Goal: Transaction & Acquisition: Purchase product/service

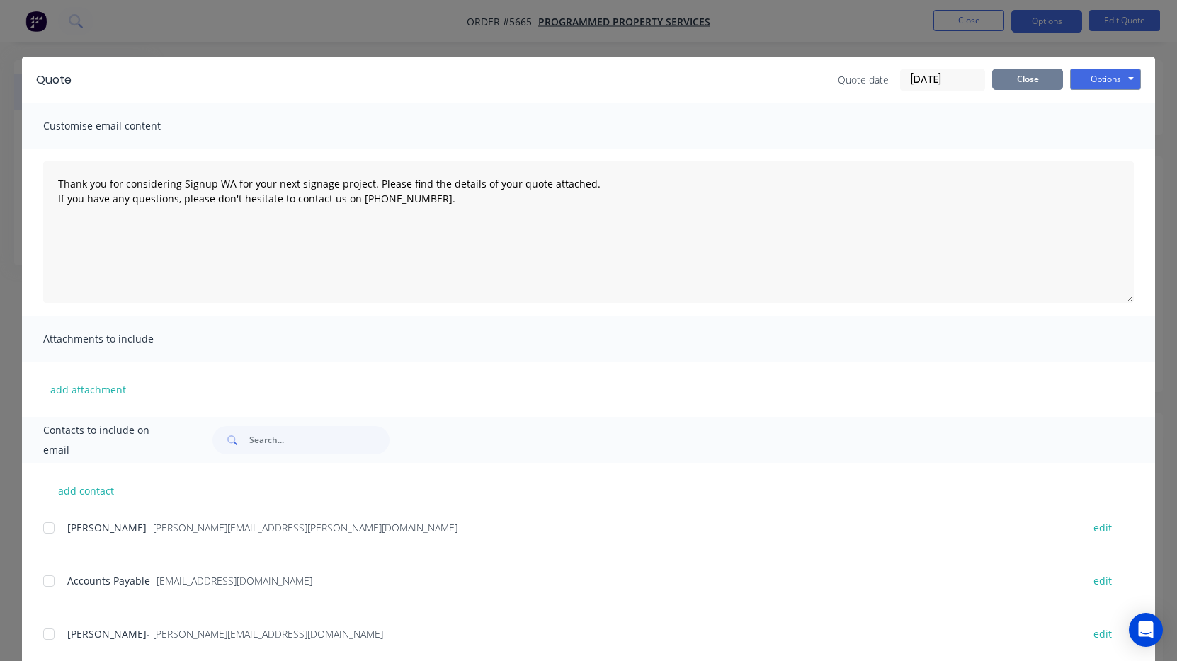
click at [1035, 77] on button "Close" at bounding box center [1027, 79] width 71 height 21
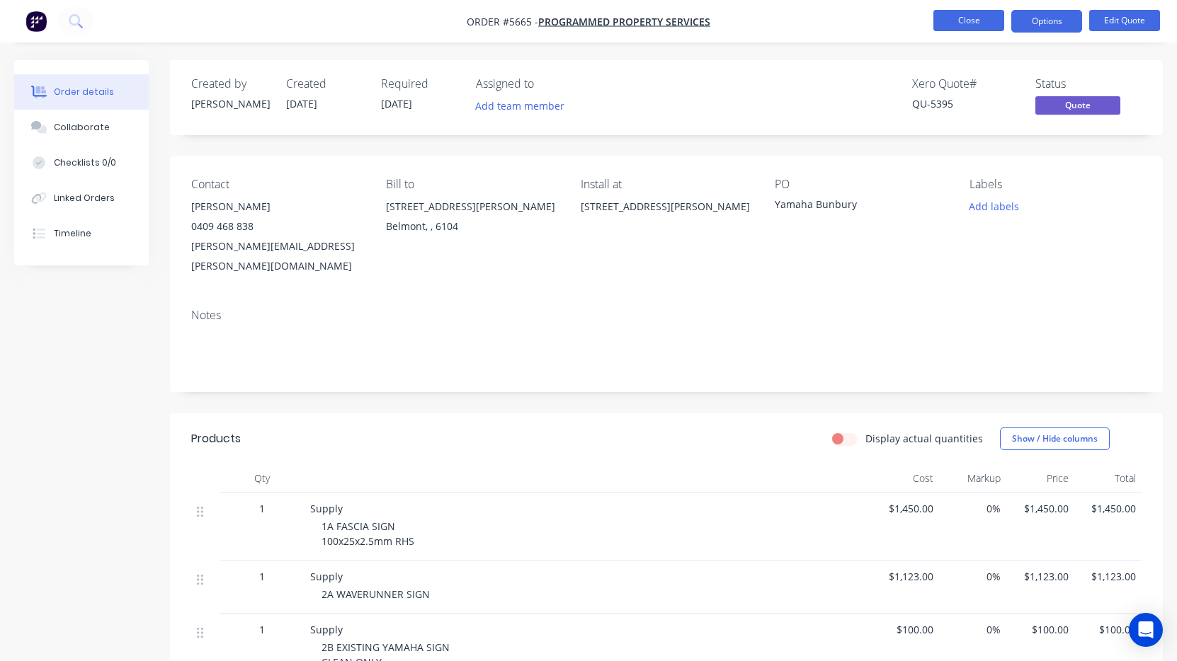
click at [973, 23] on button "Close" at bounding box center [968, 20] width 71 height 21
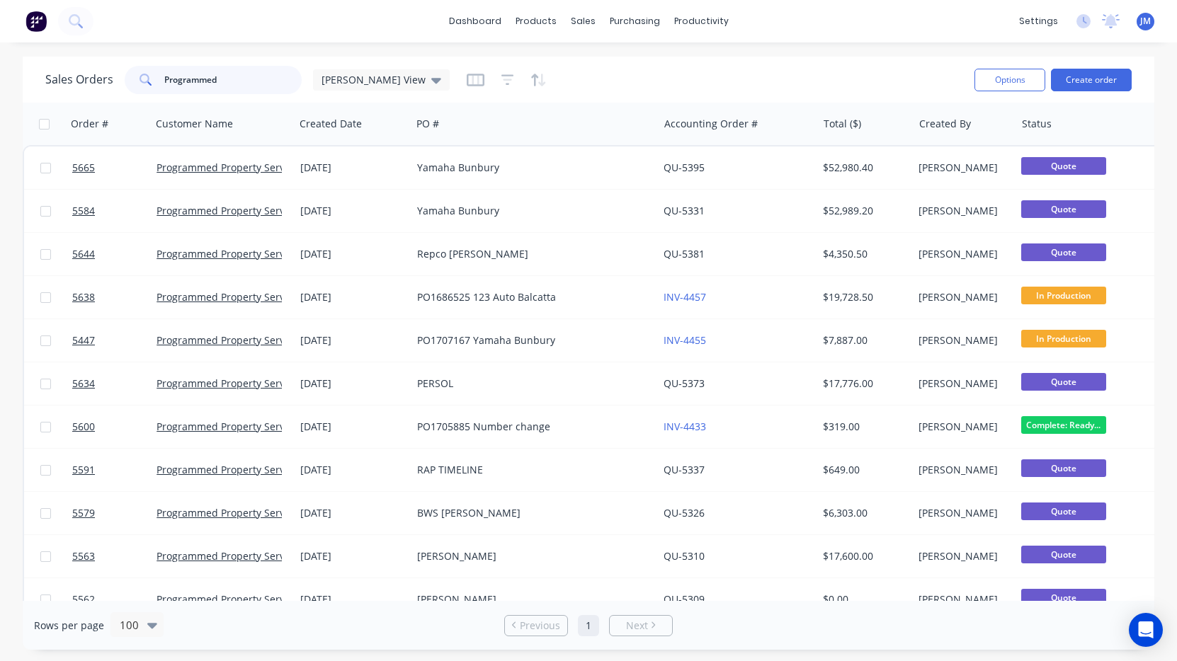
drag, startPoint x: 243, startPoint y: 86, endPoint x: 79, endPoint y: 76, distance: 163.9
click at [79, 76] on div "Sales Orders Programmed [PERSON_NAME] View" at bounding box center [247, 80] width 404 height 28
type input "lush"
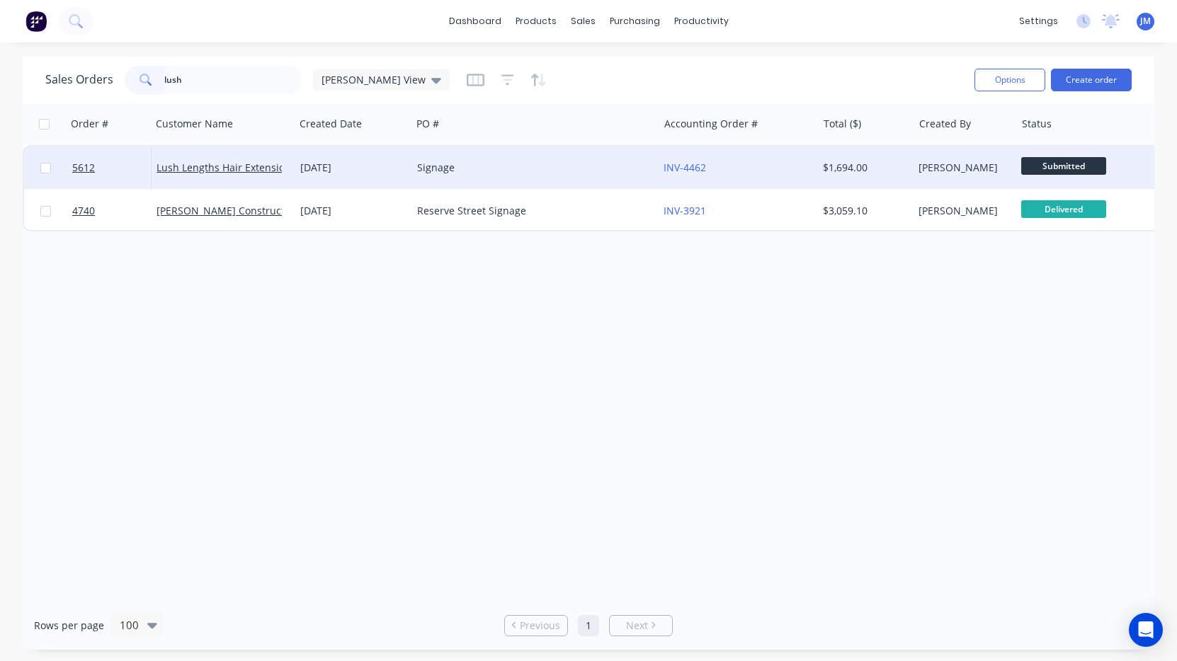
click at [494, 171] on div "Signage" at bounding box center [529, 168] width 224 height 14
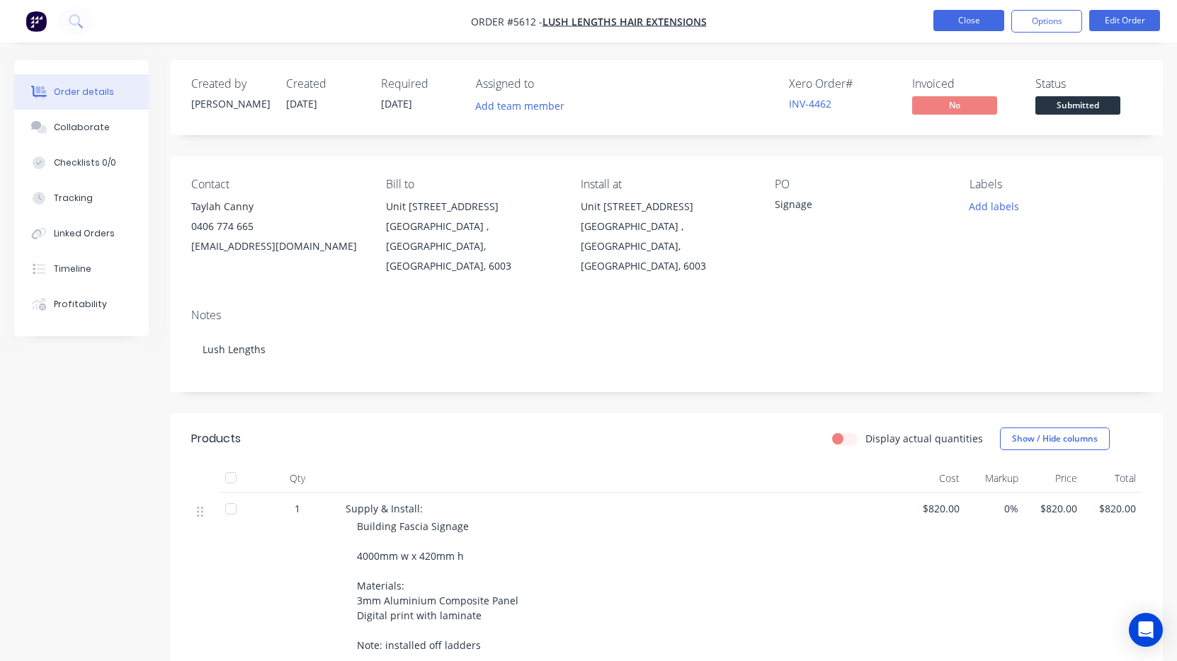
click at [979, 26] on button "Close" at bounding box center [968, 20] width 71 height 21
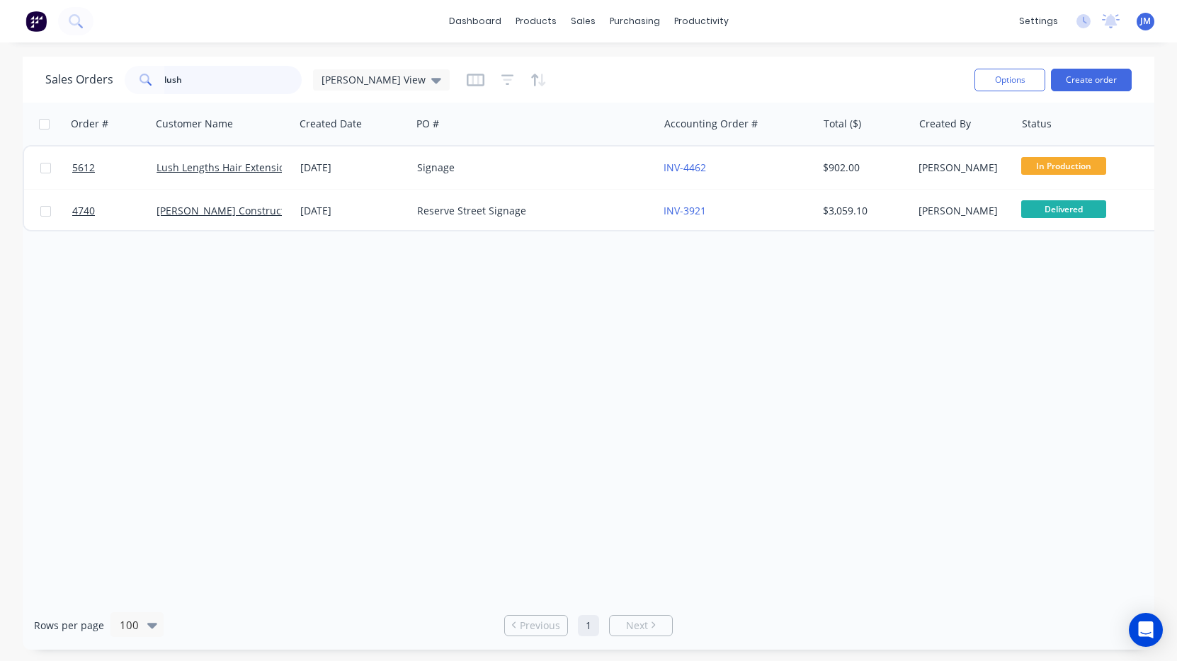
click at [245, 86] on input "lush" at bounding box center [233, 80] width 138 height 28
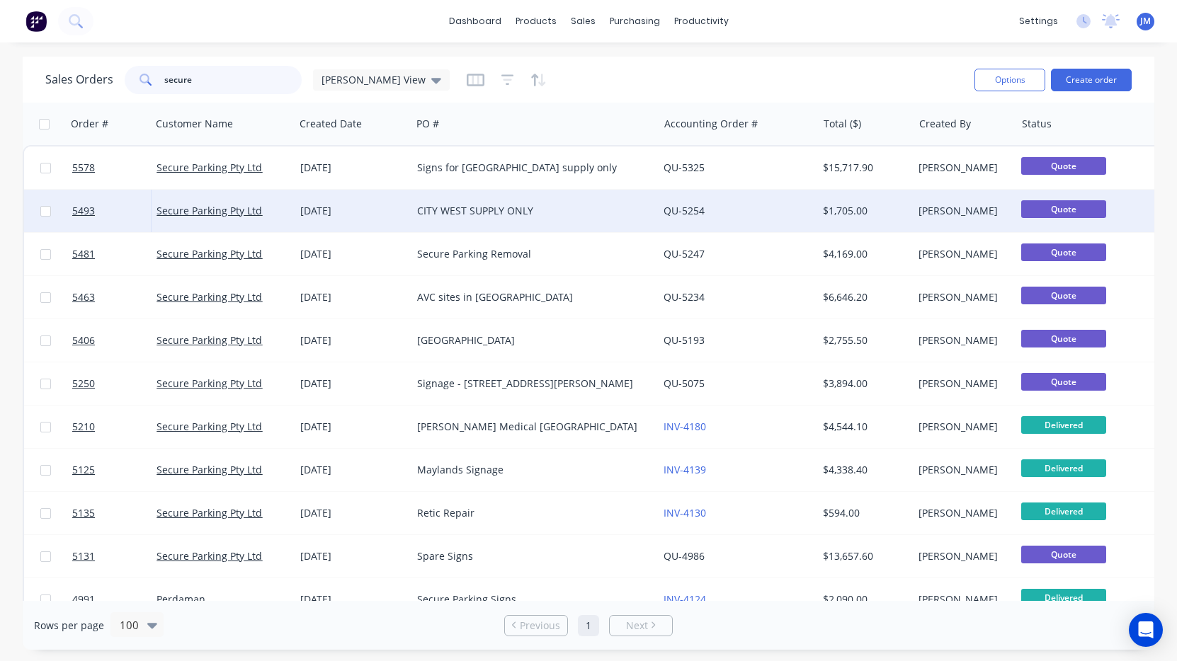
type input "secure p"
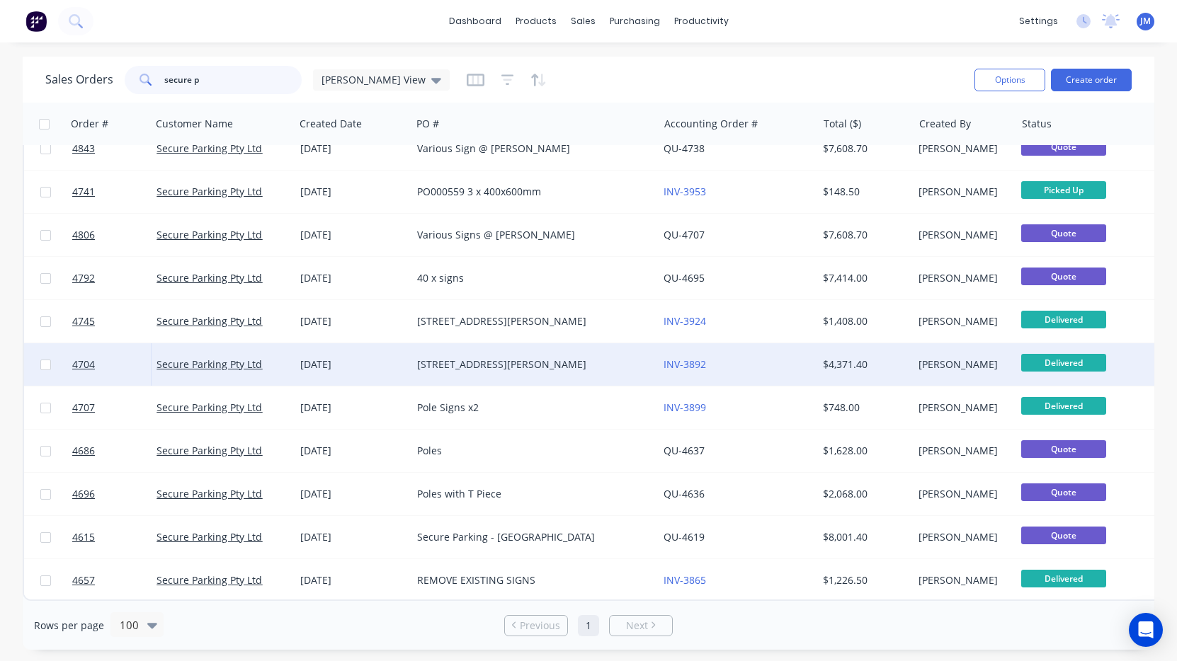
scroll to position [1063, 0]
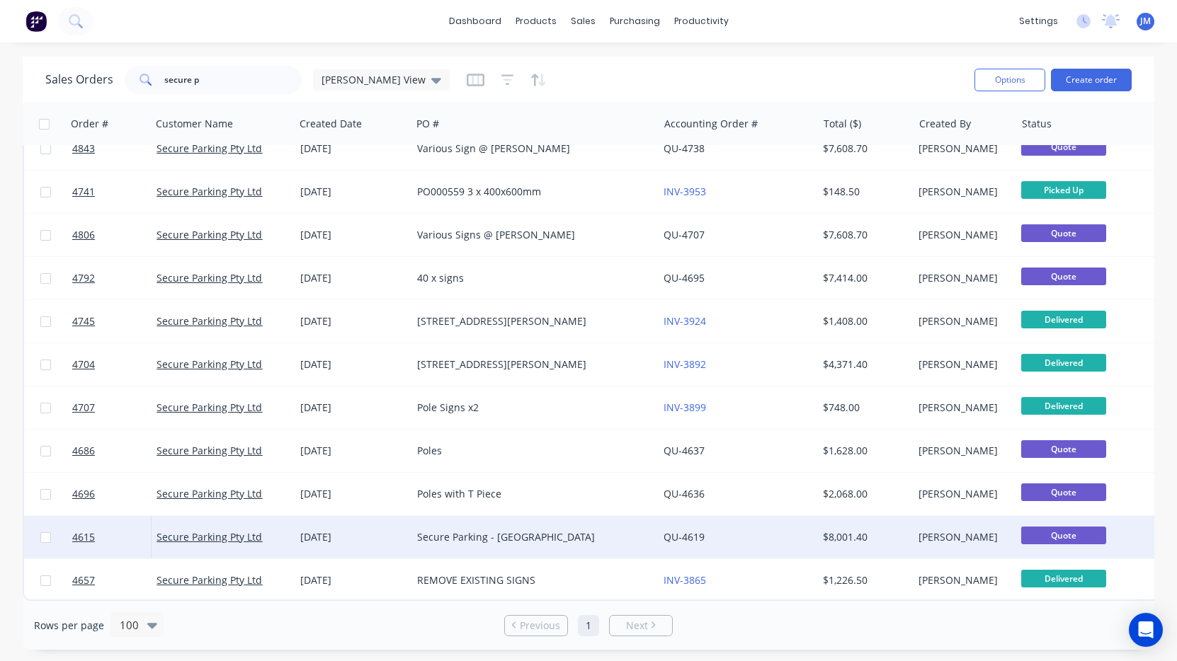
click at [477, 535] on div "Secure Parking - [GEOGRAPHIC_DATA]" at bounding box center [529, 537] width 224 height 14
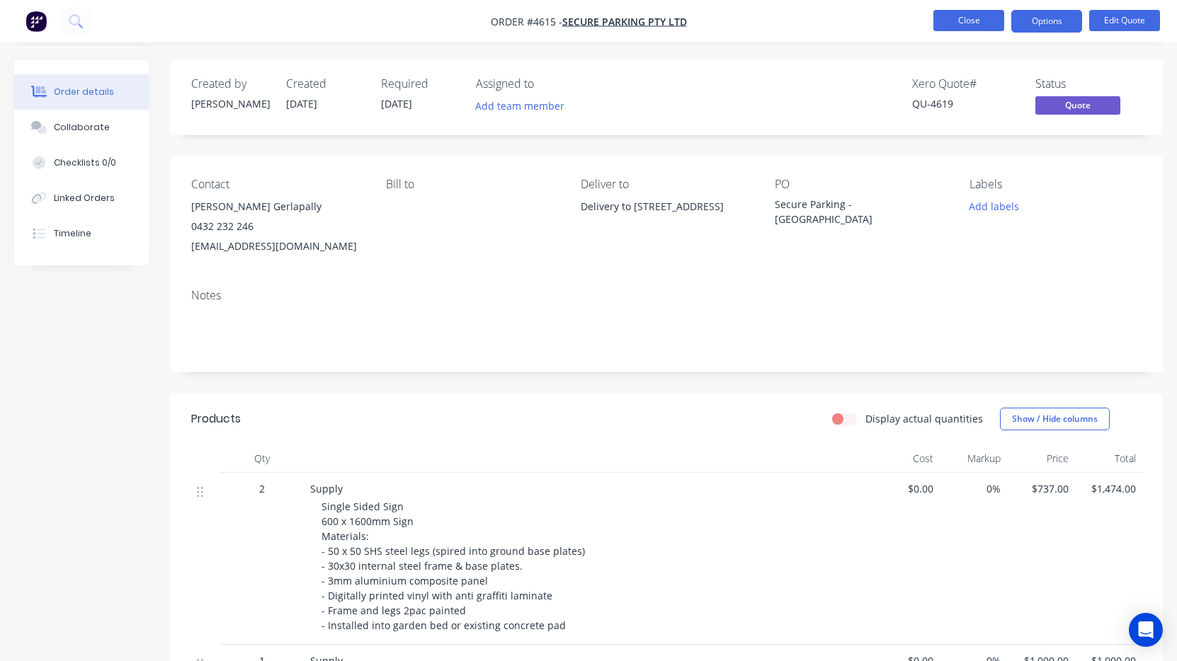
click at [964, 23] on button "Close" at bounding box center [968, 20] width 71 height 21
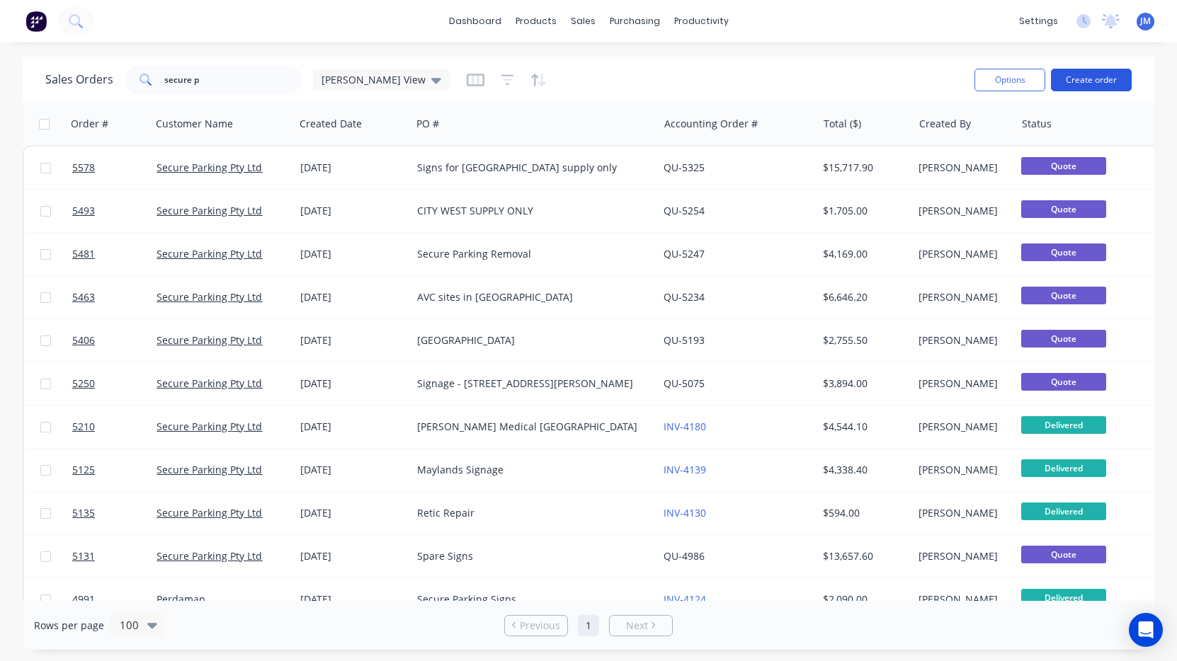
click at [1111, 89] on button "Create order" at bounding box center [1091, 80] width 81 height 23
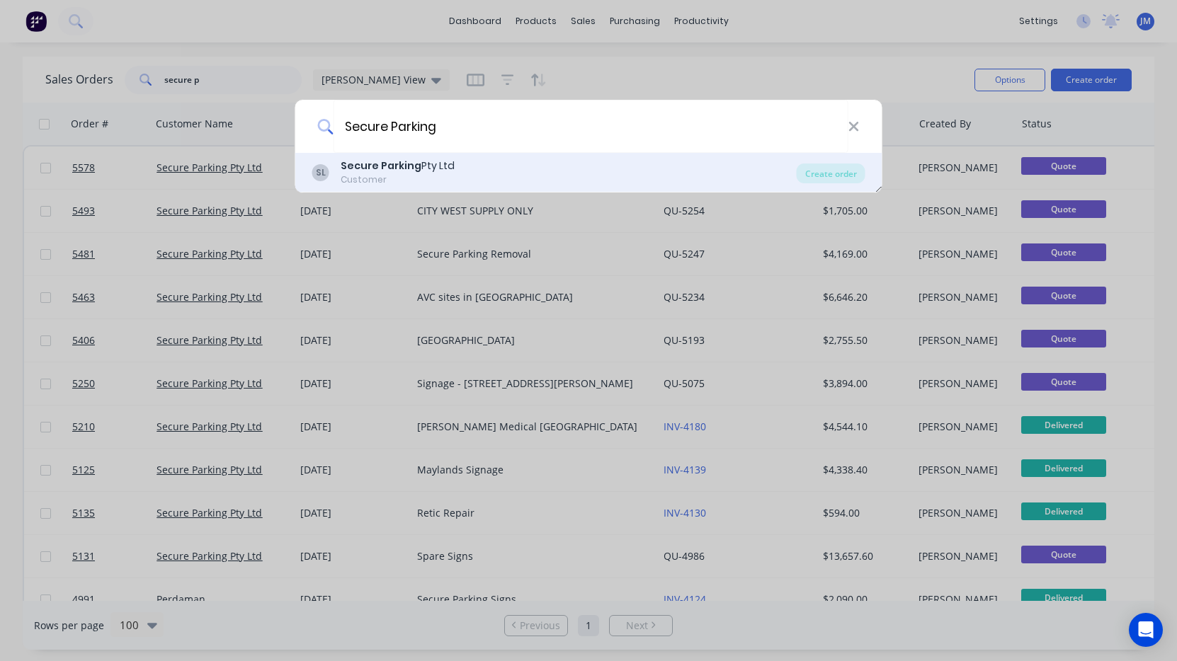
type input "Secure Parking"
click at [637, 170] on div "SL Secure Parking Pty Ltd Customer" at bounding box center [554, 173] width 484 height 28
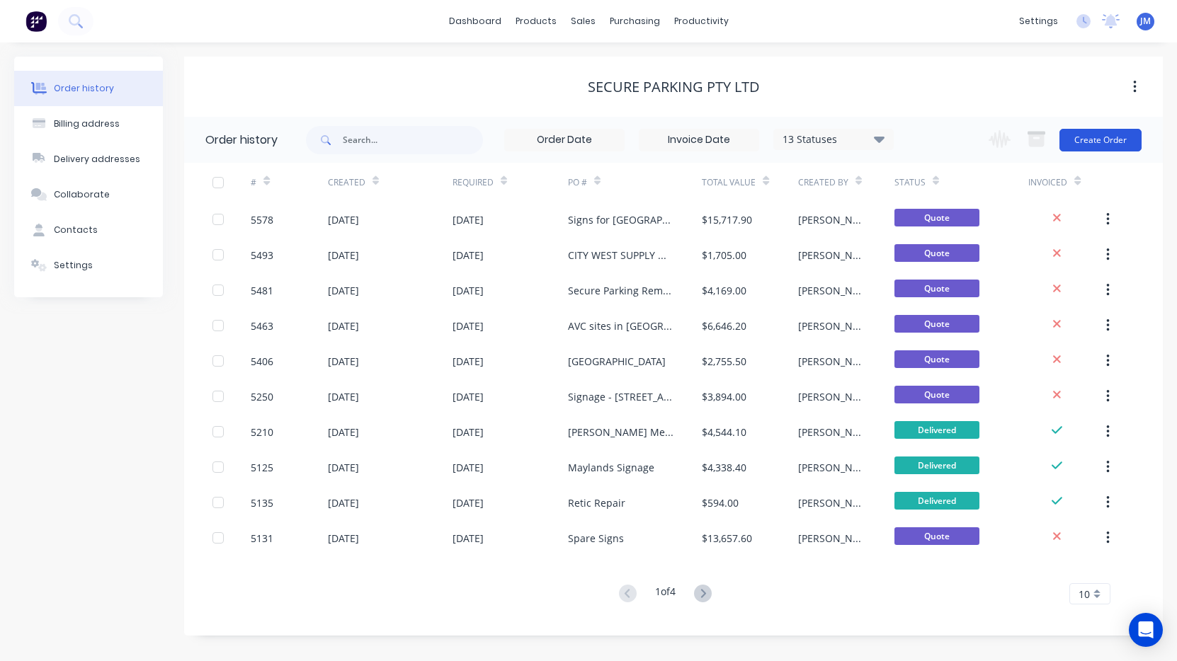
click at [1075, 136] on button "Create Order" at bounding box center [1100, 140] width 82 height 23
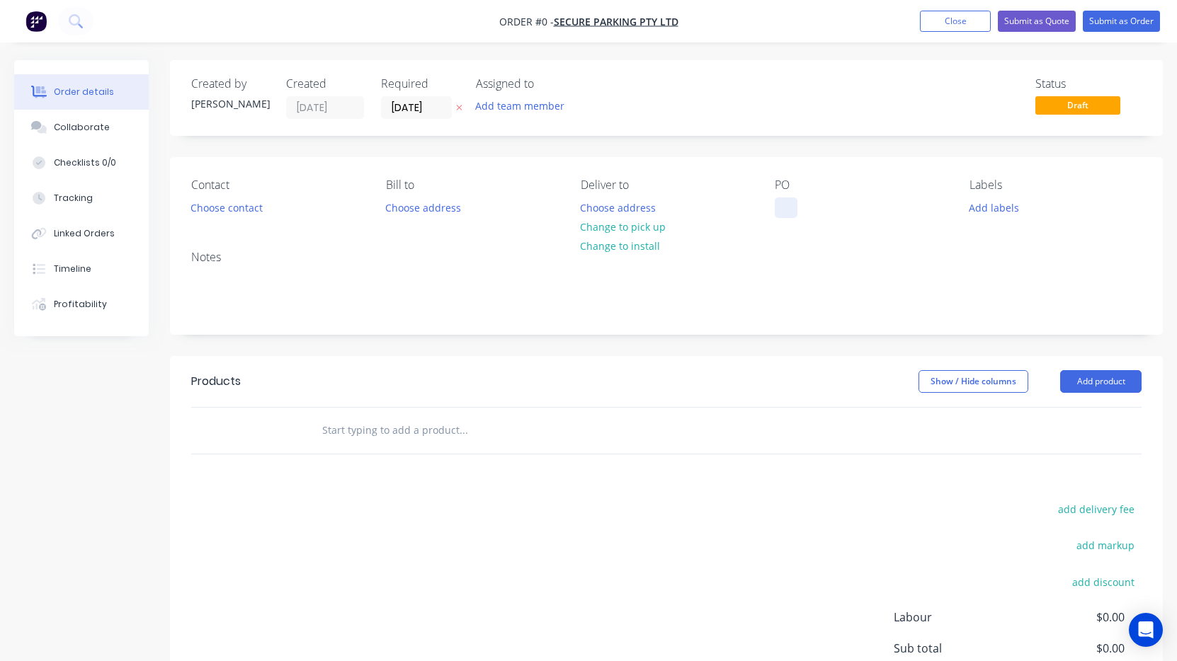
click at [780, 204] on div at bounding box center [786, 208] width 23 height 21
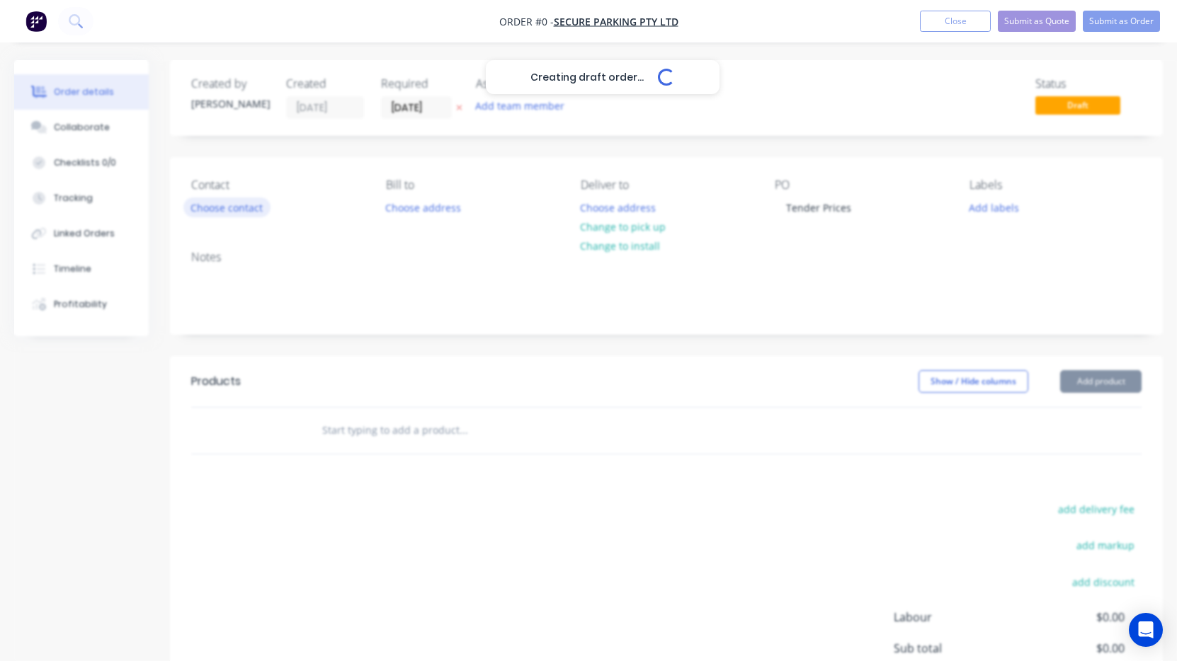
click at [220, 211] on div "Creating draft order... Loading... Order details Collaborate Checklists 0/0 Tra…" at bounding box center [588, 438] width 1177 height 756
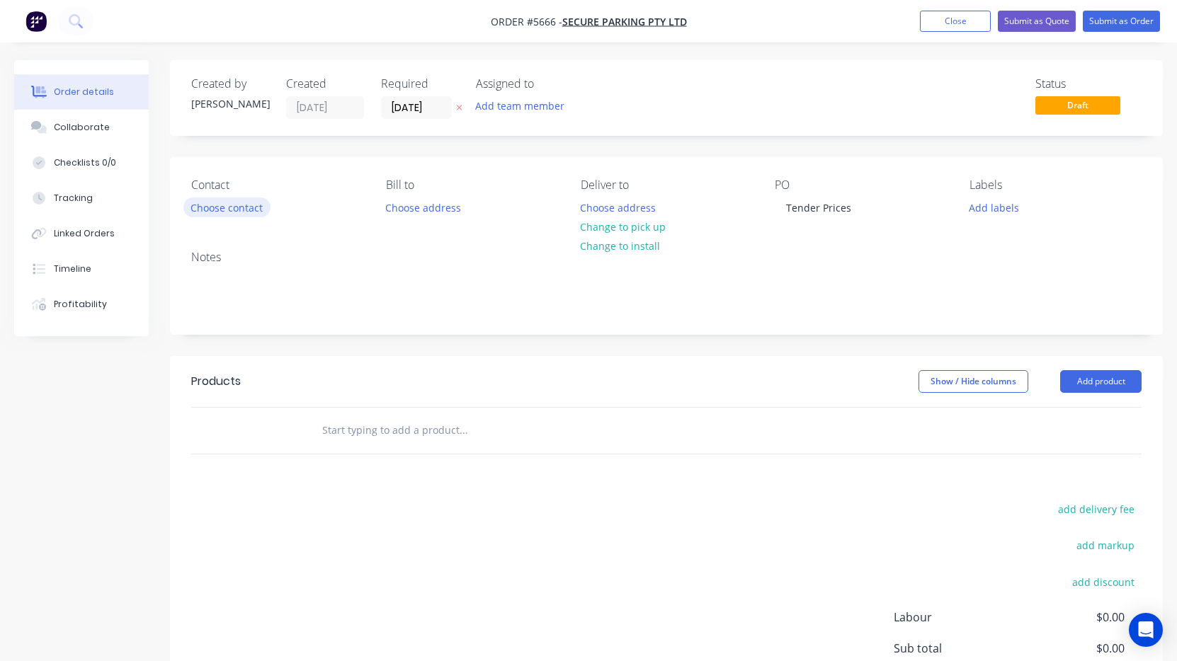
click at [218, 203] on button "Choose contact" at bounding box center [226, 207] width 87 height 19
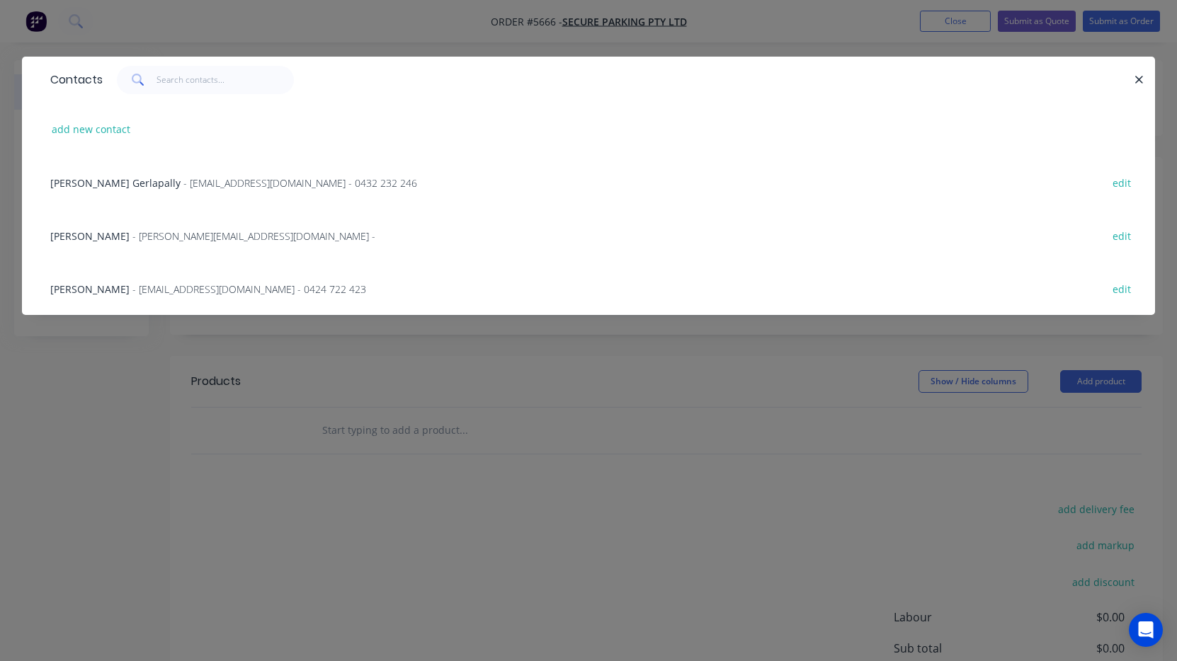
click at [191, 183] on span "- [EMAIL_ADDRESS][DOMAIN_NAME] - 0432 232 246" at bounding box center [300, 182] width 234 height 13
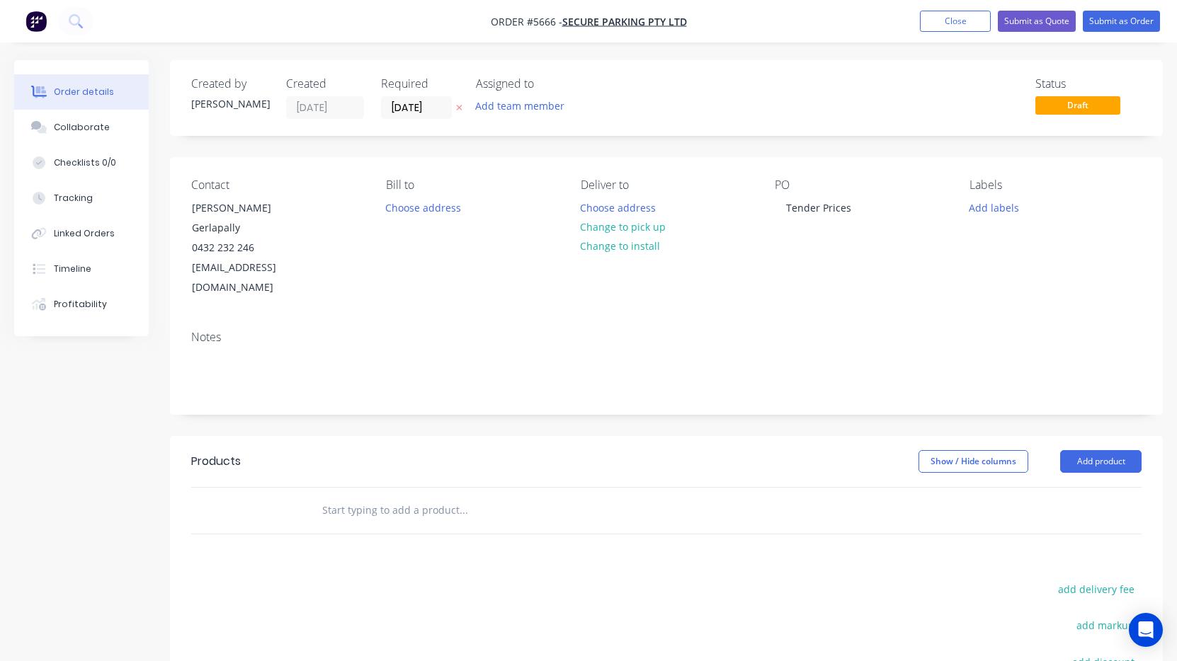
scroll to position [11, 0]
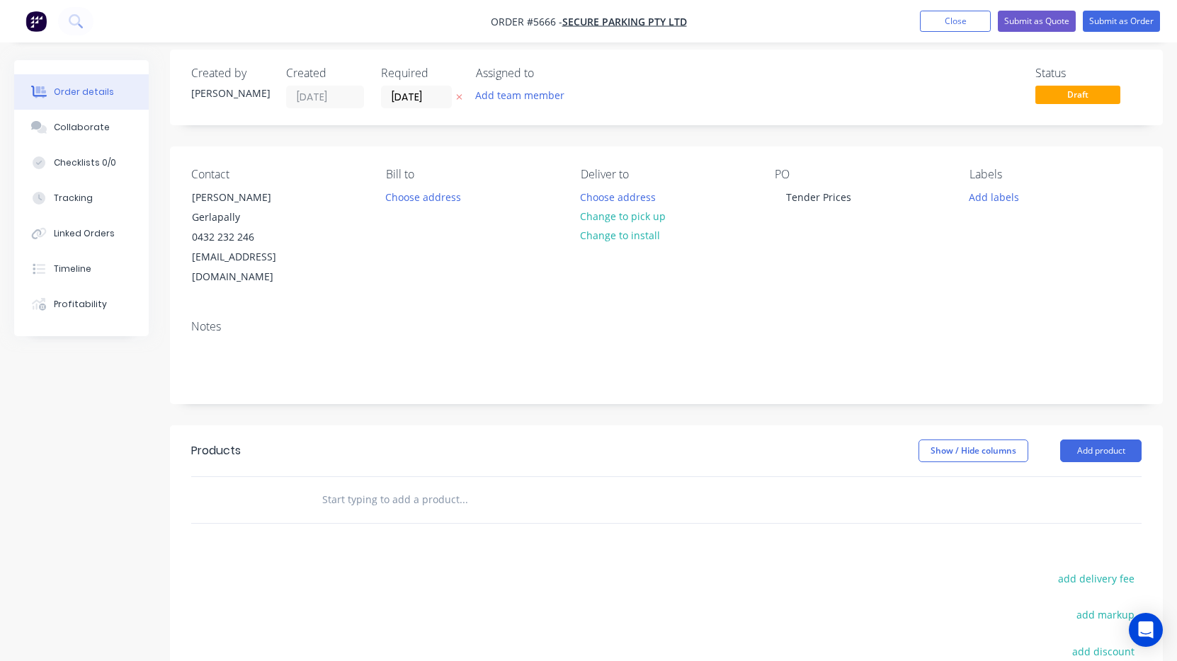
click at [407, 486] on input "text" at bounding box center [462, 500] width 283 height 28
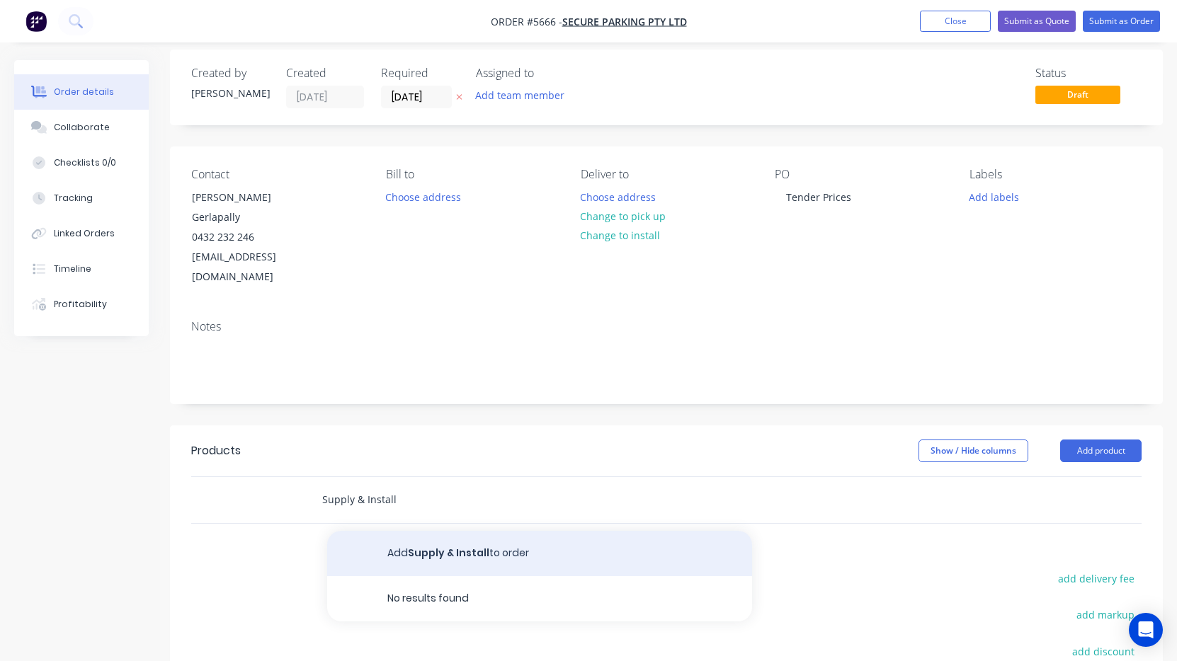
type input "Supply & Install"
click at [422, 531] on button "Add Supply & Install to order" at bounding box center [539, 553] width 425 height 45
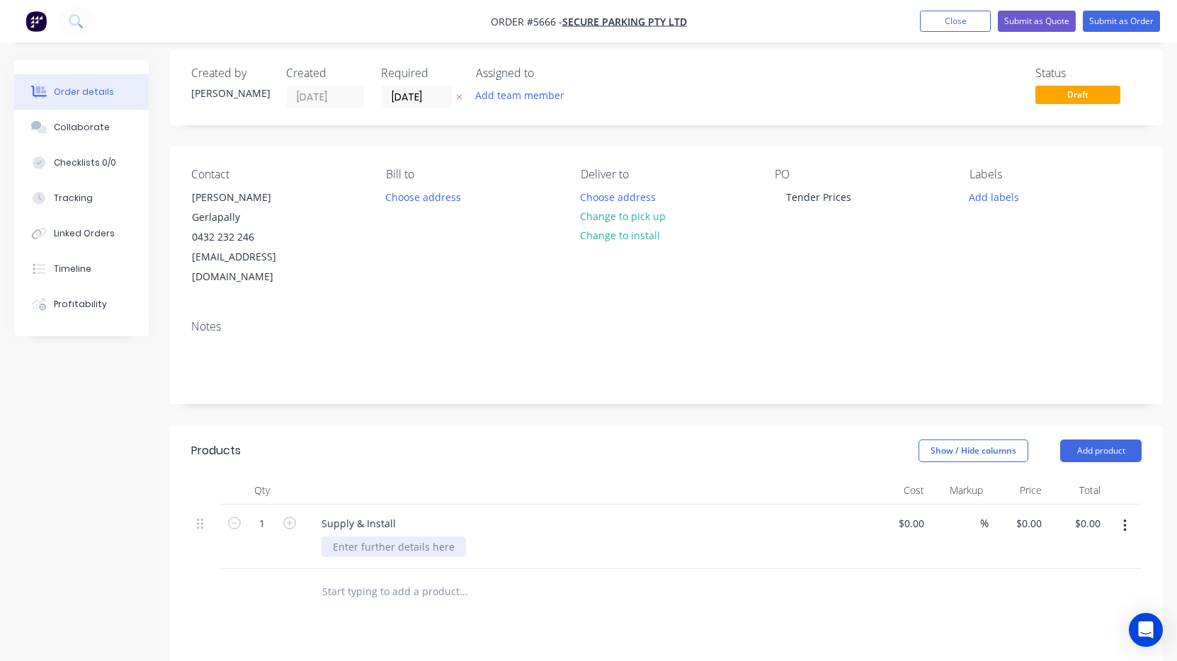
click at [389, 537] on div at bounding box center [393, 547] width 144 height 21
paste div
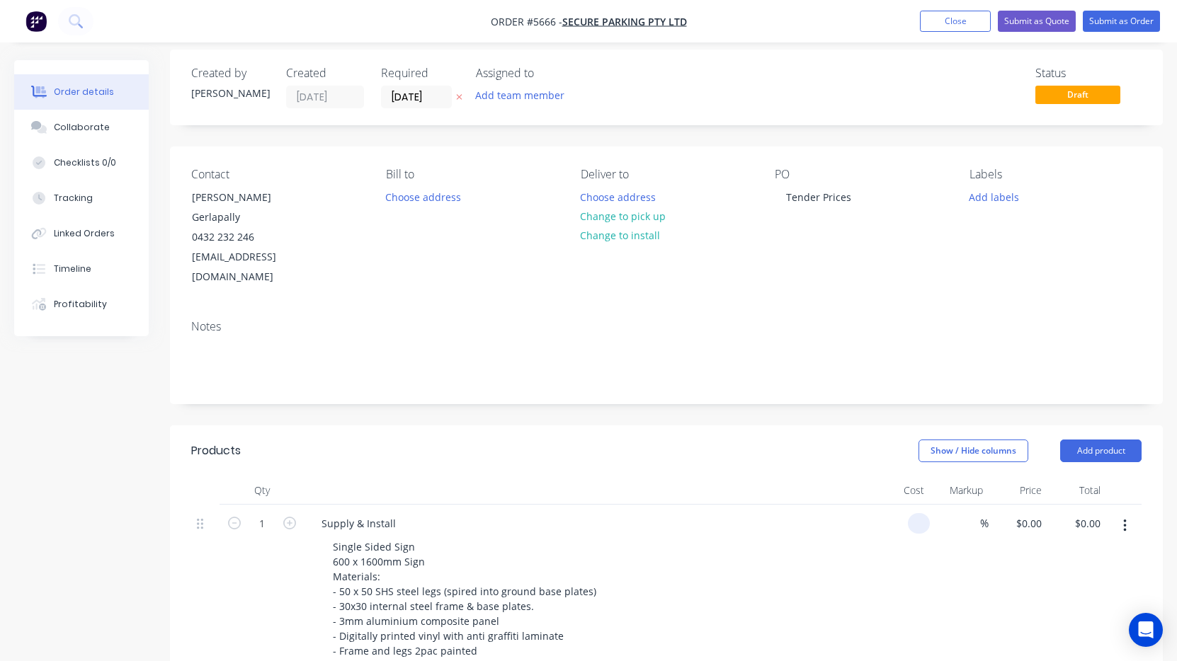
click at [904, 505] on div at bounding box center [900, 634] width 59 height 258
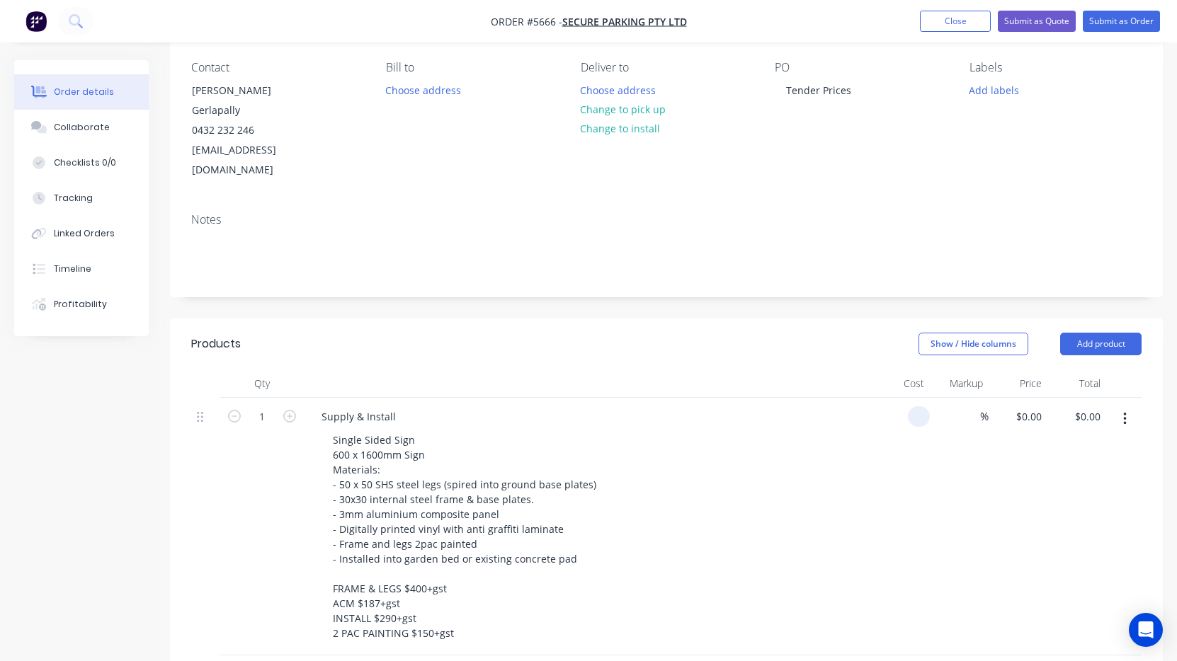
scroll to position [118, 0]
type input "2"
type input "$1,027.00"
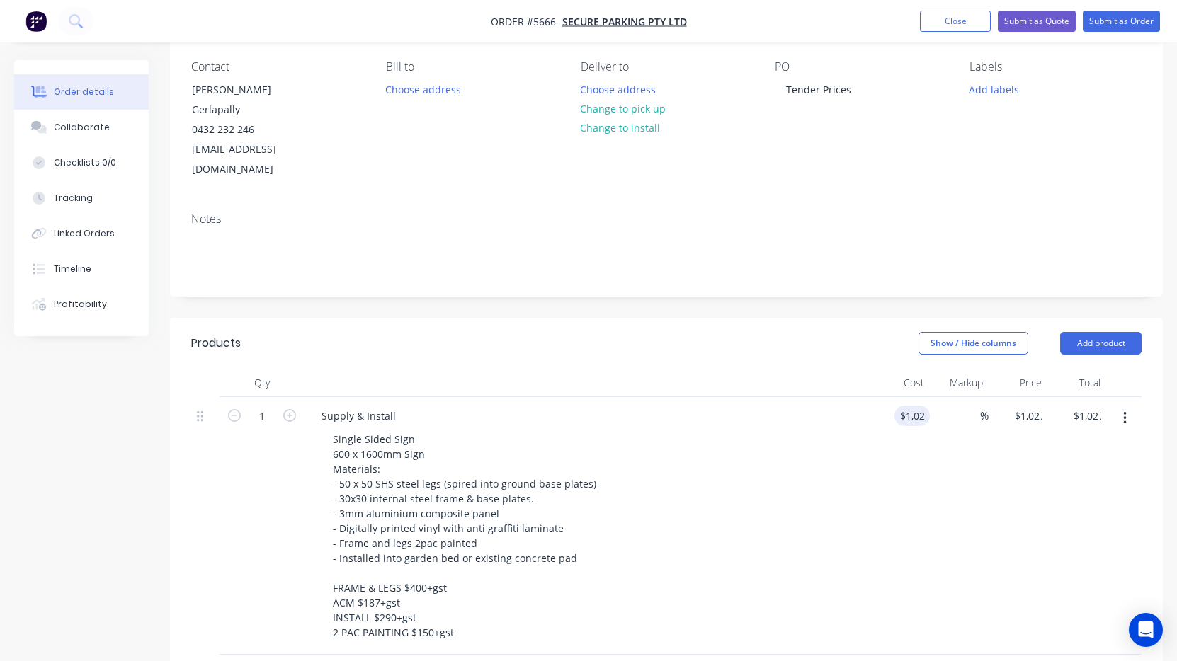
click at [751, 604] on div "Supply & Install Single Sided Sign 600 x 1600mm Sign Materials: - 50 x 50 SHS s…" at bounding box center [587, 526] width 566 height 258
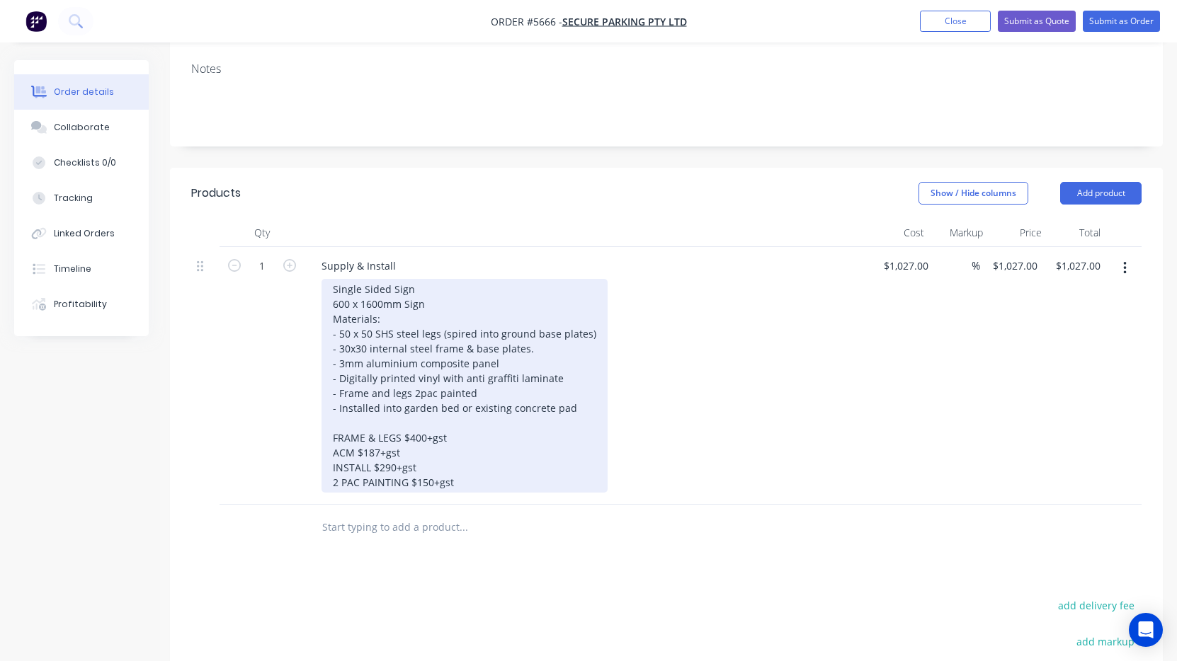
scroll to position [268, 0]
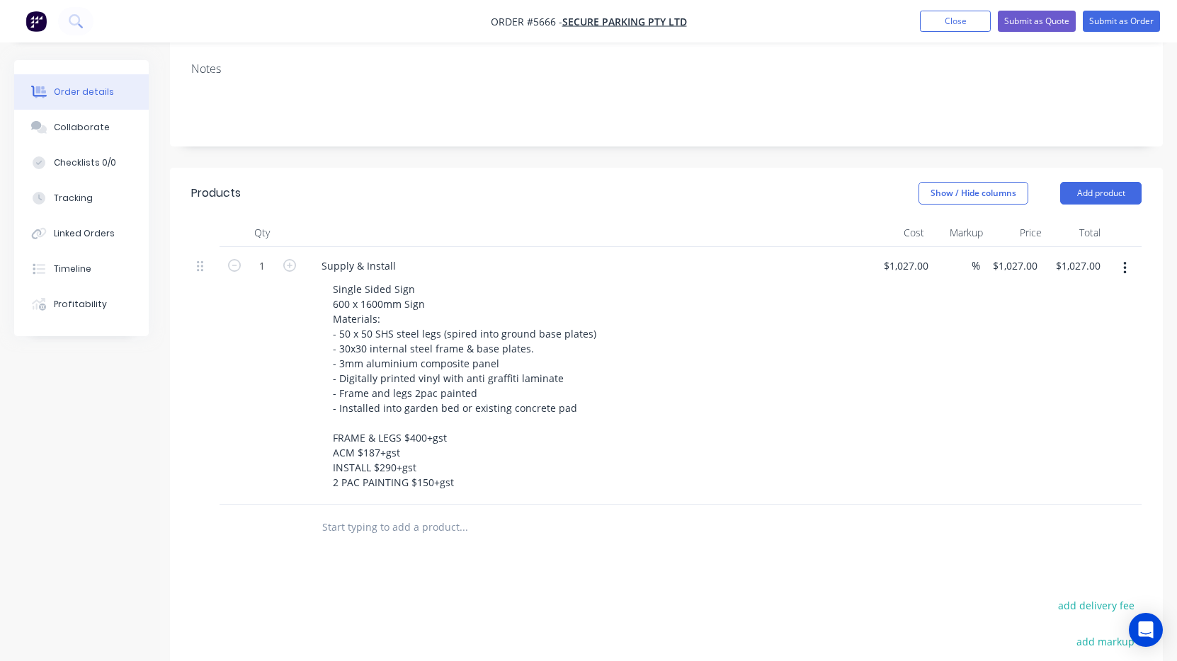
click at [1127, 256] on button "button" at bounding box center [1124, 268] width 33 height 25
click at [1093, 324] on div "Duplicate" at bounding box center [1074, 334] width 109 height 21
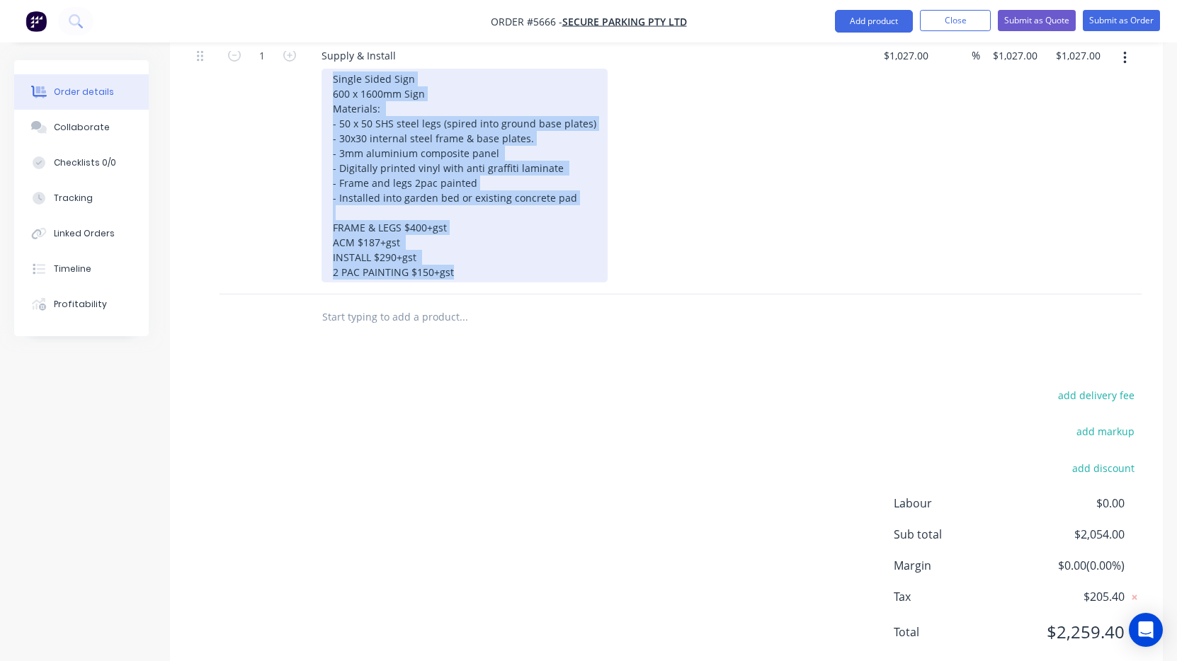
drag, startPoint x: 334, startPoint y: 501, endPoint x: 622, endPoint y: 737, distance: 372.8
paste div
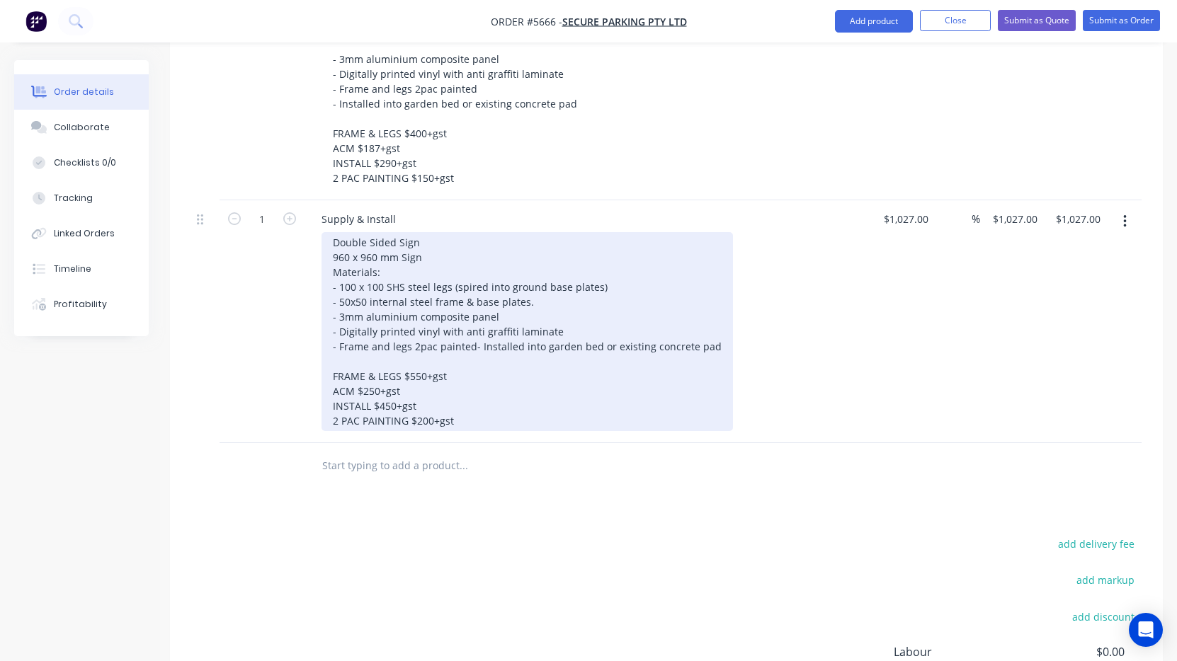
scroll to position [569, 0]
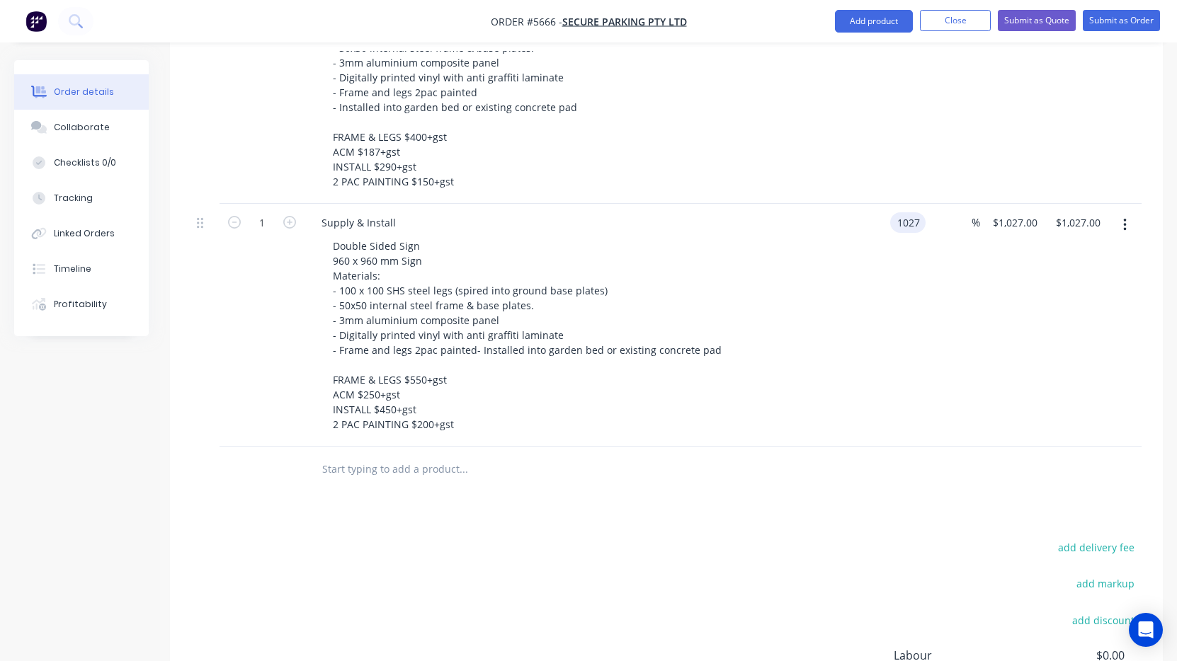
click at [910, 212] on input "1027" at bounding box center [911, 222] width 30 height 21
type input "$1,450.00"
click at [818, 314] on div "Double Sided Sign 960 x 960 mm Sign Materials: - 100 x 100 SHS steel legs (spir…" at bounding box center [593, 335] width 544 height 199
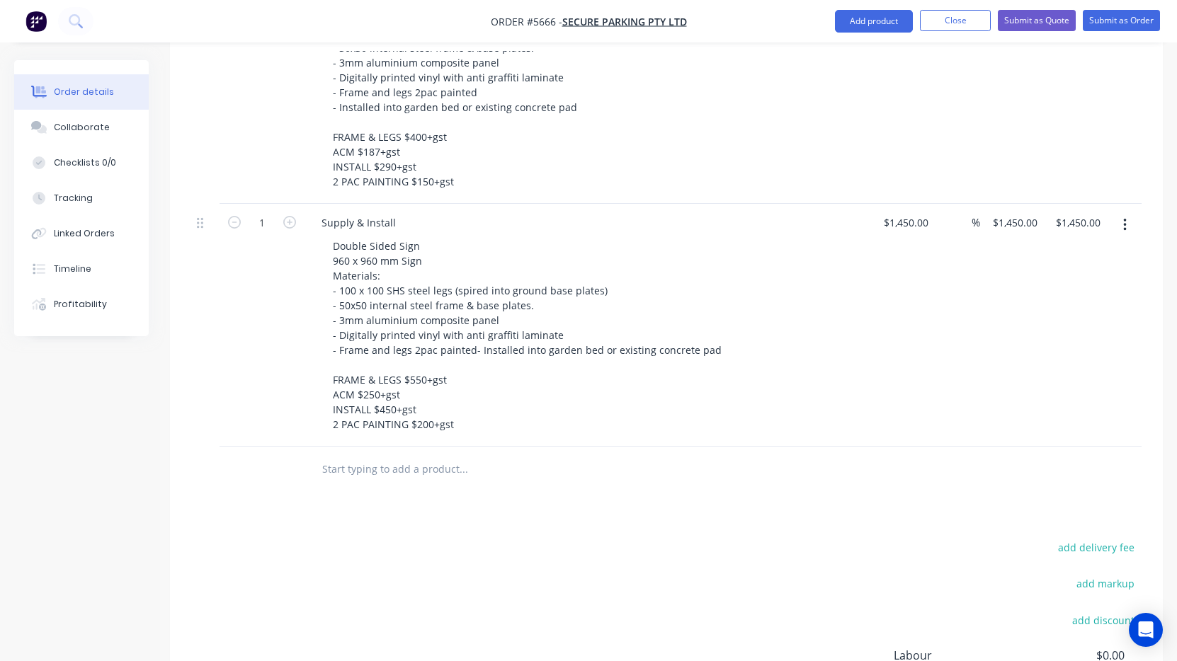
click at [1124, 217] on icon "button" at bounding box center [1125, 225] width 4 height 16
click at [1103, 280] on div "Duplicate" at bounding box center [1074, 290] width 109 height 21
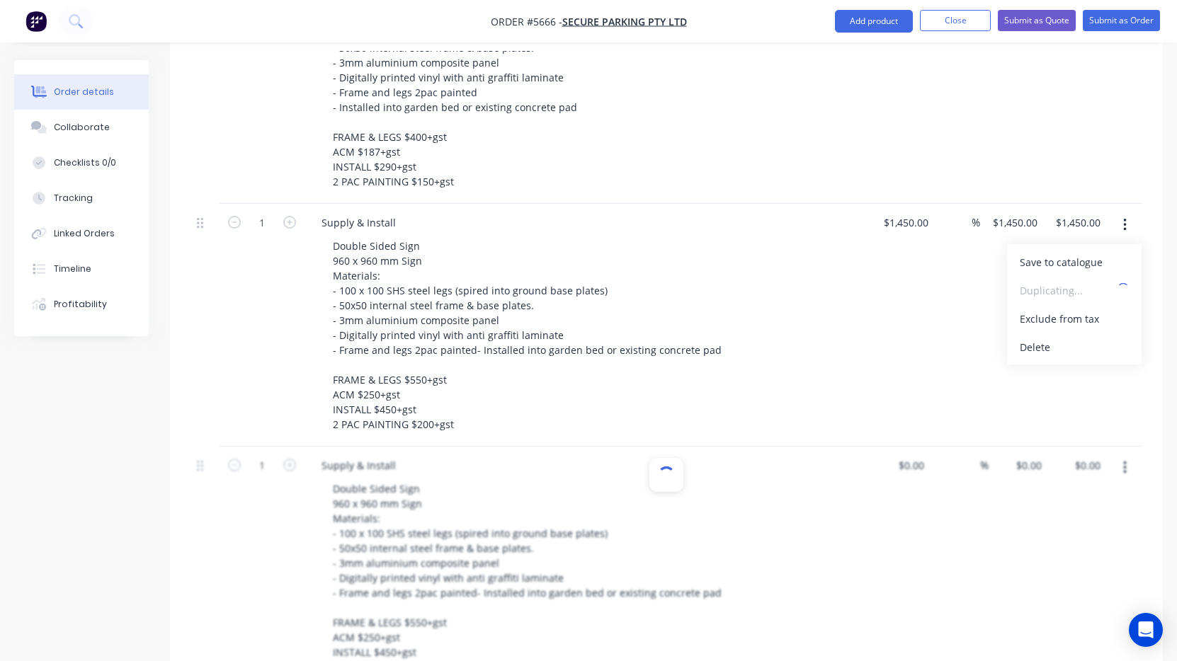
type input "$1,450.00"
click at [504, 0] on nav "Order #5666 - Secure Parking Pty Ltd Add product Close Submit as Quote Submit a…" at bounding box center [588, 21] width 1177 height 42
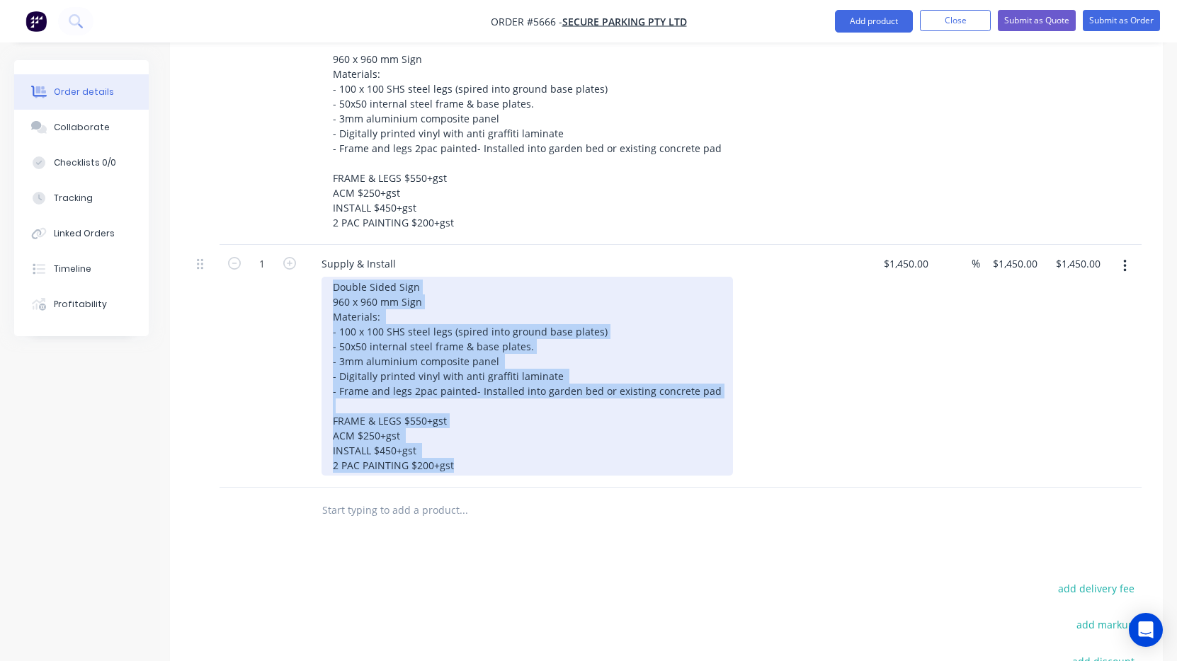
scroll to position [964, 0]
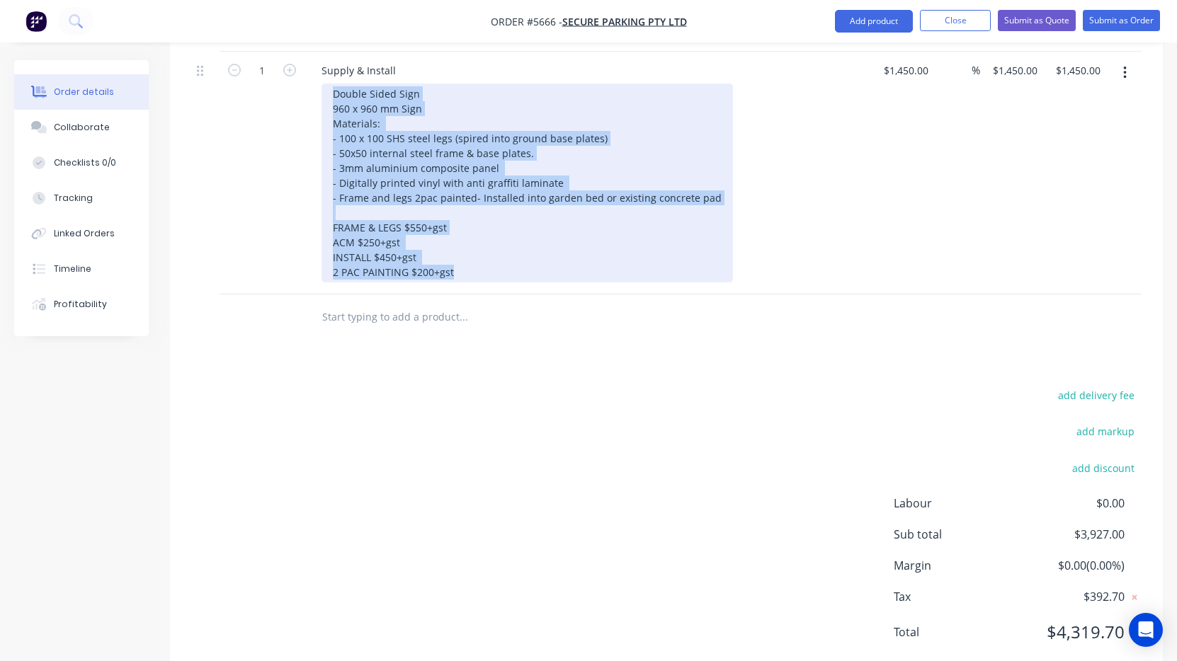
drag, startPoint x: 331, startPoint y: 446, endPoint x: 621, endPoint y: 729, distance: 404.6
paste div
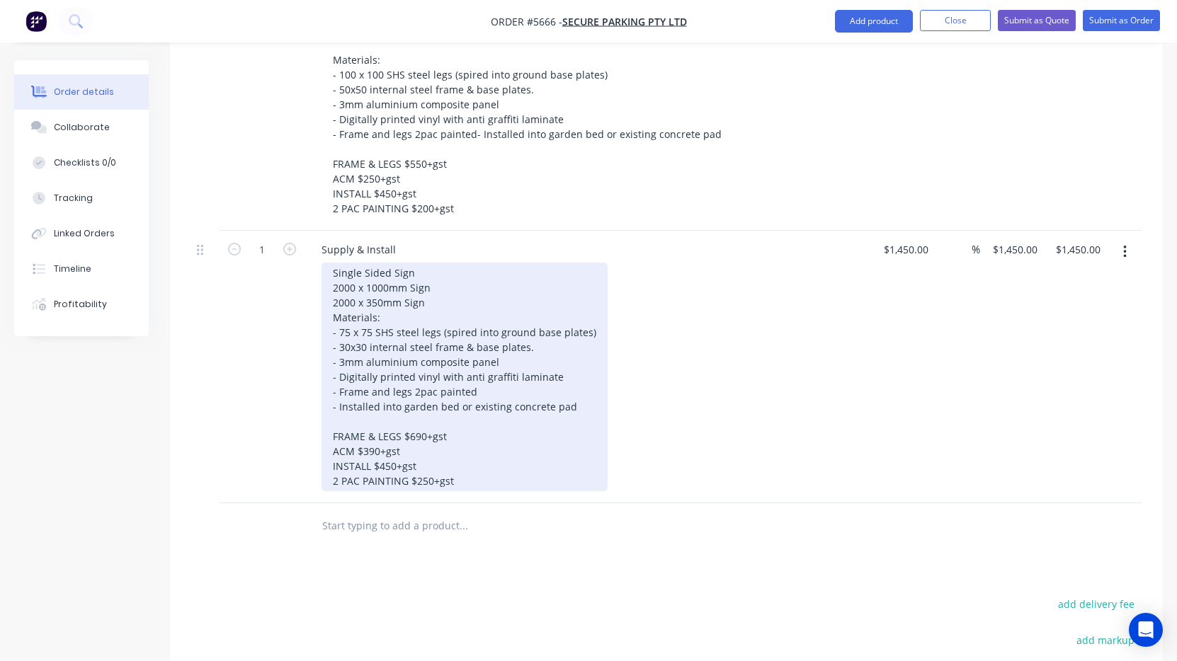
scroll to position [782, 0]
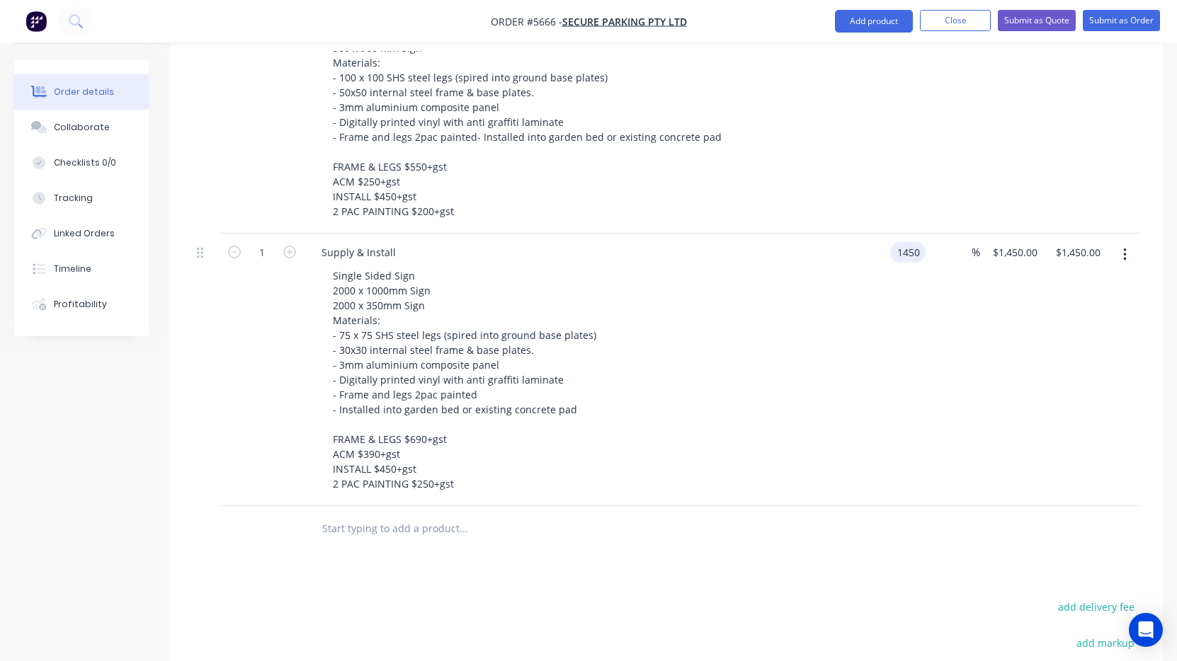
click at [903, 242] on input "1450" at bounding box center [911, 252] width 30 height 21
type input "$1,780.00"
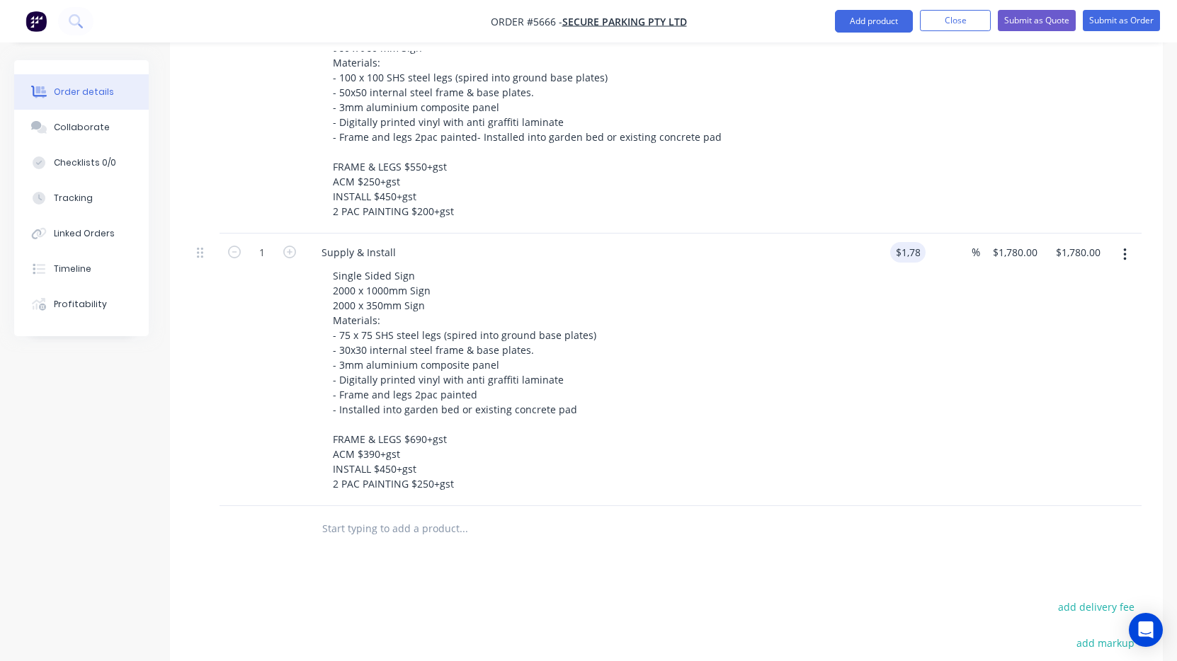
click at [820, 306] on div "Single Sided Sign 2000 x 1000mm Sign 2000 x 350mm Sign Materials: - 75 x 75 SHS…" at bounding box center [593, 380] width 544 height 229
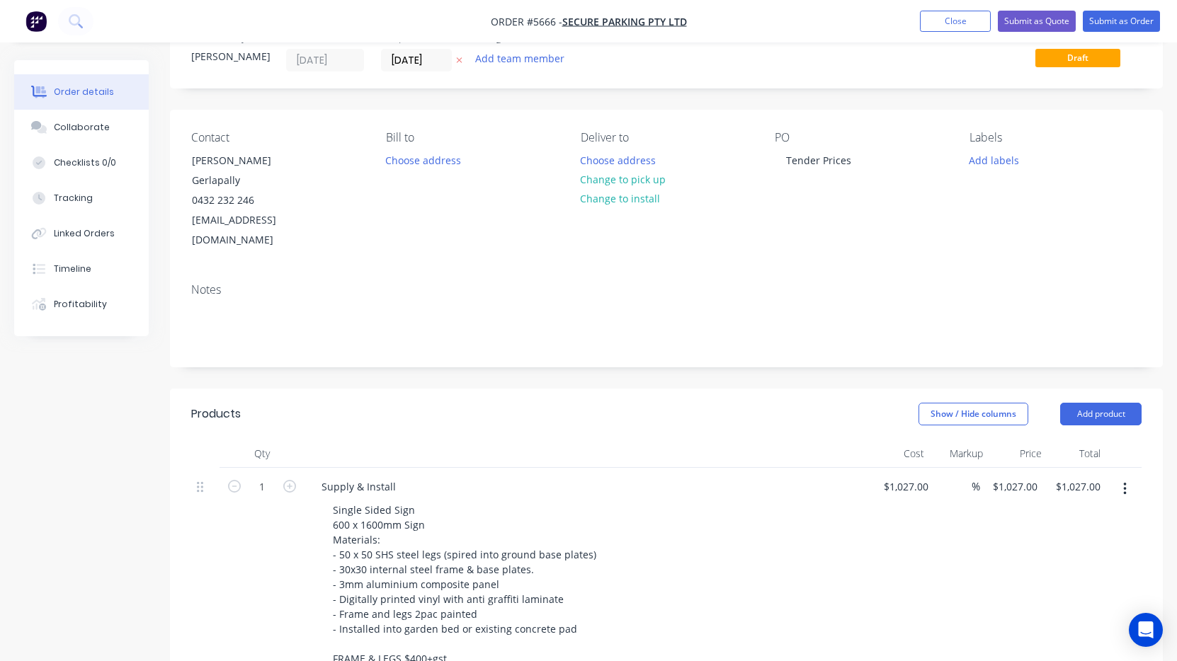
scroll to position [46, 0]
click at [851, 158] on div "Tender Prices" at bounding box center [819, 162] width 88 height 21
click at [1051, 28] on button "Submit as Quote" at bounding box center [1037, 21] width 78 height 21
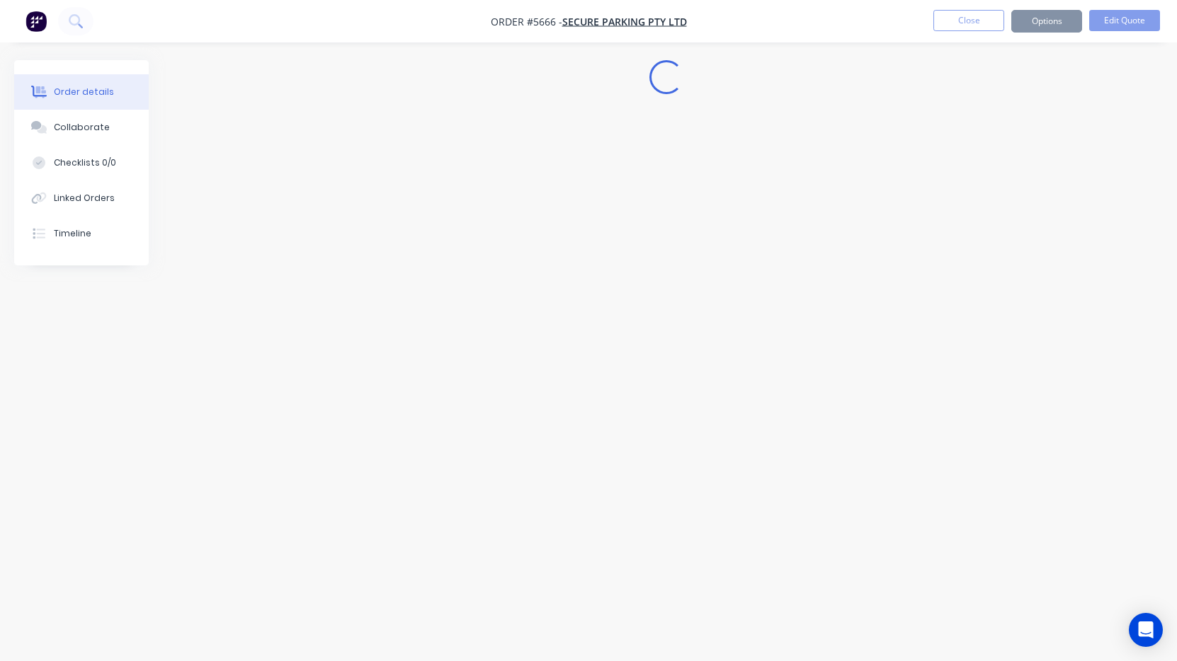
scroll to position [0, 0]
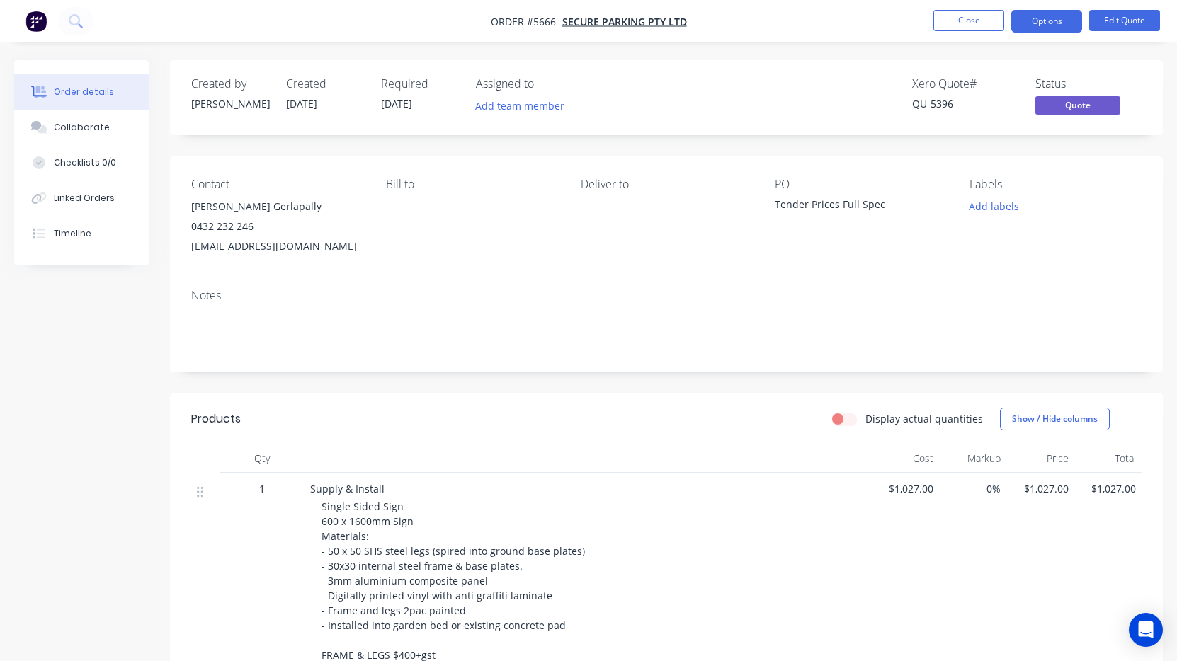
click at [1051, 28] on button "Options" at bounding box center [1046, 21] width 71 height 23
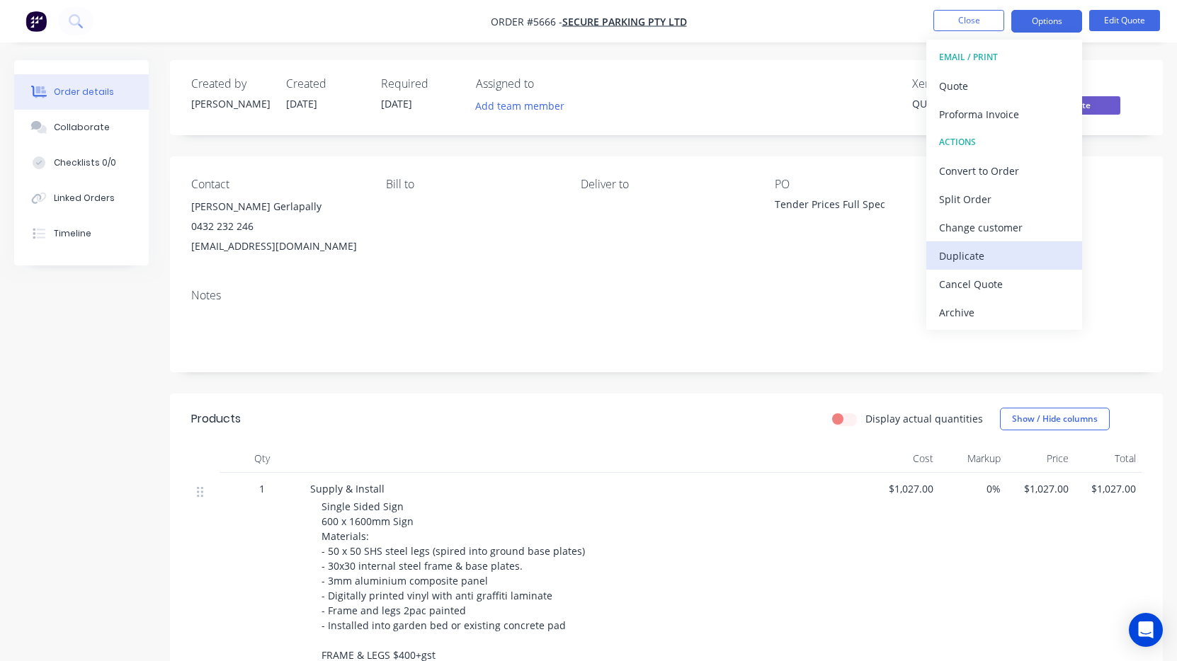
click at [987, 260] on div "Duplicate" at bounding box center [1004, 256] width 130 height 21
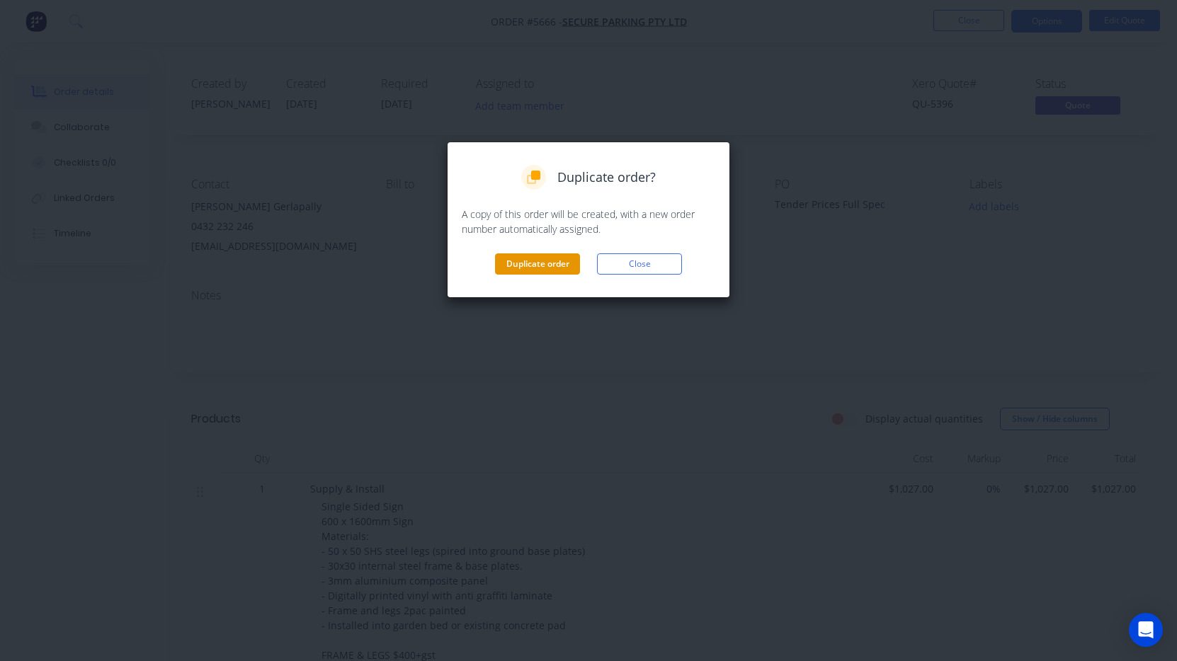
click at [569, 270] on button "Duplicate order" at bounding box center [537, 264] width 85 height 21
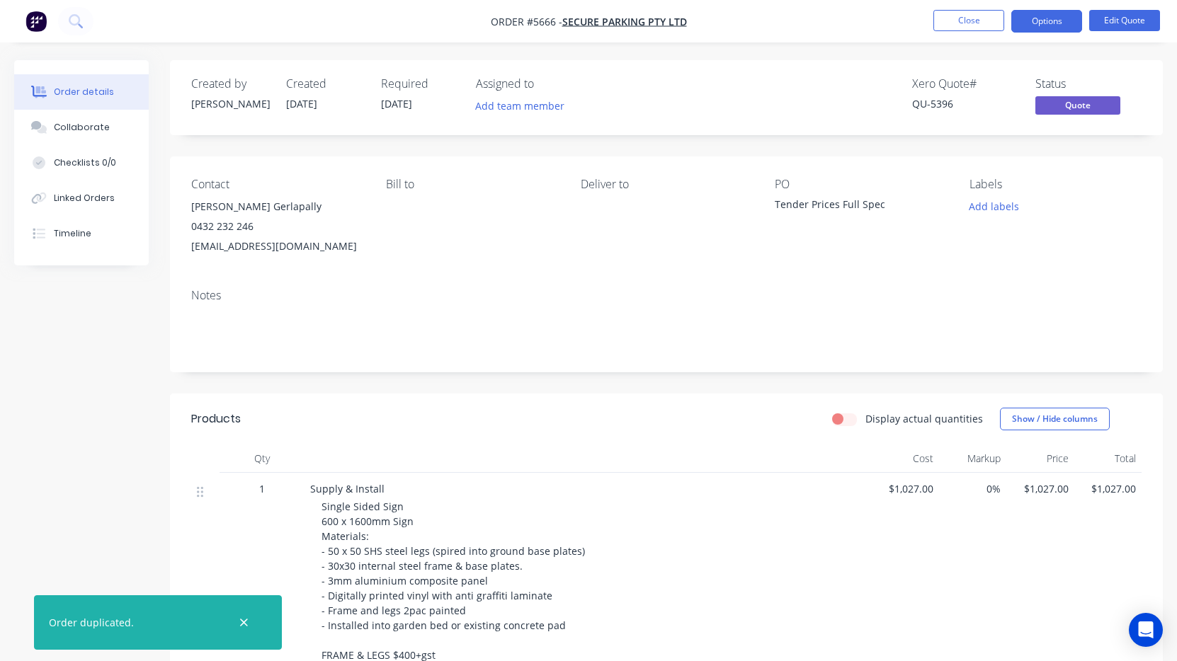
click at [858, 206] on div "Tender Prices Full Spec" at bounding box center [861, 207] width 172 height 20
click at [880, 204] on div "Tender Prices Full Spec" at bounding box center [861, 207] width 172 height 20
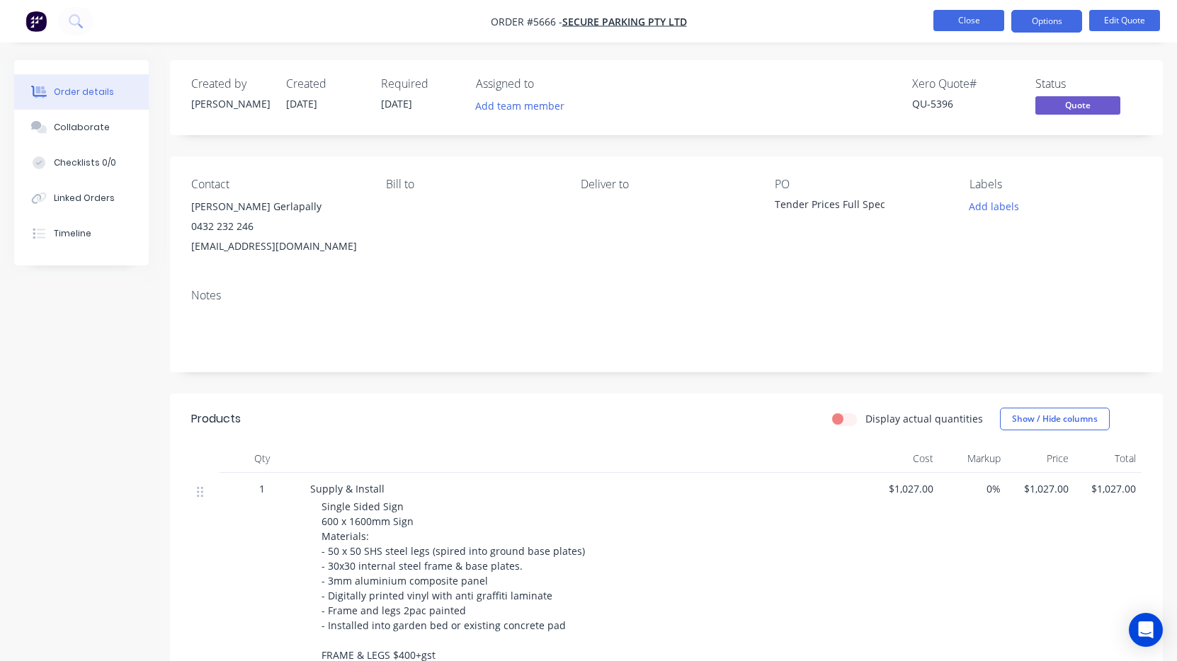
click at [964, 18] on button "Close" at bounding box center [968, 20] width 71 height 21
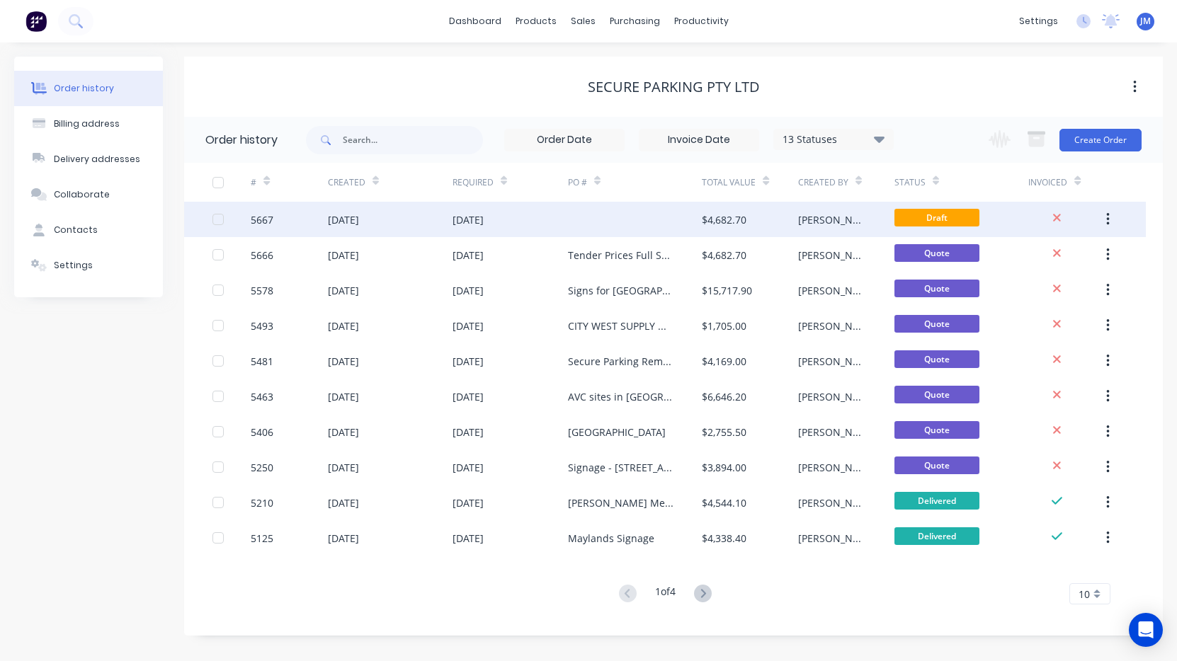
click at [625, 212] on div at bounding box center [635, 219] width 135 height 35
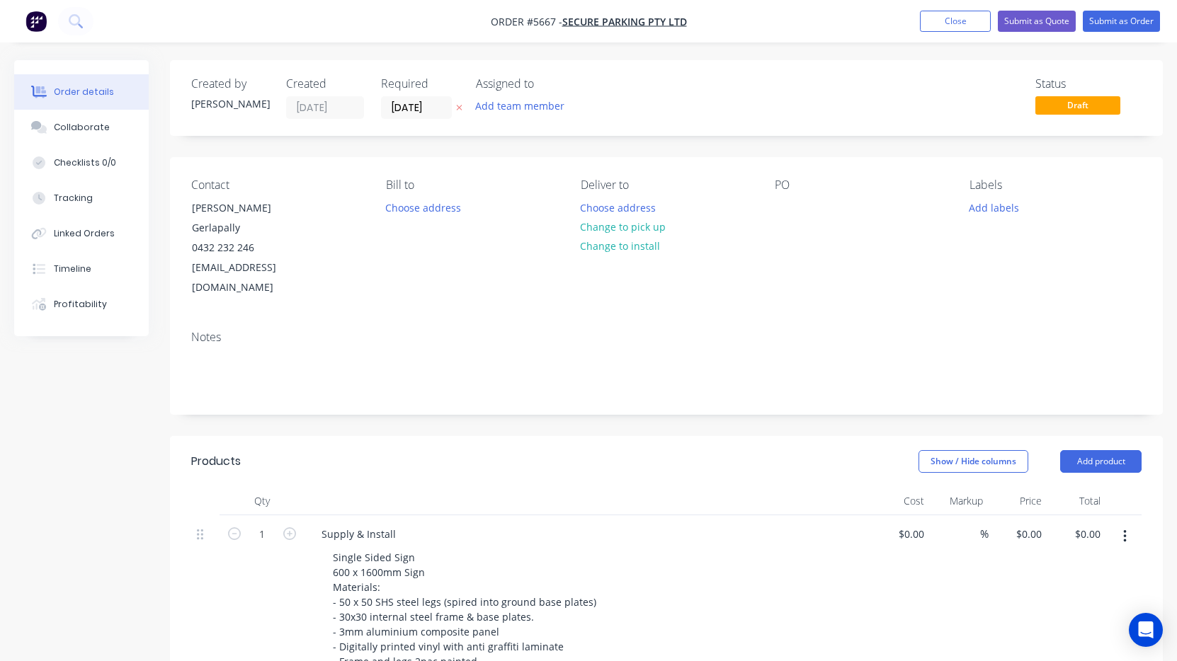
type input "$1,027.00"
type input "$1,450.00"
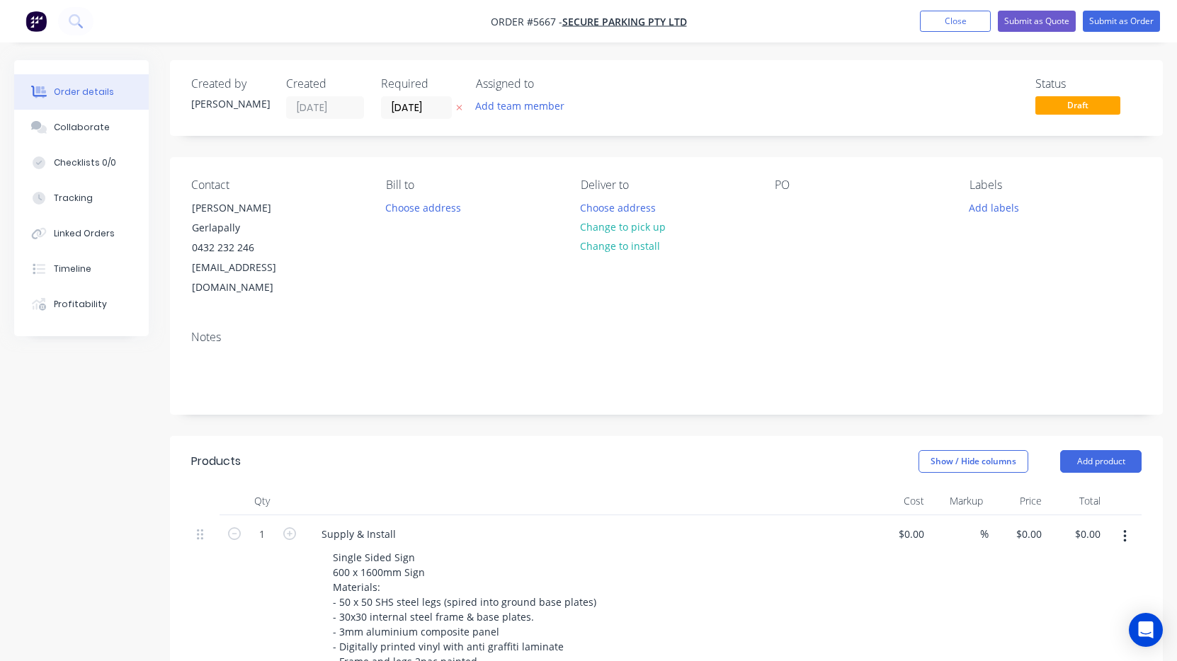
type input "$1,450.00"
type input "$1,780.00"
click at [780, 209] on div at bounding box center [786, 208] width 23 height 21
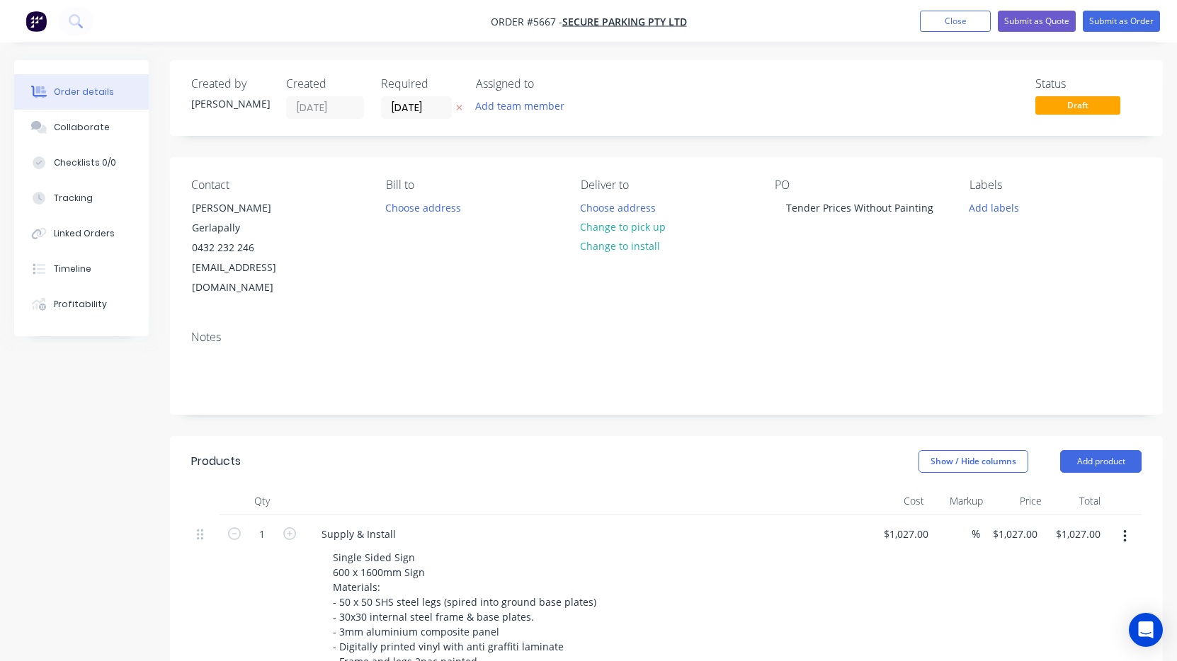
click at [720, 319] on div "Notes" at bounding box center [666, 366] width 993 height 95
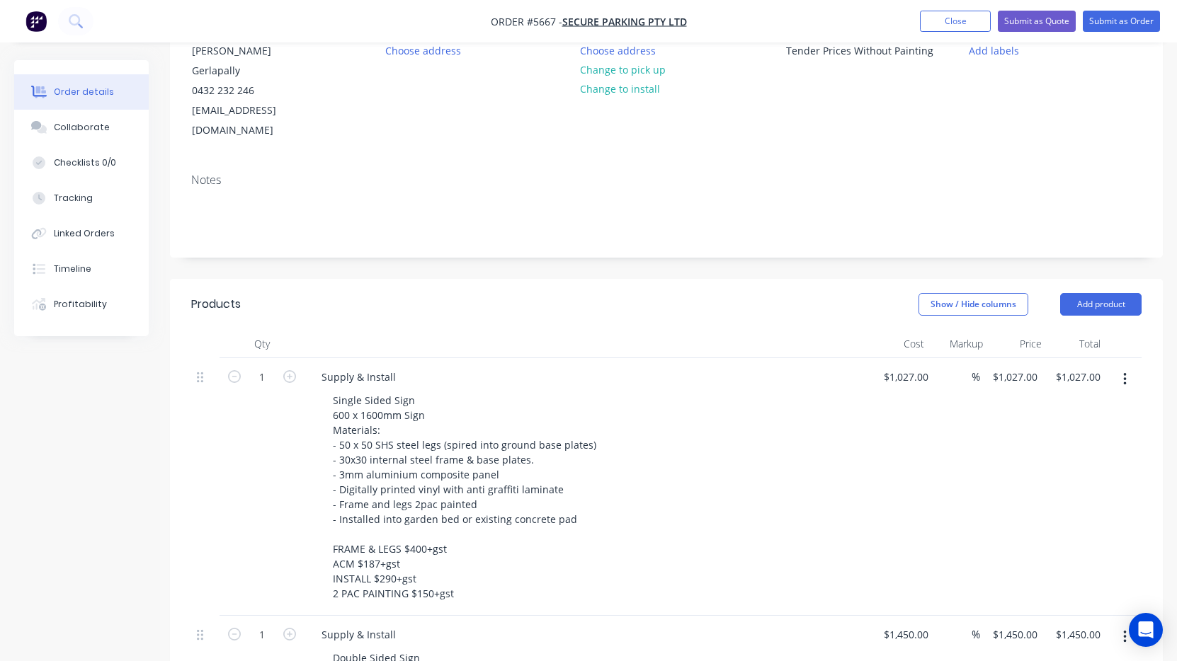
scroll to position [164, 0]
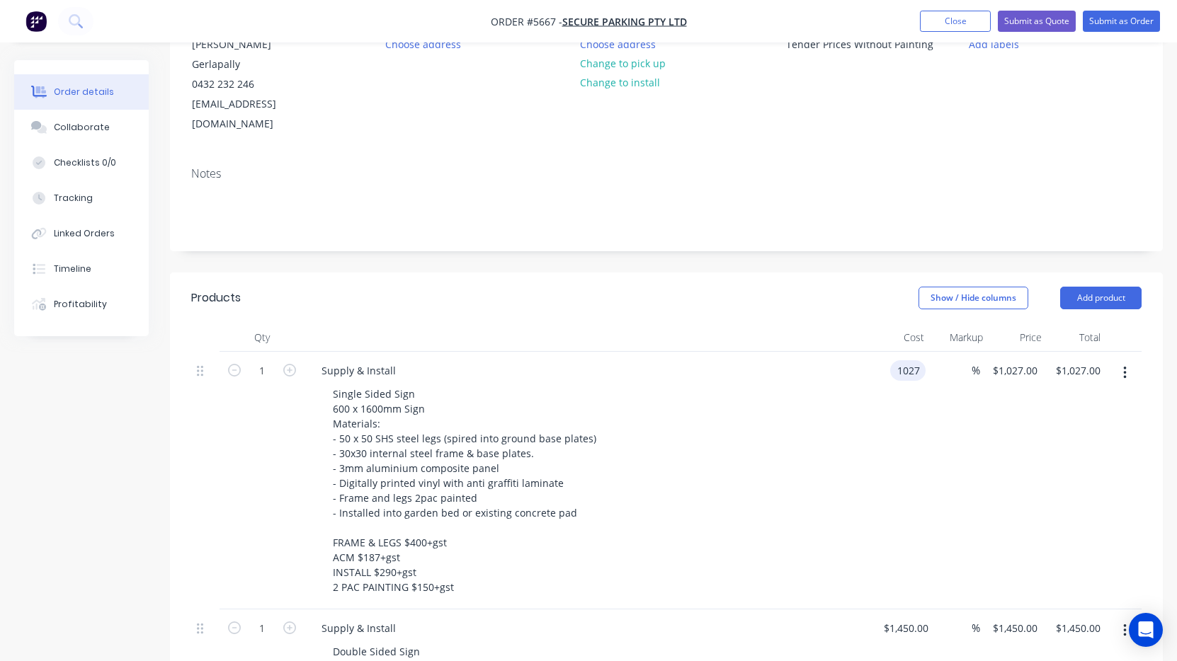
click at [894, 360] on div "1027 1027" at bounding box center [907, 370] width 35 height 21
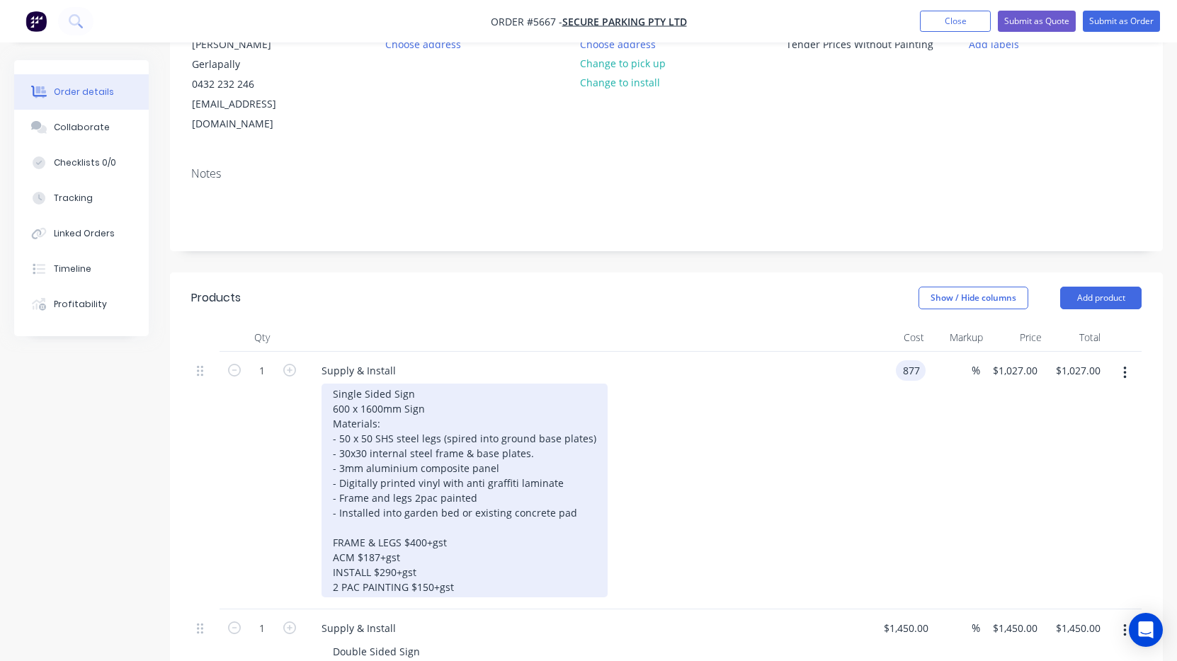
type input "$877.00"
click at [445, 516] on div "Single Sided Sign 600 x 1600mm Sign Materials: - 50 x 50 SHS steel legs (spired…" at bounding box center [464, 491] width 286 height 214
drag, startPoint x: 461, startPoint y: 550, endPoint x: 317, endPoint y: 547, distance: 144.5
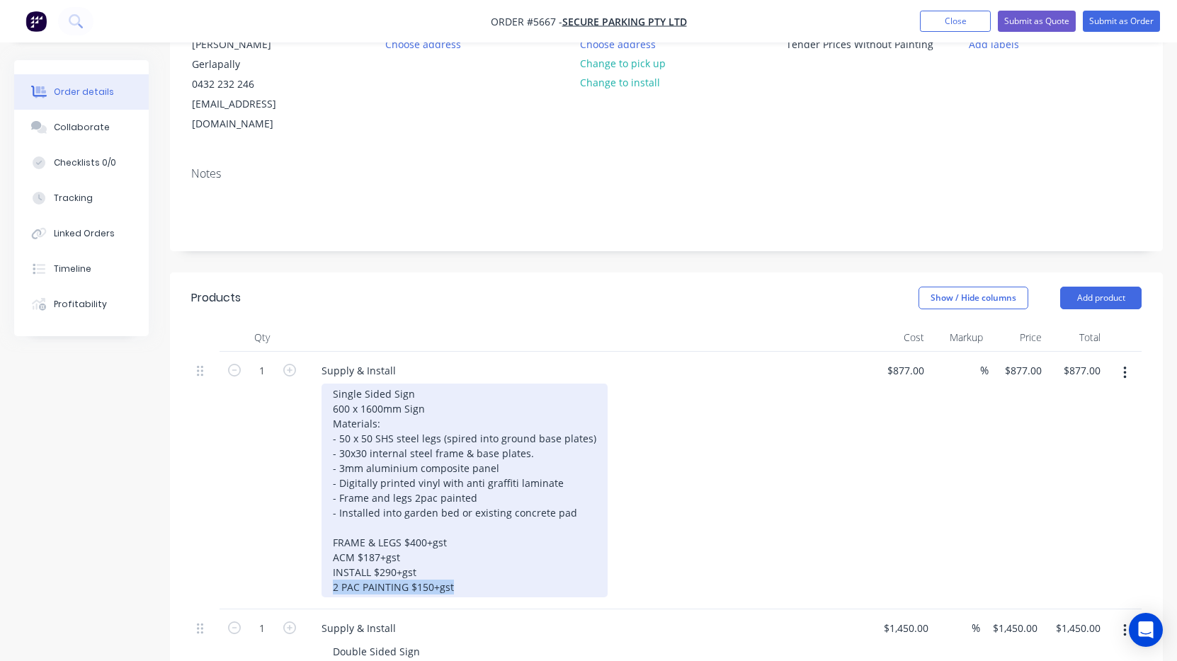
click at [317, 547] on div "Supply & Install Single Sided Sign 600 x 1600mm Sign Materials: - 50 x 50 SHS s…" at bounding box center [587, 481] width 566 height 258
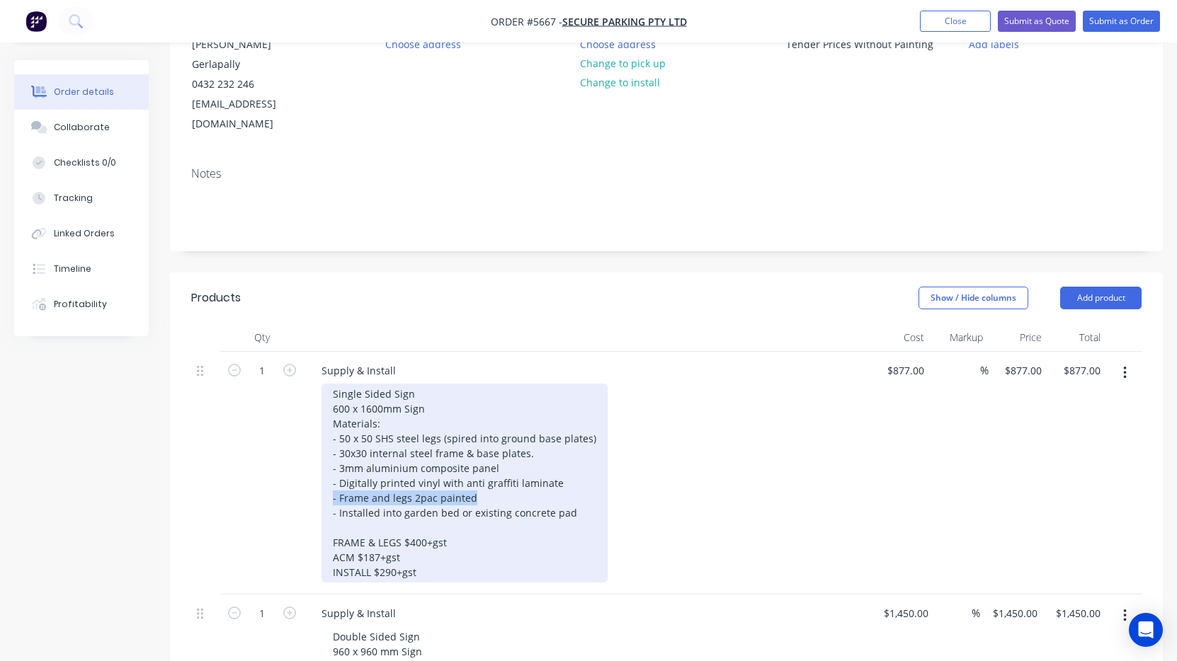
drag, startPoint x: 480, startPoint y: 457, endPoint x: 313, endPoint y: 457, distance: 167.1
click at [313, 457] on div "Supply & Install Single Sided Sign 600 x 1600mm Sign Materials: - 50 x 50 SHS s…" at bounding box center [587, 473] width 566 height 243
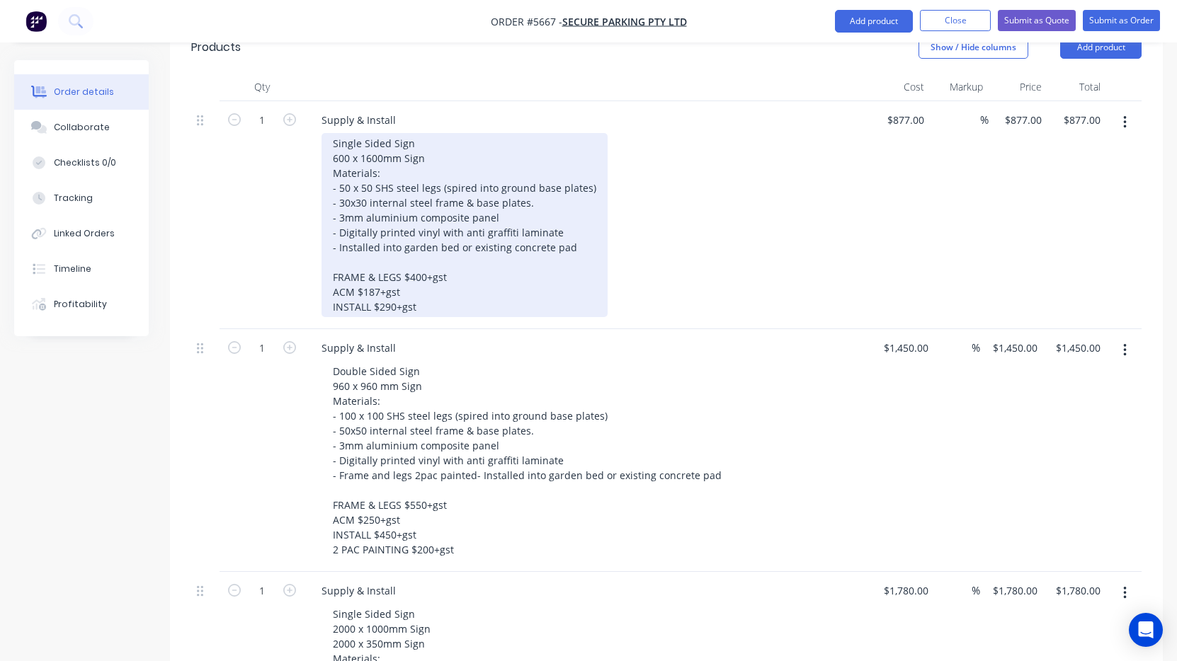
scroll to position [416, 0]
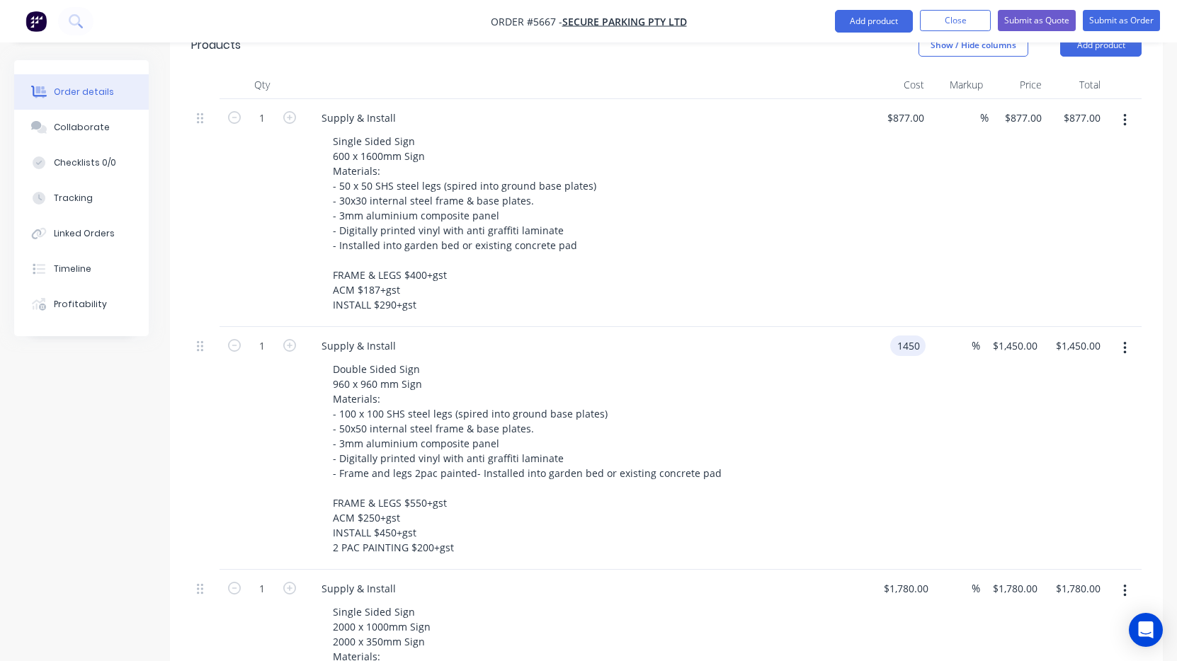
click at [913, 336] on input "1450" at bounding box center [911, 346] width 30 height 21
type input "$1,250.00"
click at [783, 399] on div "Double Sided Sign 960 x 960 mm Sign Materials: - 100 x 100 SHS steel legs (spir…" at bounding box center [593, 458] width 544 height 199
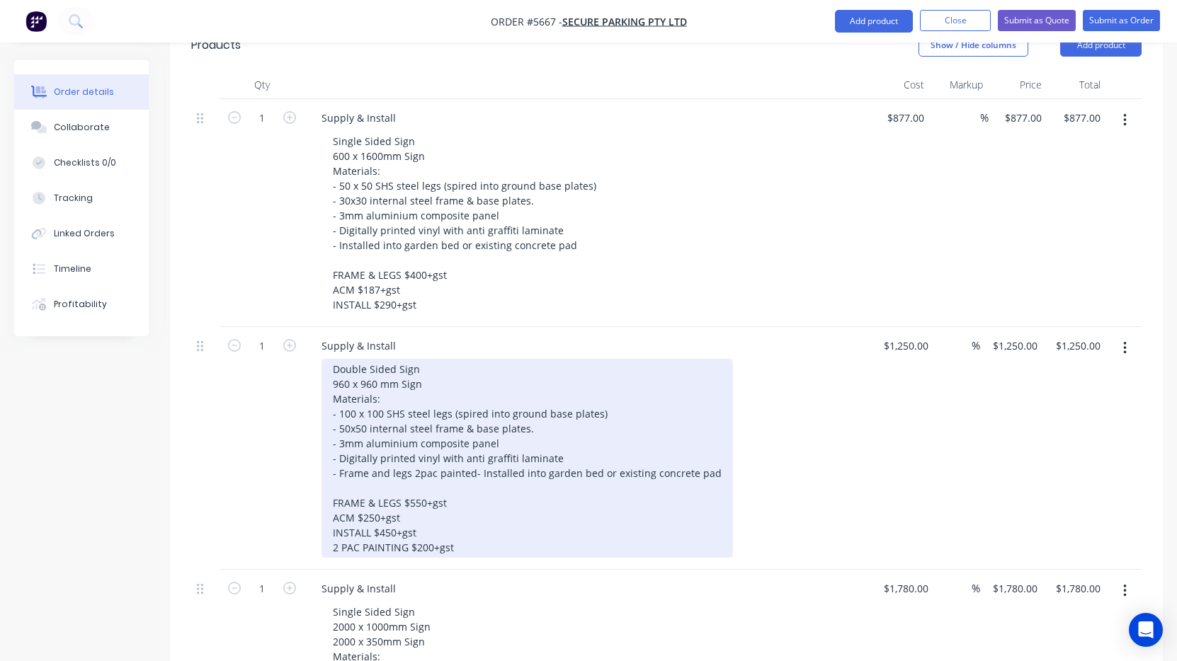
click at [472, 433] on div "Double Sided Sign 960 x 960 mm Sign Materials: - 100 x 100 SHS steel legs (spir…" at bounding box center [526, 458] width 411 height 199
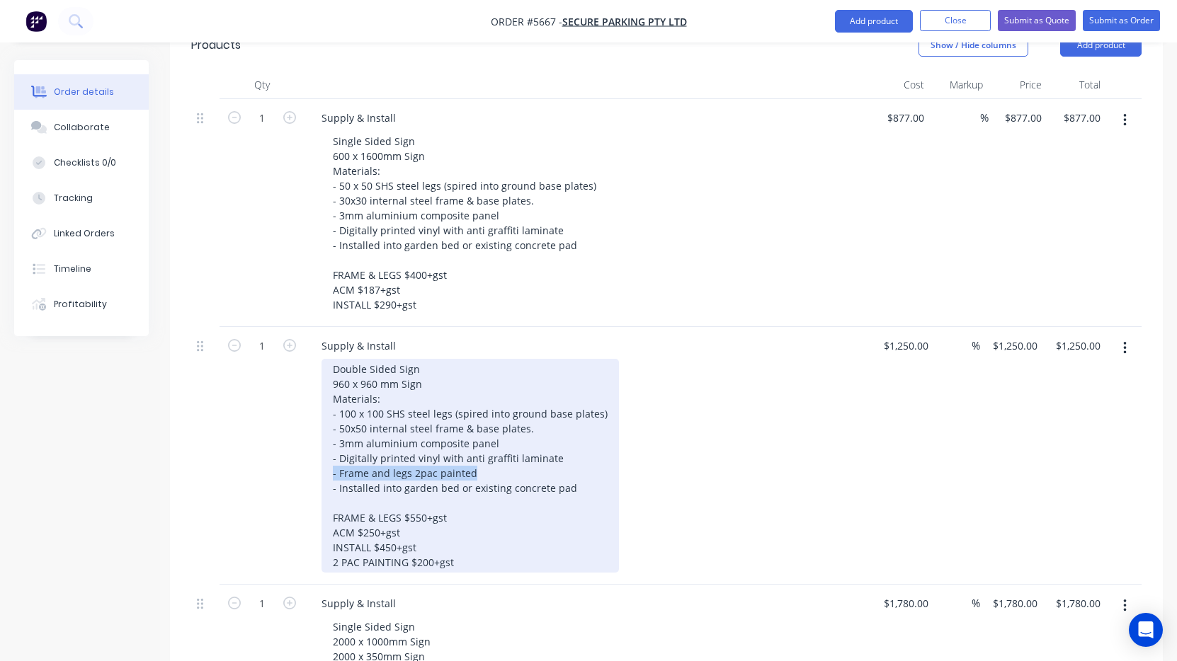
drag, startPoint x: 486, startPoint y: 433, endPoint x: 273, endPoint y: 426, distance: 212.6
click at [273, 426] on div "1 Supply & Install Double Sided Sign 960 x 960 mm Sign Materials: - 100 x 100 S…" at bounding box center [666, 456] width 950 height 258
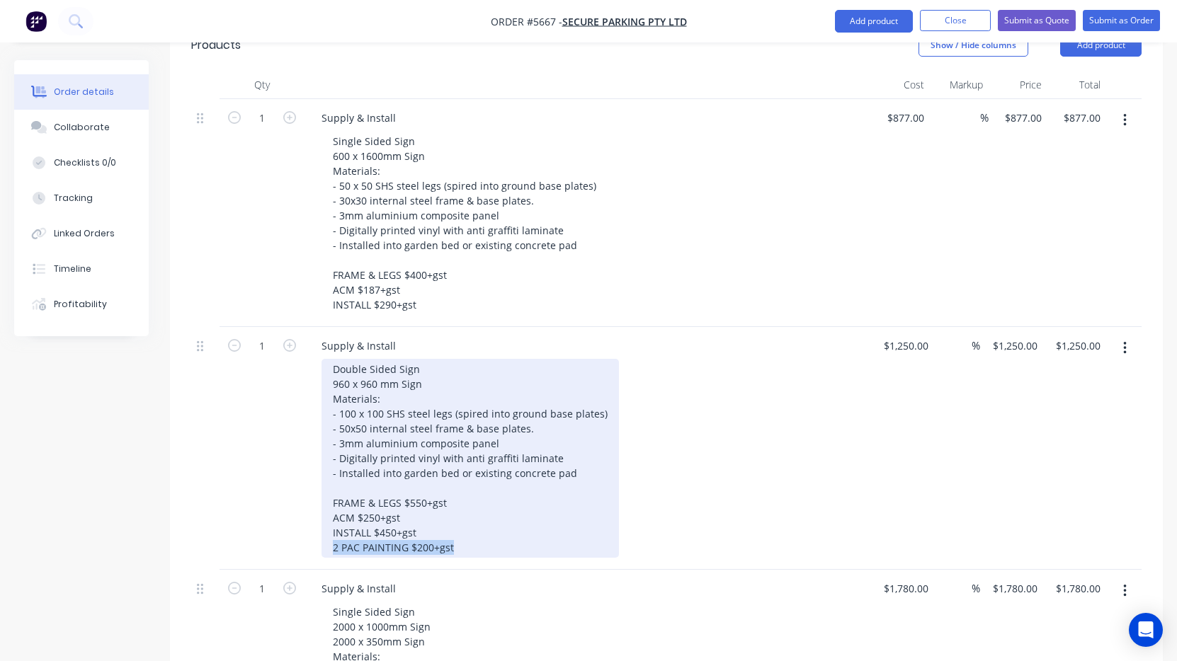
drag, startPoint x: 451, startPoint y: 509, endPoint x: 299, endPoint y: 508, distance: 152.2
click at [299, 508] on div "1 Supply & Install Double Sided Sign 960 x 960 mm Sign Materials: - 100 x 100 S…" at bounding box center [666, 448] width 950 height 243
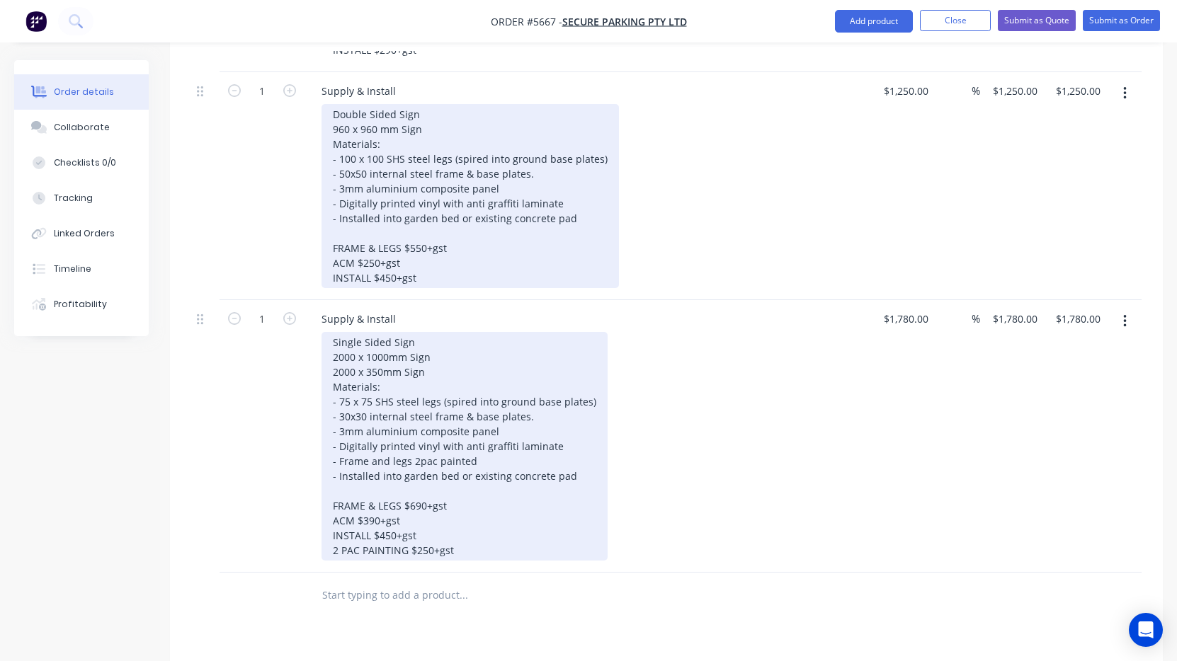
scroll to position [673, 0]
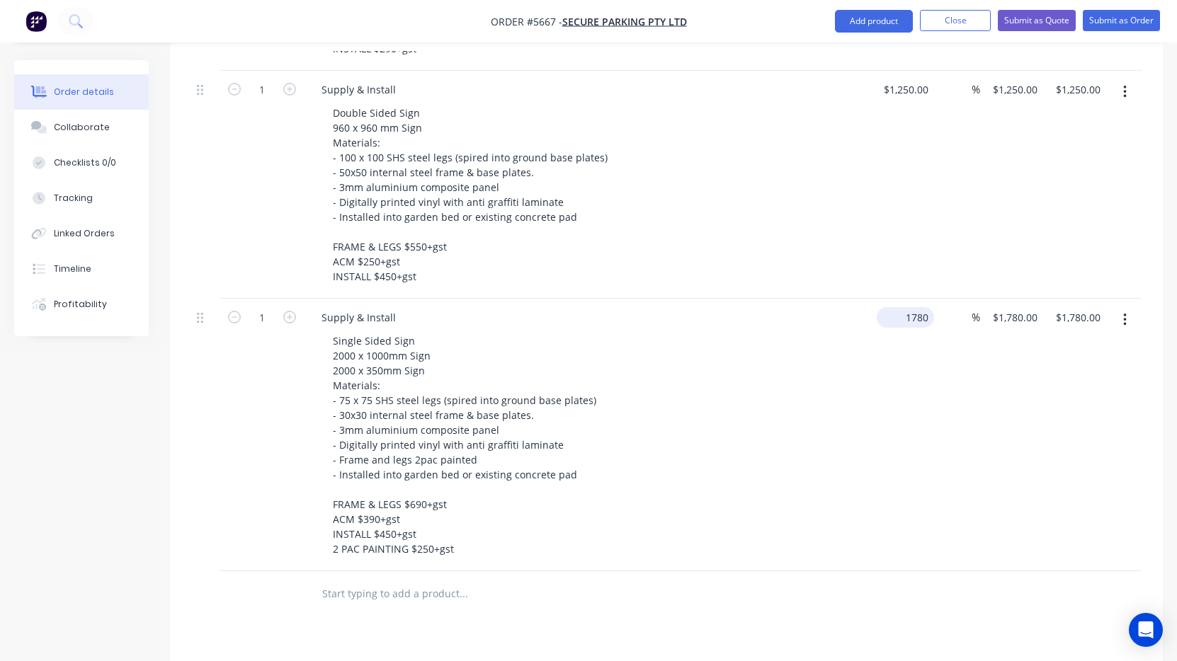
click at [912, 307] on input "1780" at bounding box center [908, 317] width 52 height 21
type input "$1,530.00"
click at [765, 385] on div "Single Sided Sign 2000 x 1000mm Sign 2000 x 350mm Sign Materials: - 75 x 75 SHS…" at bounding box center [593, 445] width 544 height 229
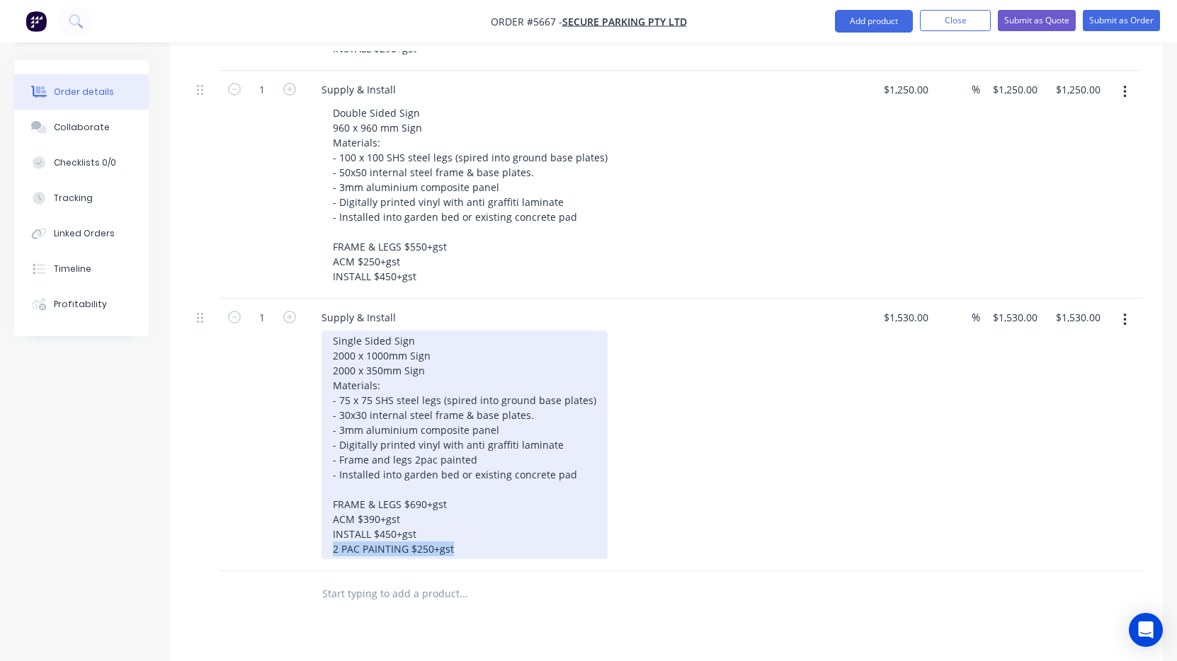
drag, startPoint x: 470, startPoint y: 513, endPoint x: 292, endPoint y: 514, distance: 177.7
click at [292, 514] on div "1 Supply & Install Single Sided Sign 2000 x 1000mm Sign 2000 x 350mm Sign Mater…" at bounding box center [666, 435] width 950 height 273
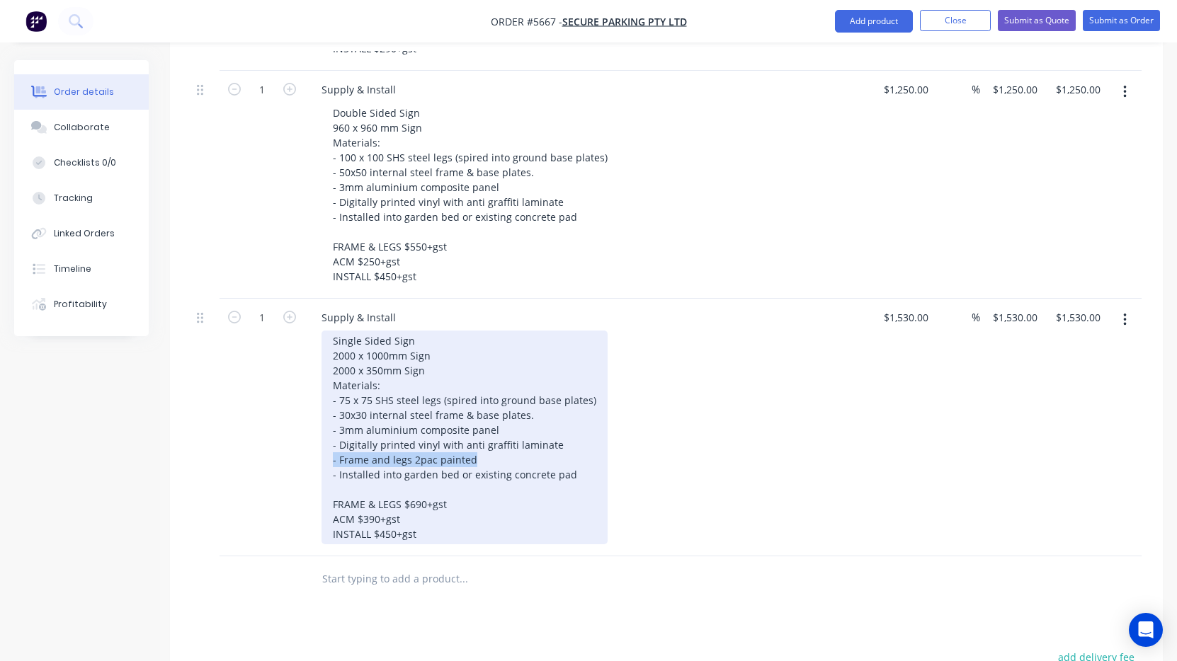
drag, startPoint x: 482, startPoint y: 422, endPoint x: 291, endPoint y: 422, distance: 190.5
click at [291, 422] on div "1 Supply & Install Single Sided Sign 2000 x 1000mm Sign 2000 x 350mm Sign Mater…" at bounding box center [666, 428] width 950 height 258
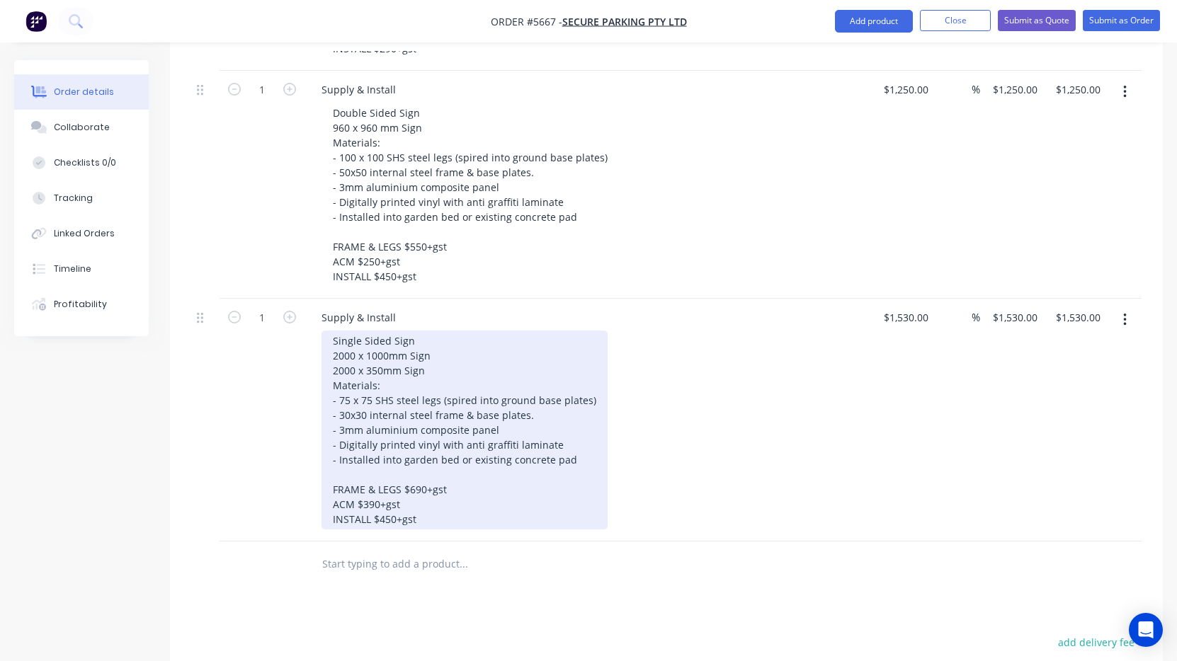
click at [494, 405] on div "Single Sided Sign 2000 x 1000mm Sign 2000 x 350mm Sign Materials: - 75 x 75 SHS…" at bounding box center [464, 430] width 286 height 199
drag, startPoint x: 509, startPoint y: 404, endPoint x: 462, endPoint y: 404, distance: 46.7
click at [462, 404] on div "Single Sided Sign 2000 x 1000mm Sign 2000 x 350mm Sign Materials: - 75 x 75 SHS…" at bounding box center [464, 430] width 286 height 199
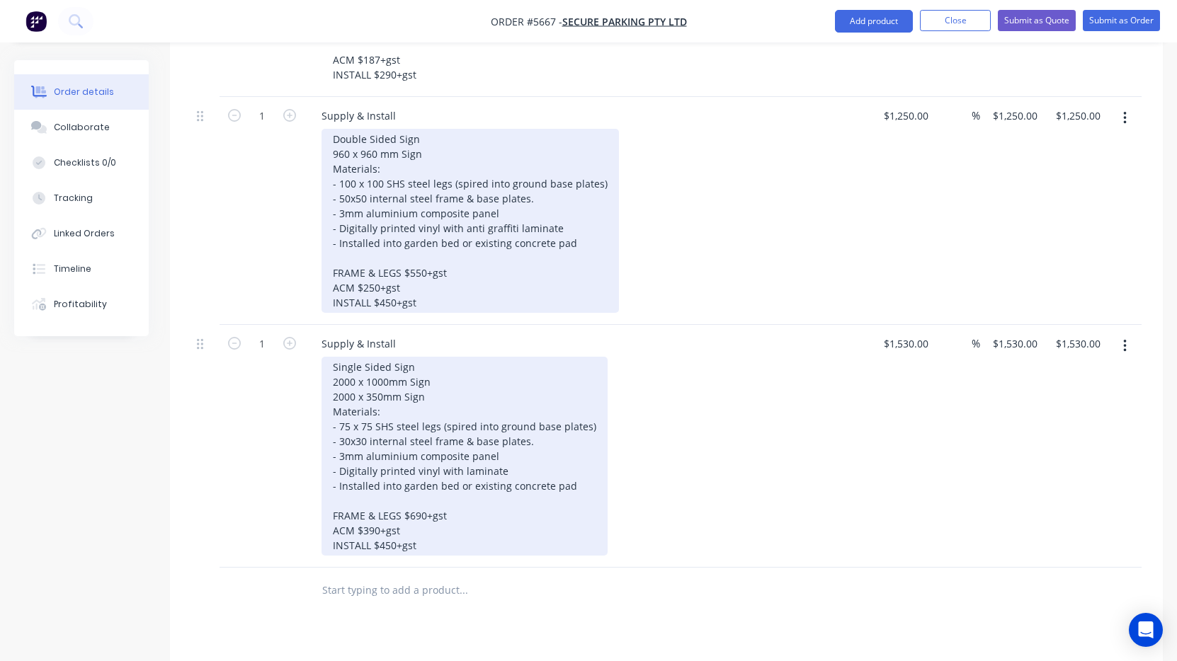
scroll to position [639, 0]
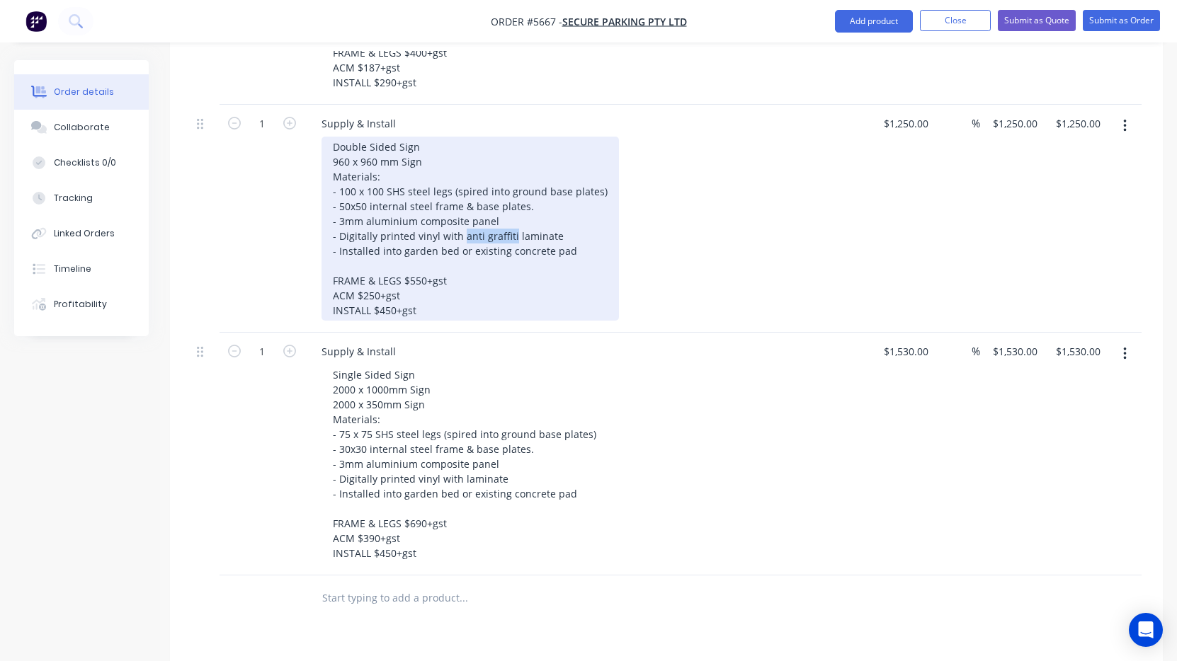
drag, startPoint x: 511, startPoint y: 196, endPoint x: 461, endPoint y: 195, distance: 49.6
click at [461, 195] on div "Double Sided Sign 960 x 960 mm Sign Materials: - 100 x 100 SHS steel legs (spir…" at bounding box center [469, 229] width 297 height 184
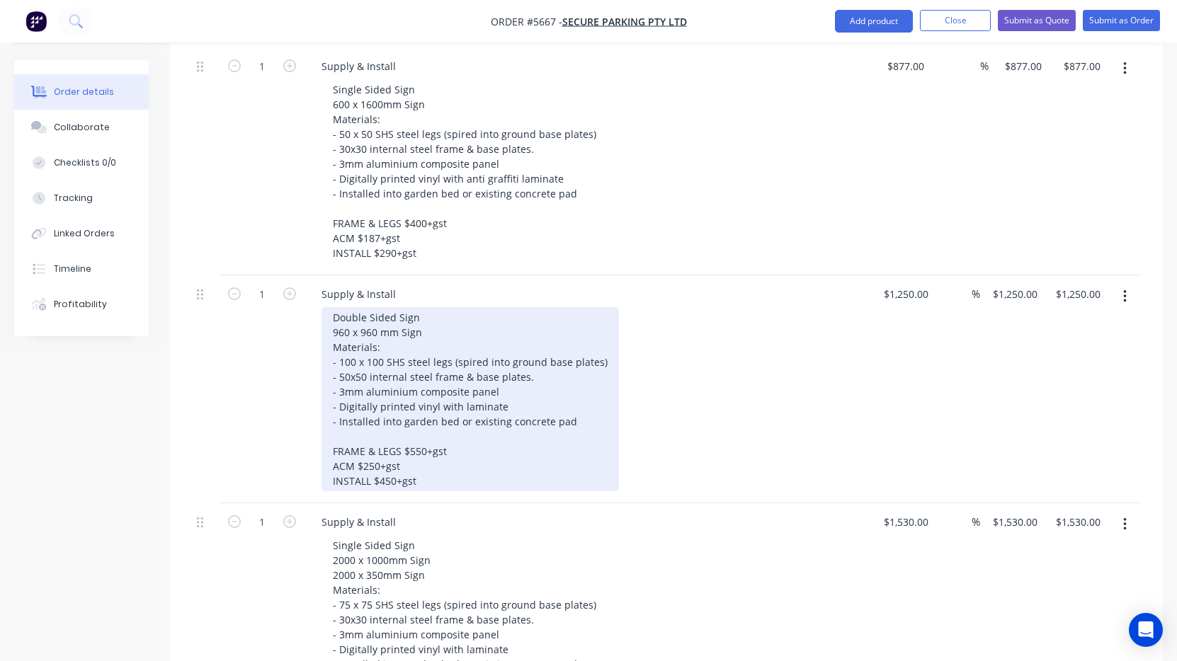
scroll to position [454, 0]
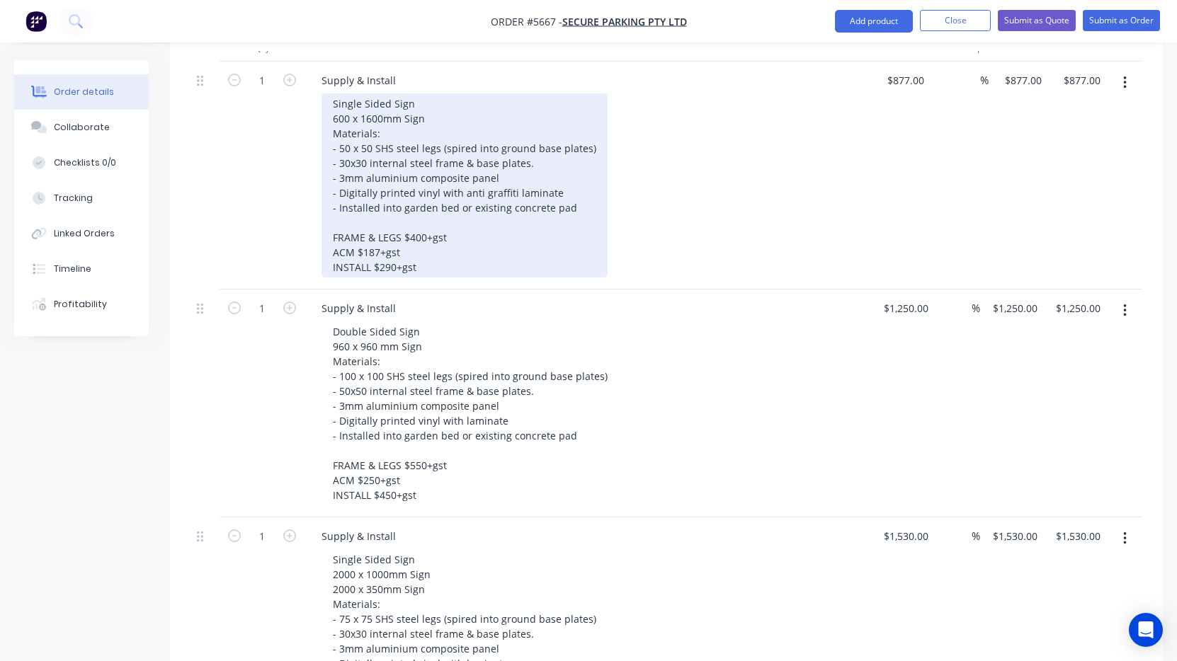
click at [508, 152] on div "Single Sided Sign 600 x 1600mm Sign Materials: - 50 x 50 SHS steel legs (spired…" at bounding box center [464, 185] width 286 height 184
click at [501, 189] on div "Single Sided Sign 600 x 1600mm Sign Materials: - 50 x 50 SHS steel legs (spired…" at bounding box center [464, 185] width 286 height 184
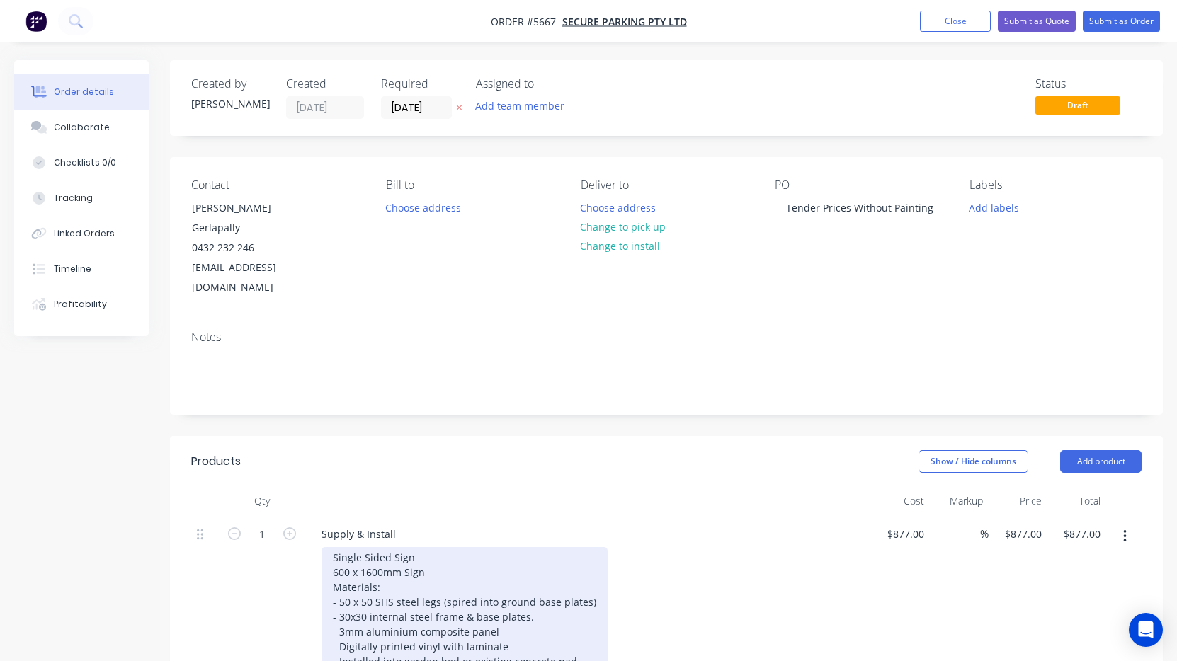
scroll to position [0, 0]
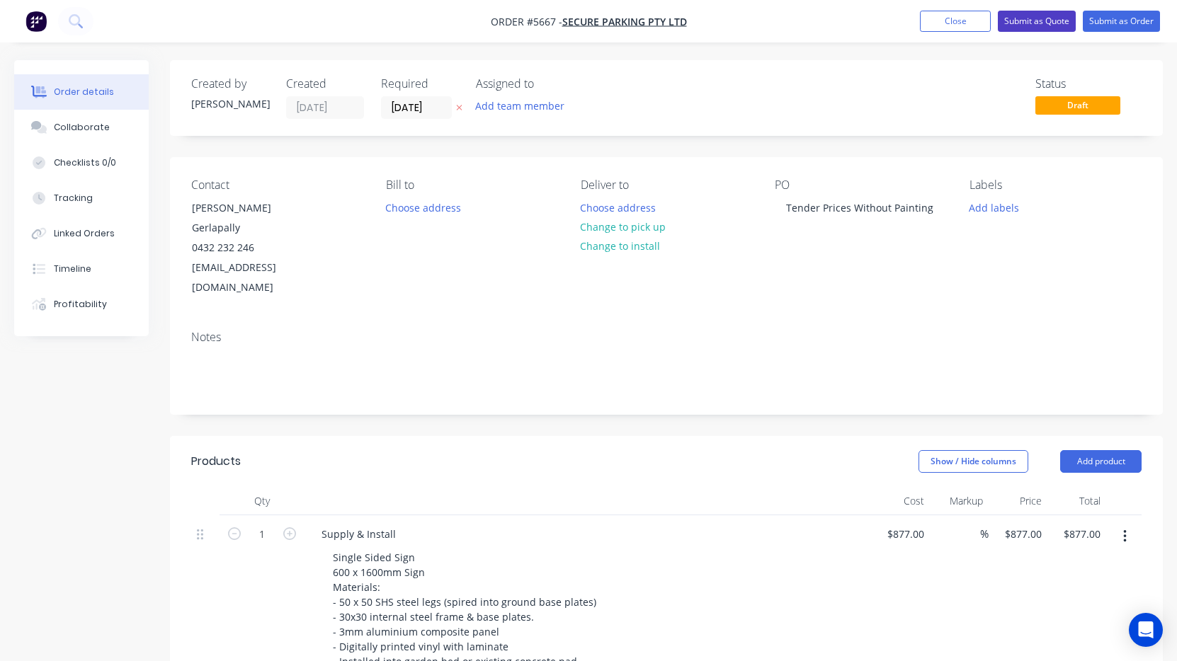
click at [1025, 26] on button "Submit as Quote" at bounding box center [1037, 21] width 78 height 21
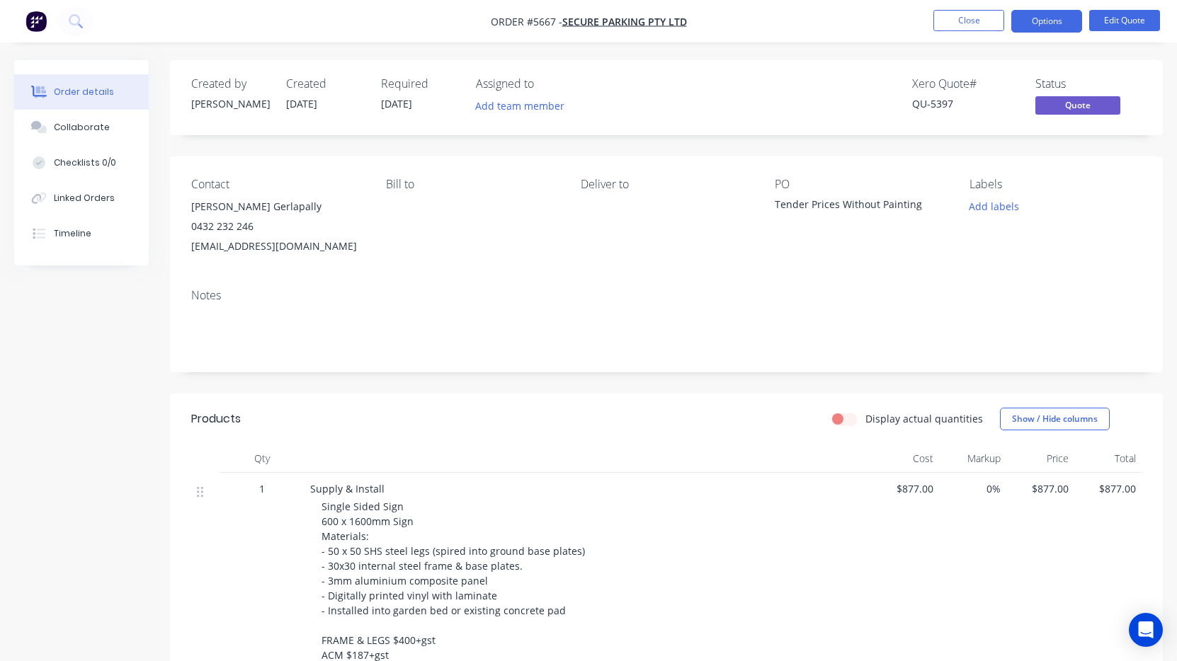
click at [966, 19] on button "Close" at bounding box center [968, 20] width 71 height 21
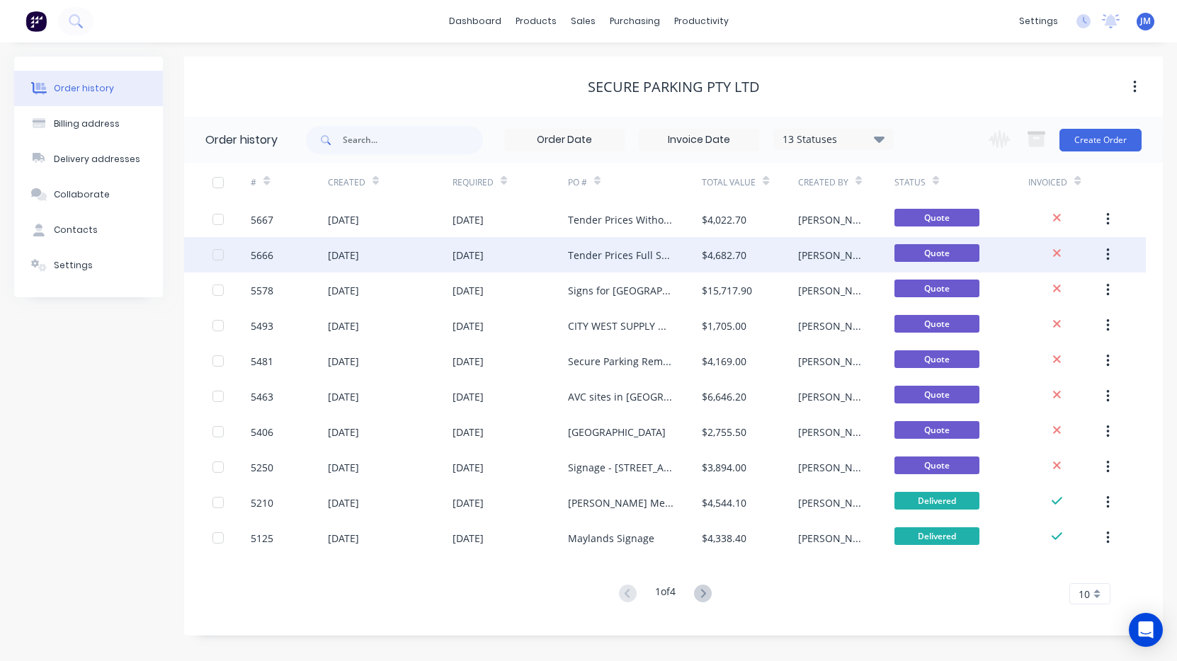
click at [630, 258] on div "Tender Prices Full Spec" at bounding box center [621, 255] width 106 height 15
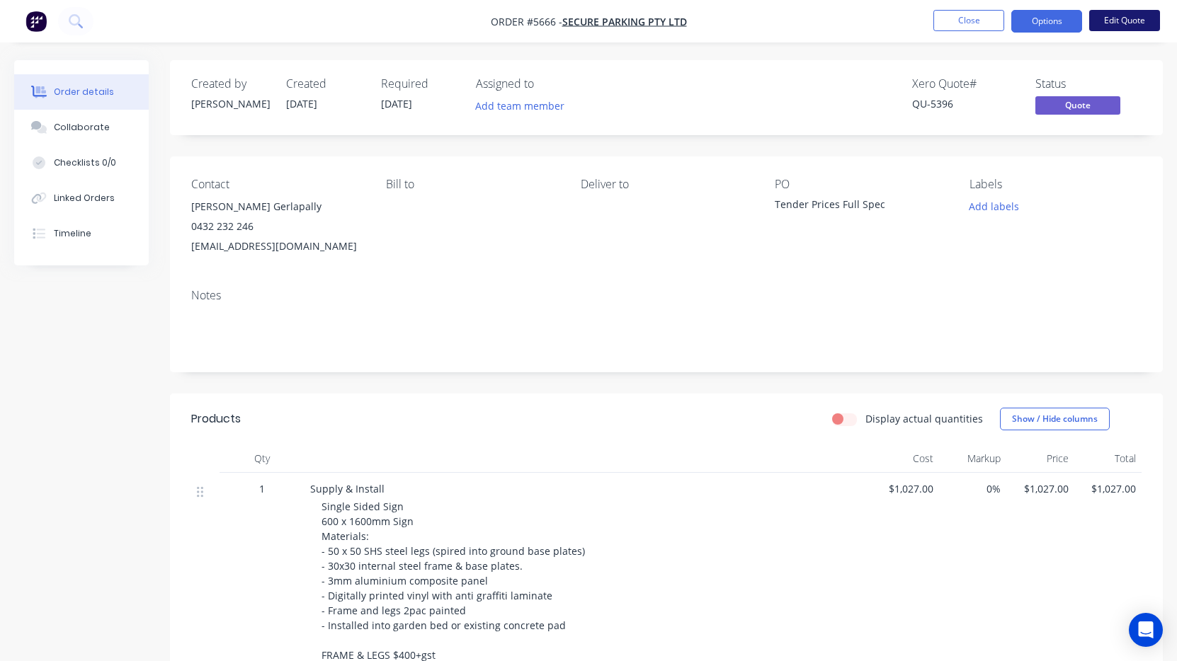
click at [1124, 22] on button "Edit Quote" at bounding box center [1124, 20] width 71 height 21
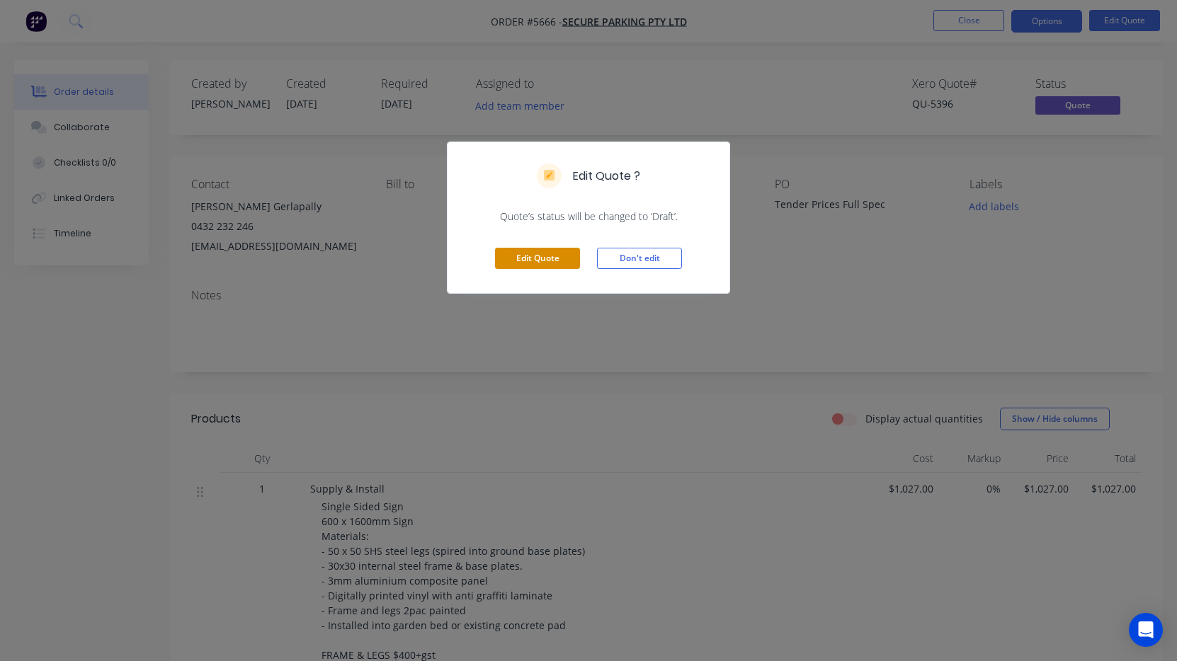
click at [549, 256] on button "Edit Quote" at bounding box center [537, 258] width 85 height 21
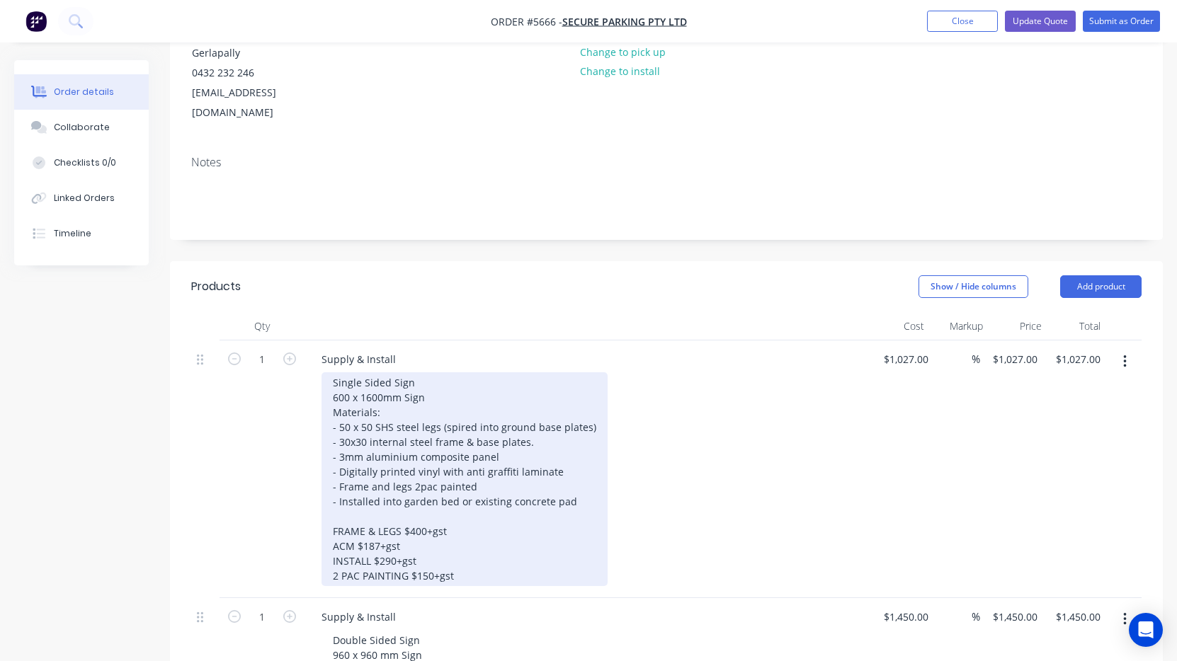
scroll to position [177, 0]
click at [518, 433] on div "Single Sided Sign 600 x 1600mm Sign Materials: - 50 x 50 SHS steel legs (spired…" at bounding box center [464, 477] width 286 height 214
click at [500, 431] on div "Single Sided Sign 600 x 1600mm Sign Materials: - 50 x 50 SHS steel legs (spired…" at bounding box center [464, 477] width 286 height 214
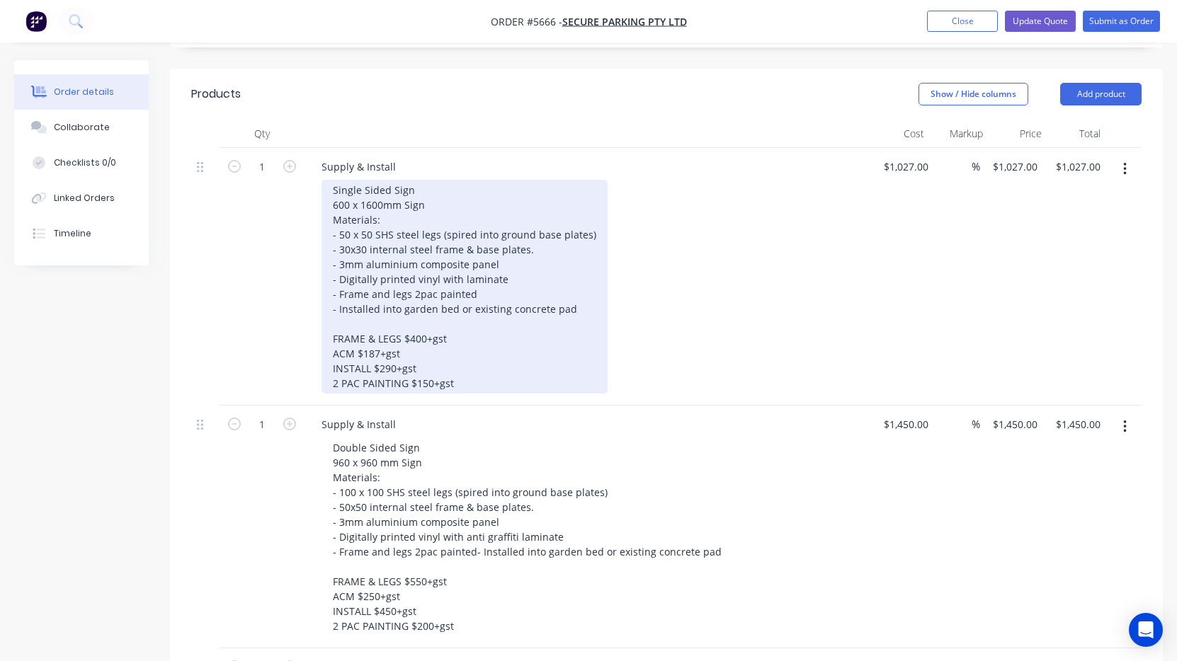
scroll to position [382, 0]
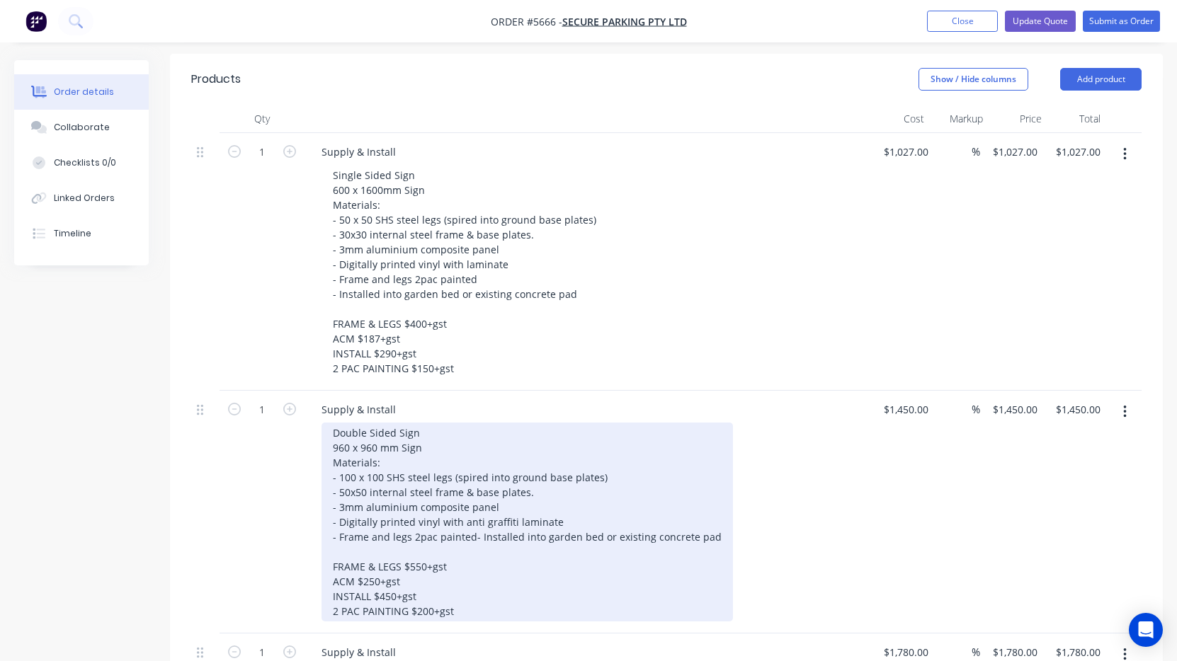
click at [496, 482] on div "Double Sided Sign 960 x 960 mm Sign Materials: - 100 x 100 SHS steel legs (spir…" at bounding box center [526, 522] width 411 height 199
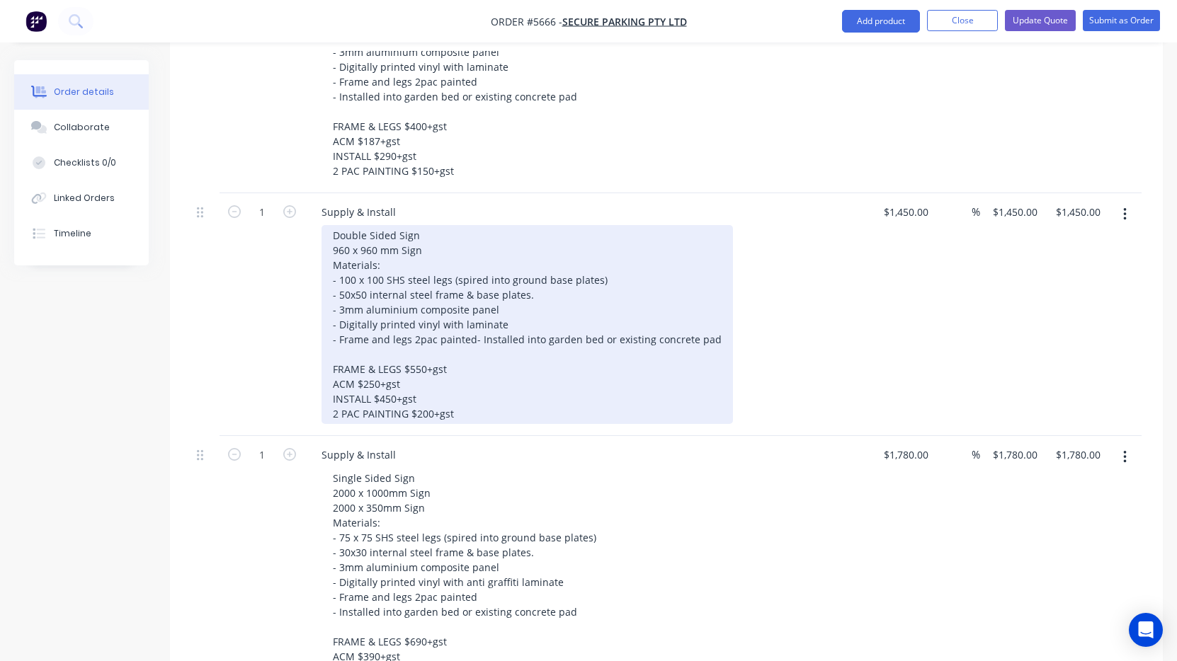
scroll to position [581, 0]
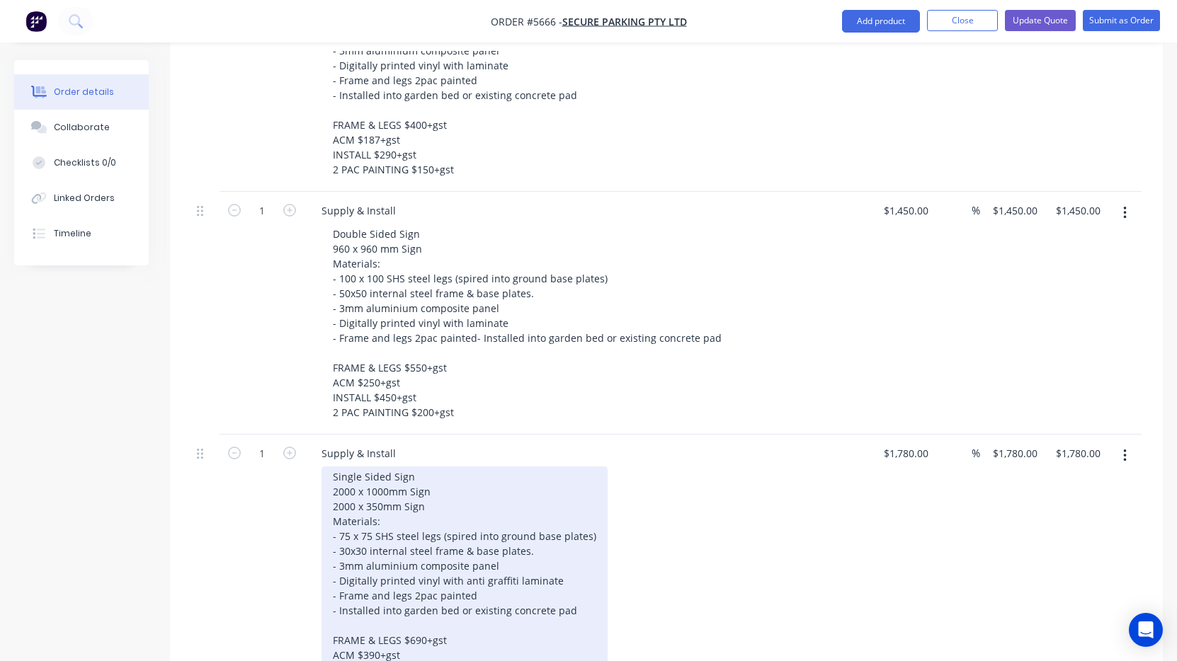
click at [498, 545] on div "Single Sided Sign 2000 x 1000mm Sign 2000 x 350mm Sign Materials: - 75 x 75 SHS…" at bounding box center [464, 581] width 286 height 229
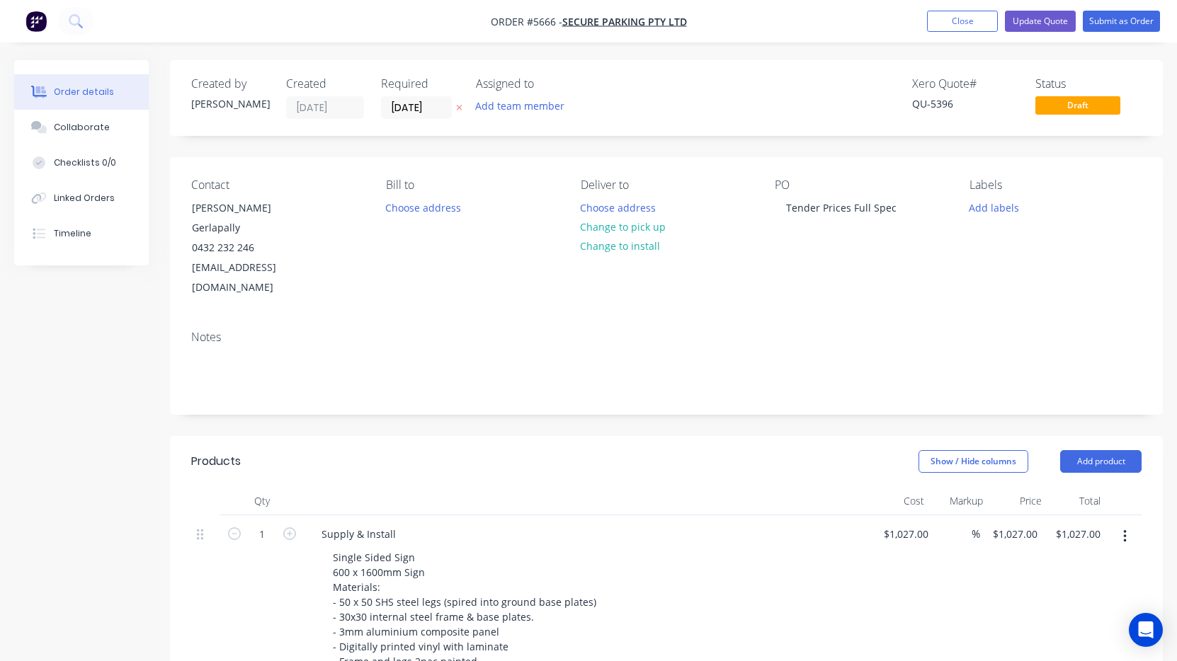
scroll to position [0, 0]
click at [1043, 18] on button "Update Quote" at bounding box center [1040, 21] width 71 height 21
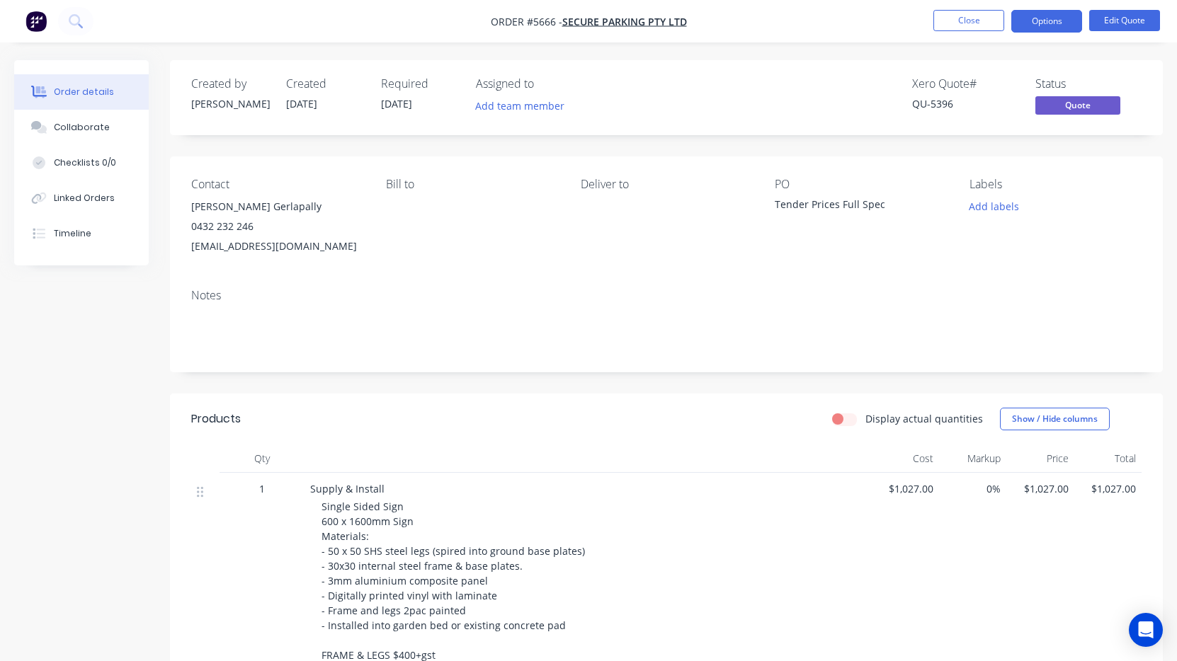
click at [1045, 21] on button "Options" at bounding box center [1046, 21] width 71 height 23
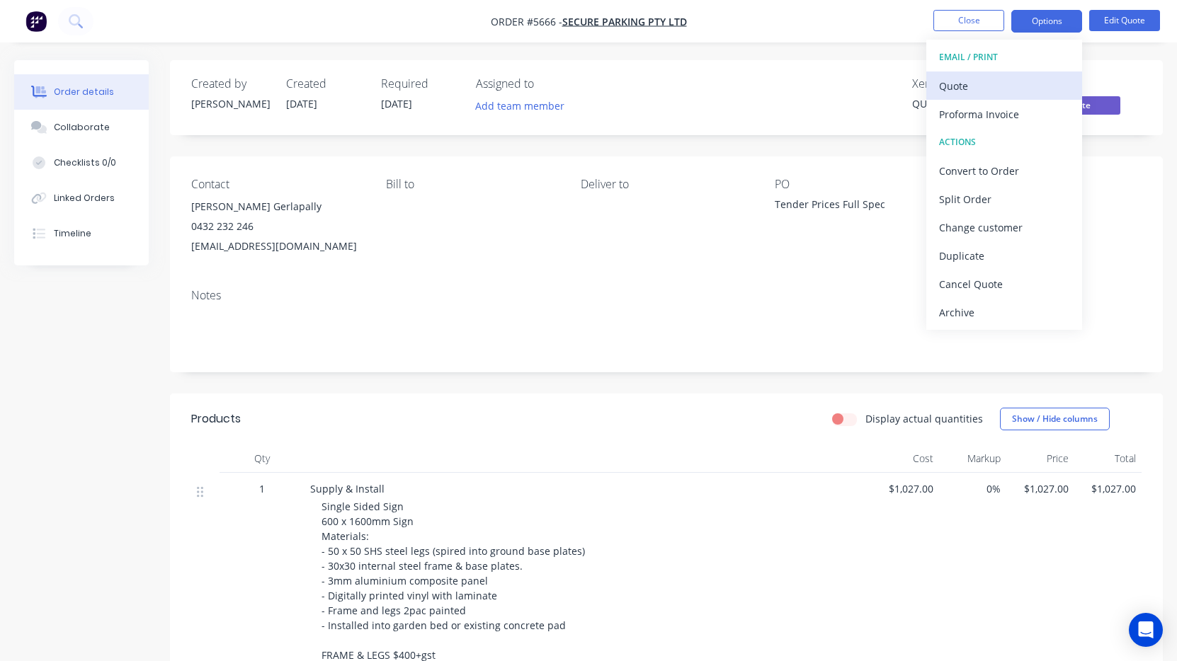
click at [1006, 76] on div "Quote" at bounding box center [1004, 86] width 130 height 21
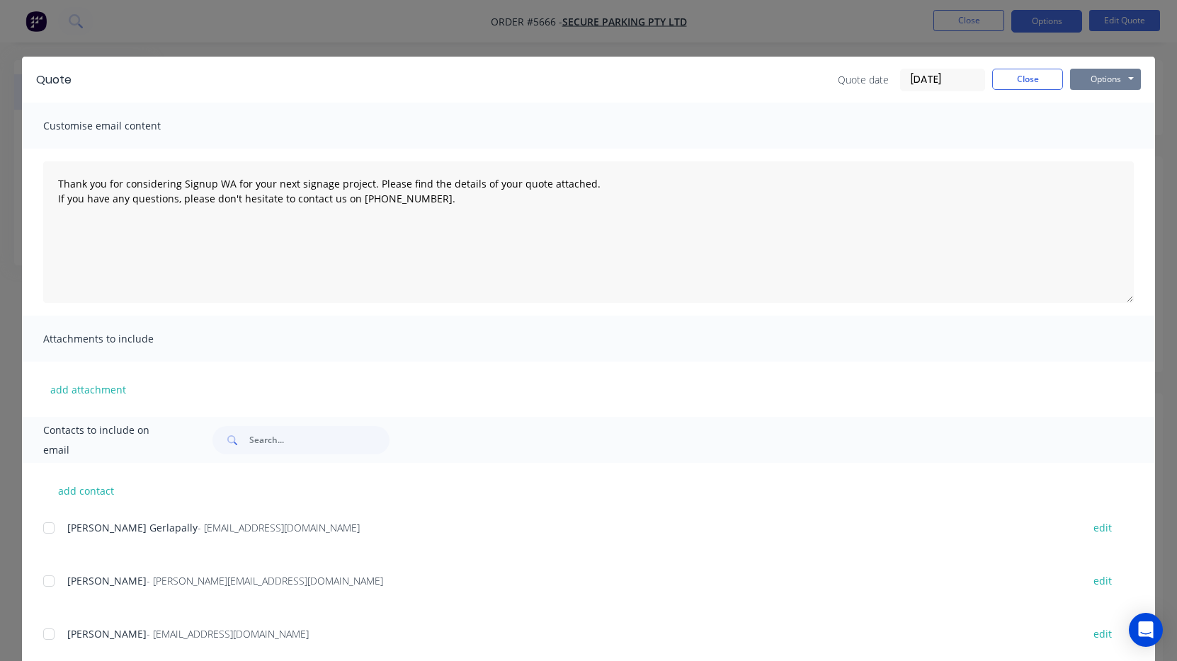
click at [1103, 86] on button "Options" at bounding box center [1105, 79] width 71 height 21
click at [1102, 132] on button "Print" at bounding box center [1115, 127] width 91 height 23
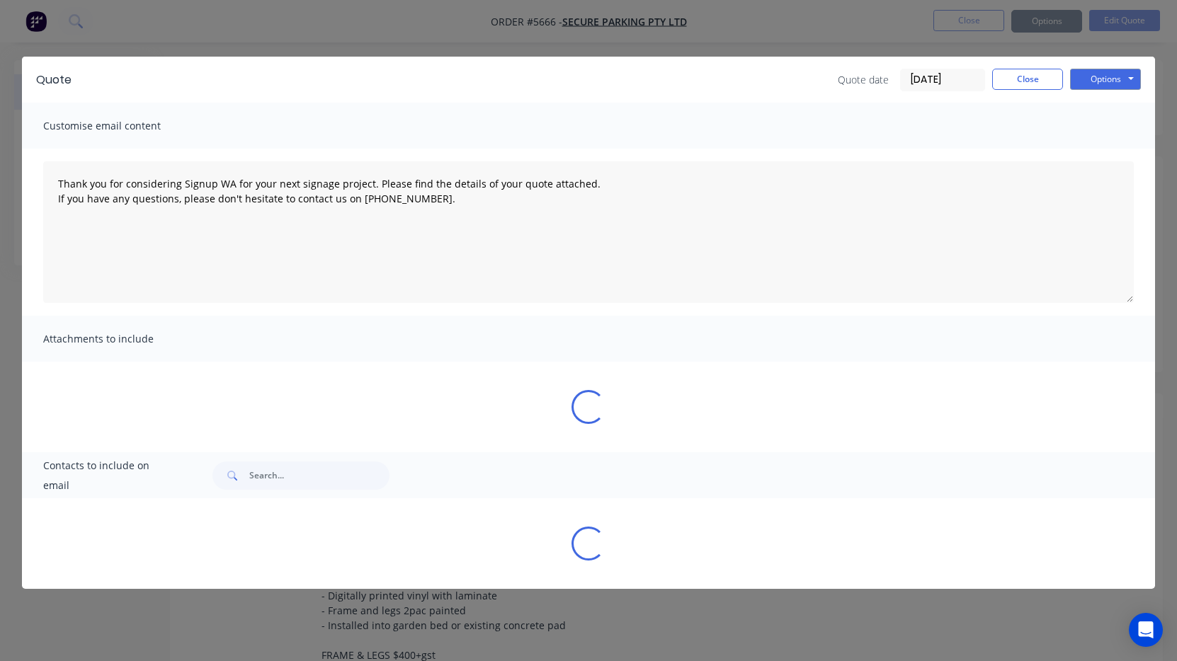
type textarea "Thank you for considering Signup WA for your next signage project. Please find …"
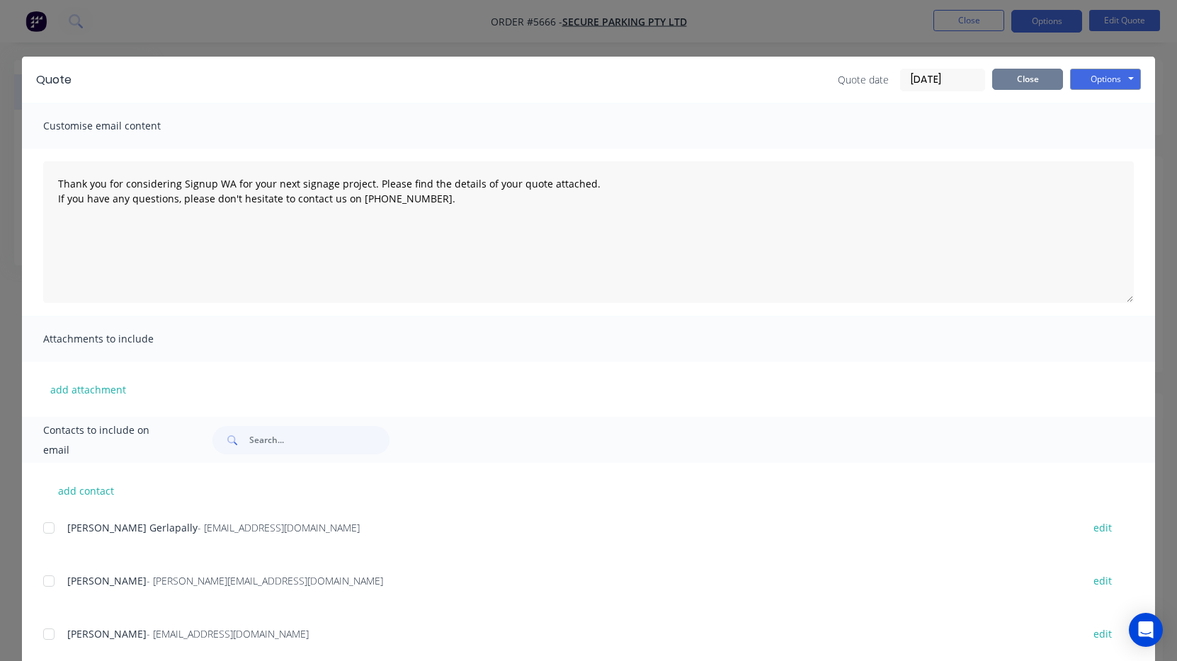
click at [1034, 85] on button "Close" at bounding box center [1027, 79] width 71 height 21
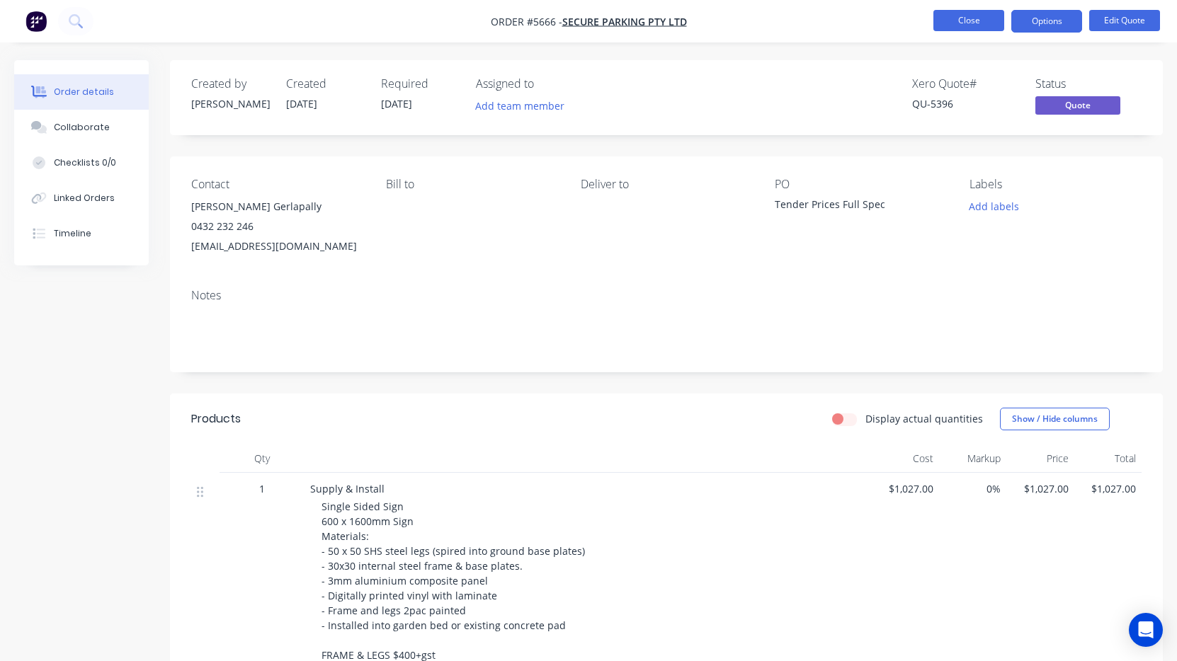
click at [972, 26] on button "Close" at bounding box center [968, 20] width 71 height 21
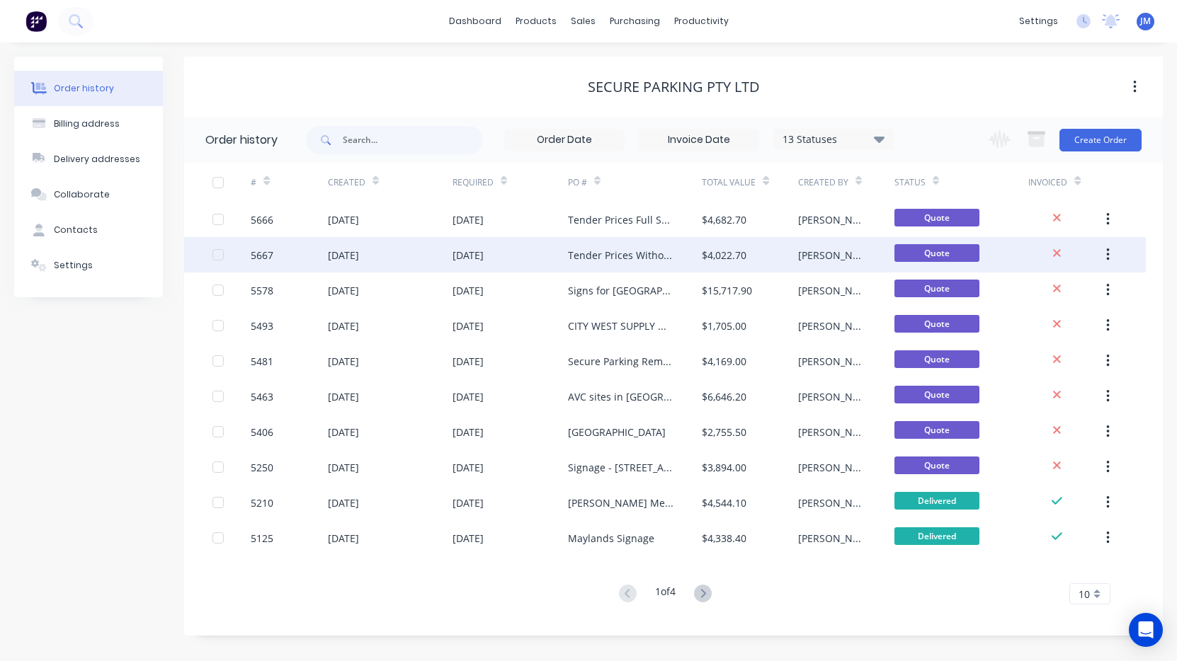
click at [647, 250] on div "Tender Prices Without Painting" at bounding box center [621, 255] width 106 height 15
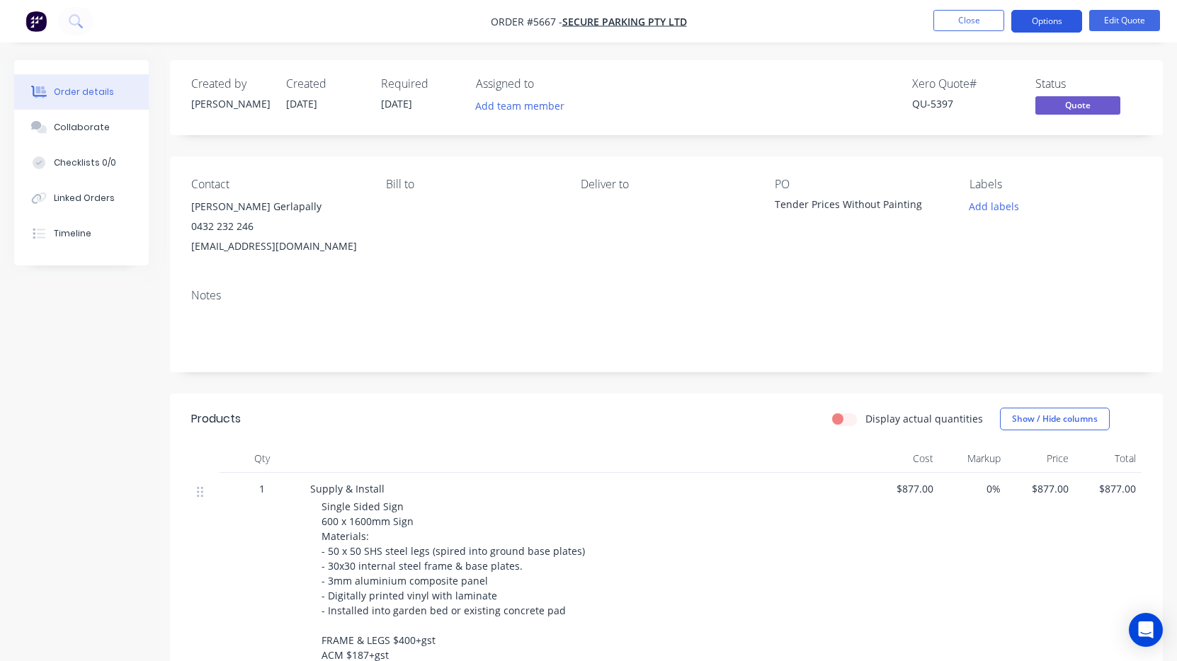
click at [1056, 21] on button "Options" at bounding box center [1046, 21] width 71 height 23
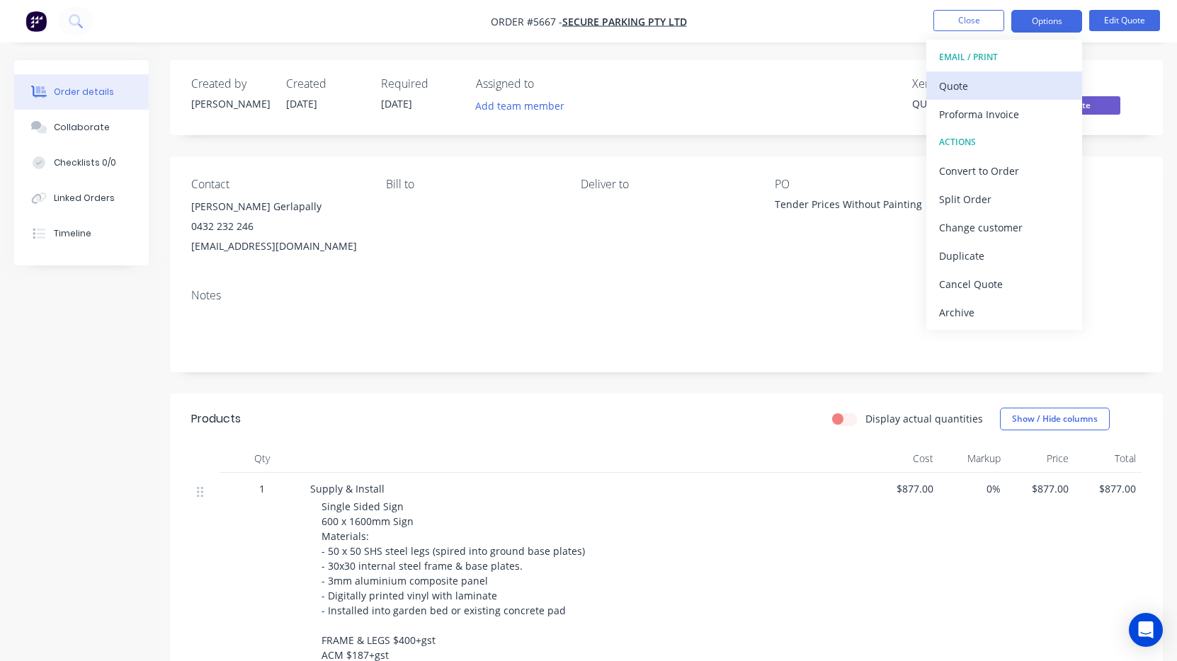
click at [1008, 95] on div "Quote" at bounding box center [1004, 86] width 130 height 21
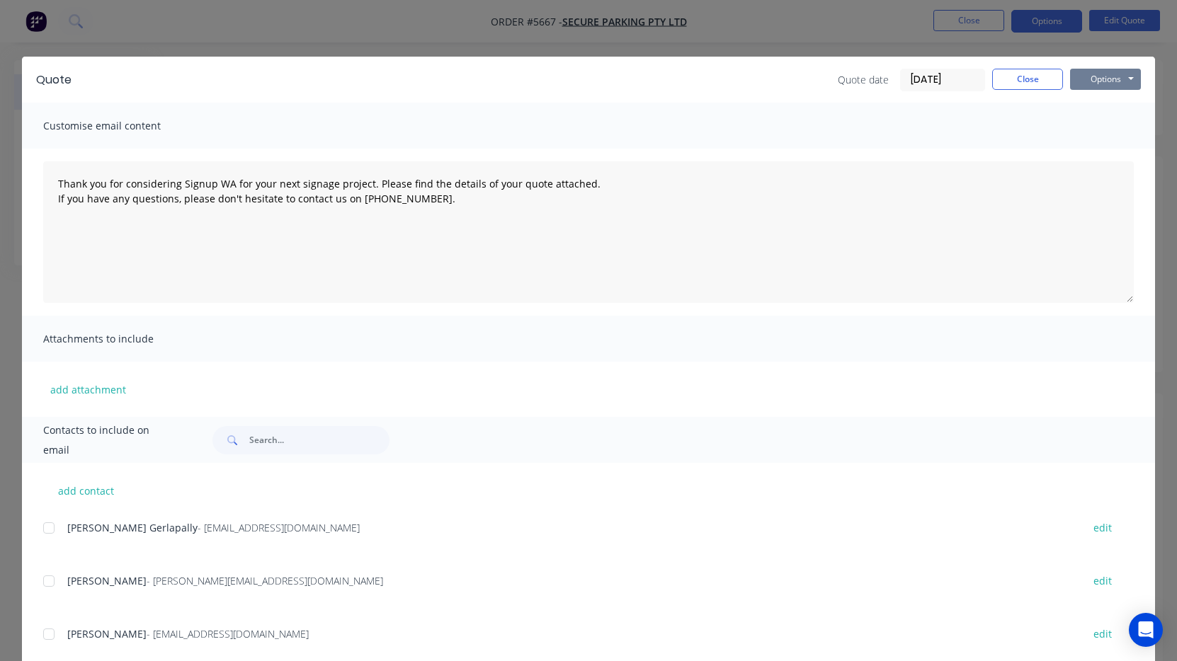
click at [1112, 82] on button "Options" at bounding box center [1105, 79] width 71 height 21
click at [1105, 132] on button "Print" at bounding box center [1115, 127] width 91 height 23
type textarea "Thank you for considering Signup WA for your next signage project. Please find …"
